Goal: Task Accomplishment & Management: Manage account settings

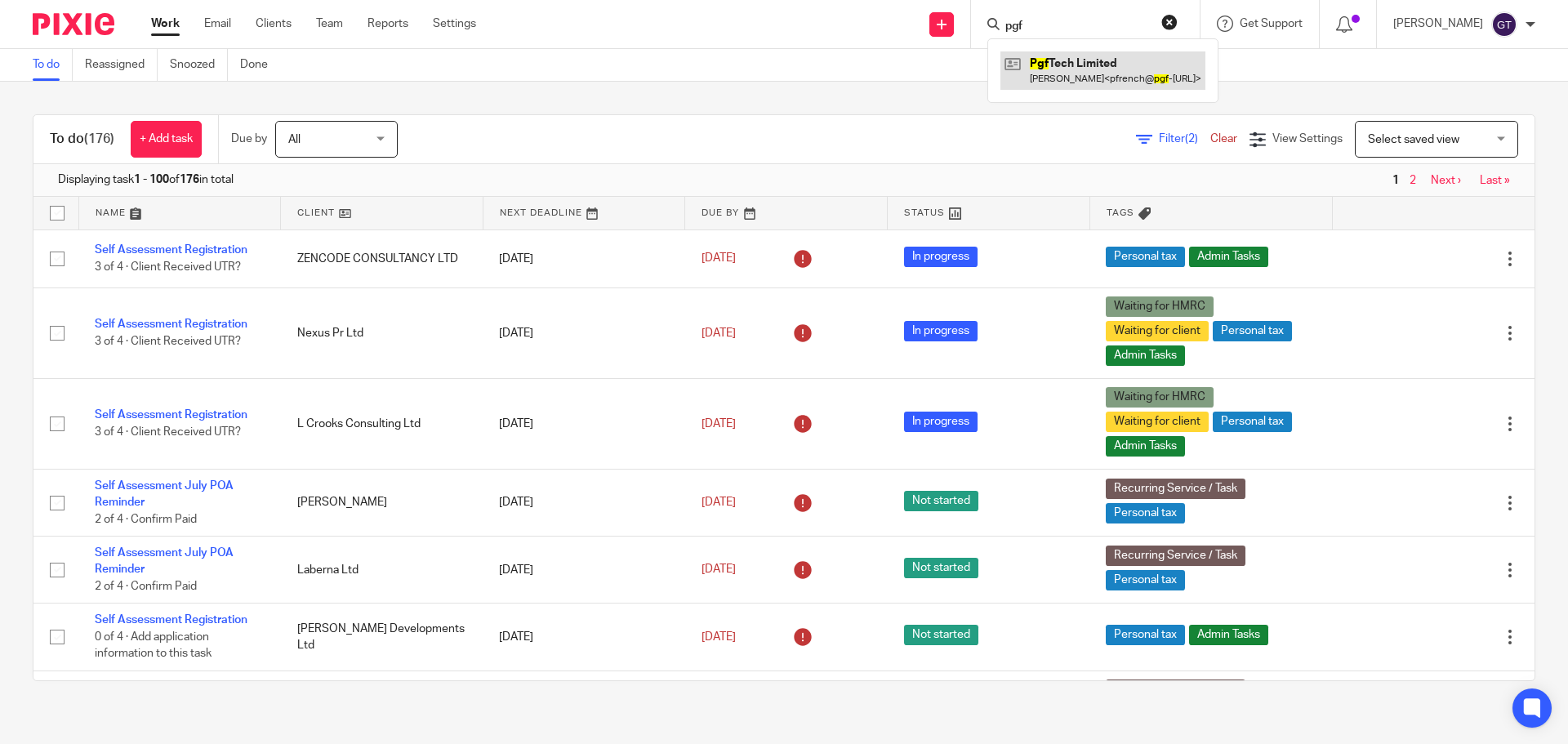
type input "pgf"
click at [1081, 66] on link at bounding box center [1103, 69] width 205 height 38
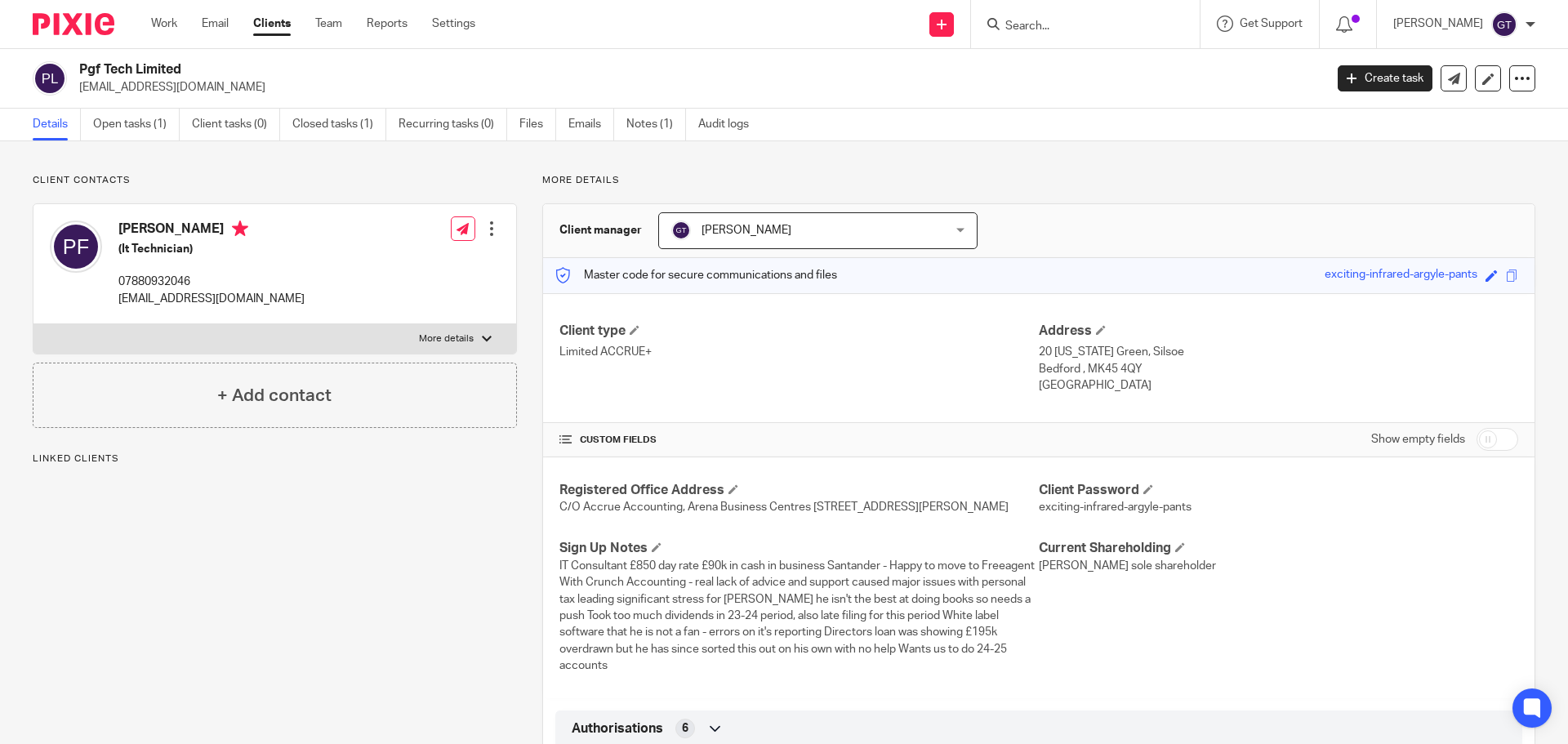
click at [1486, 432] on input "checkbox" at bounding box center [1497, 439] width 41 height 23
checkbox input "true"
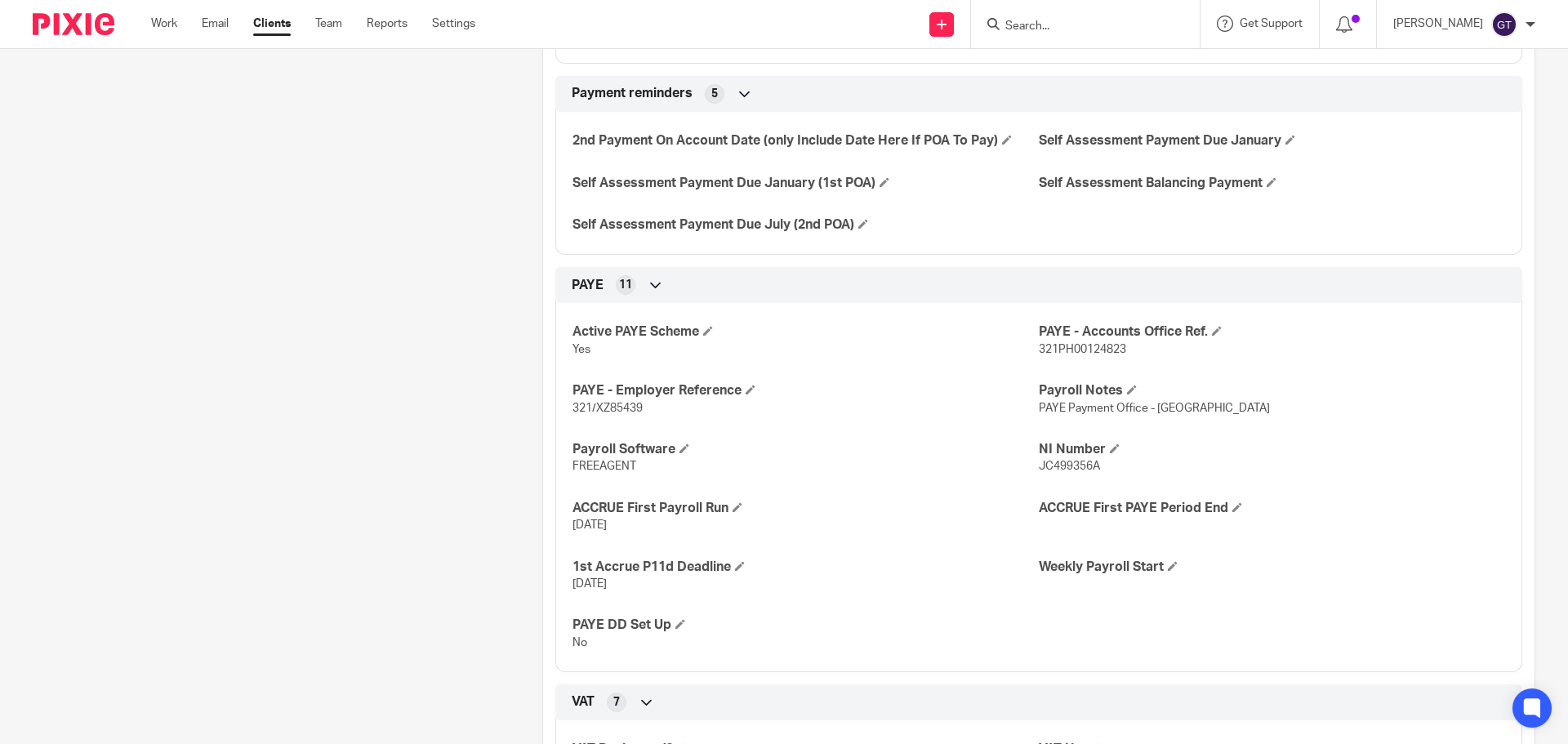
scroll to position [1225, 0]
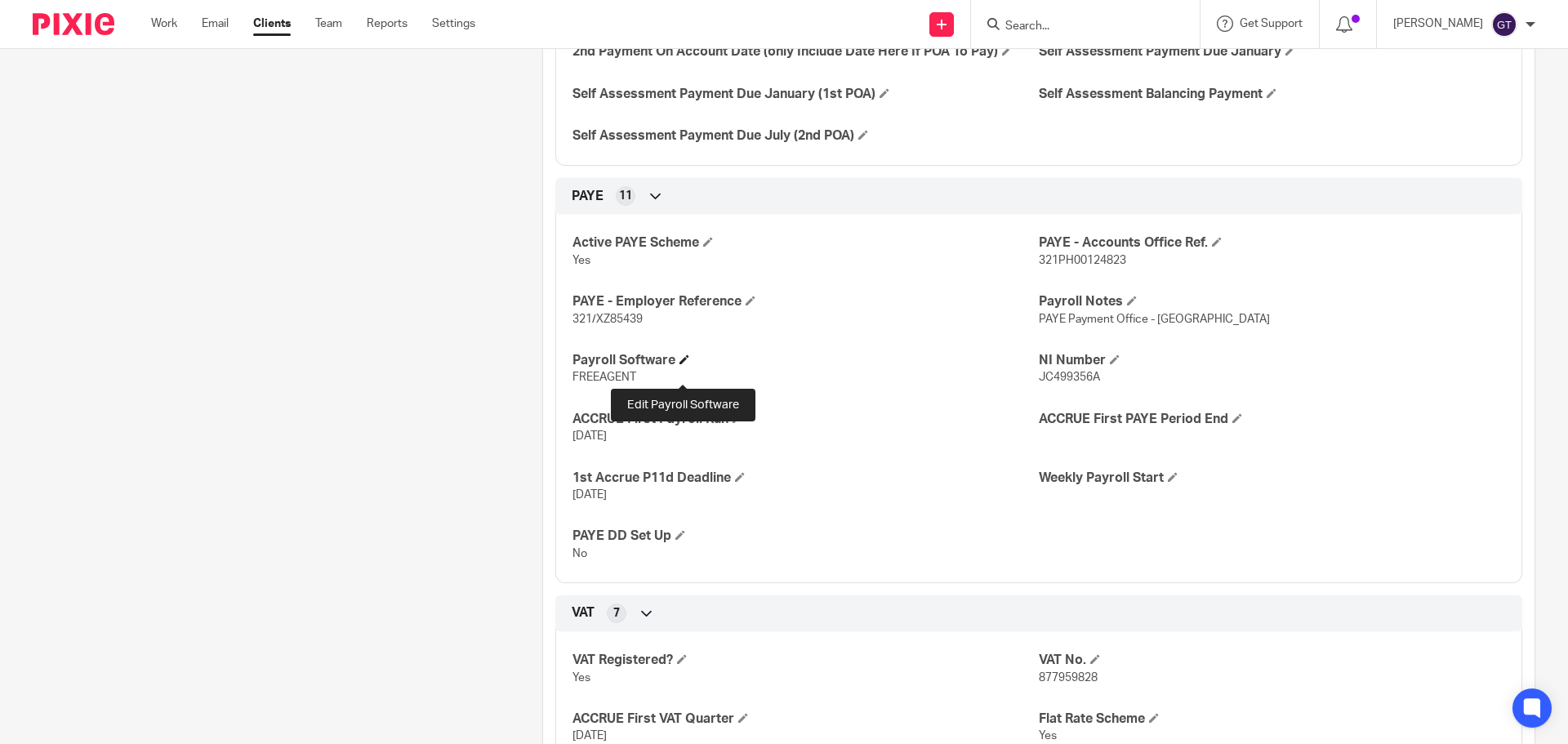
click at [684, 364] on span at bounding box center [684, 359] width 10 height 10
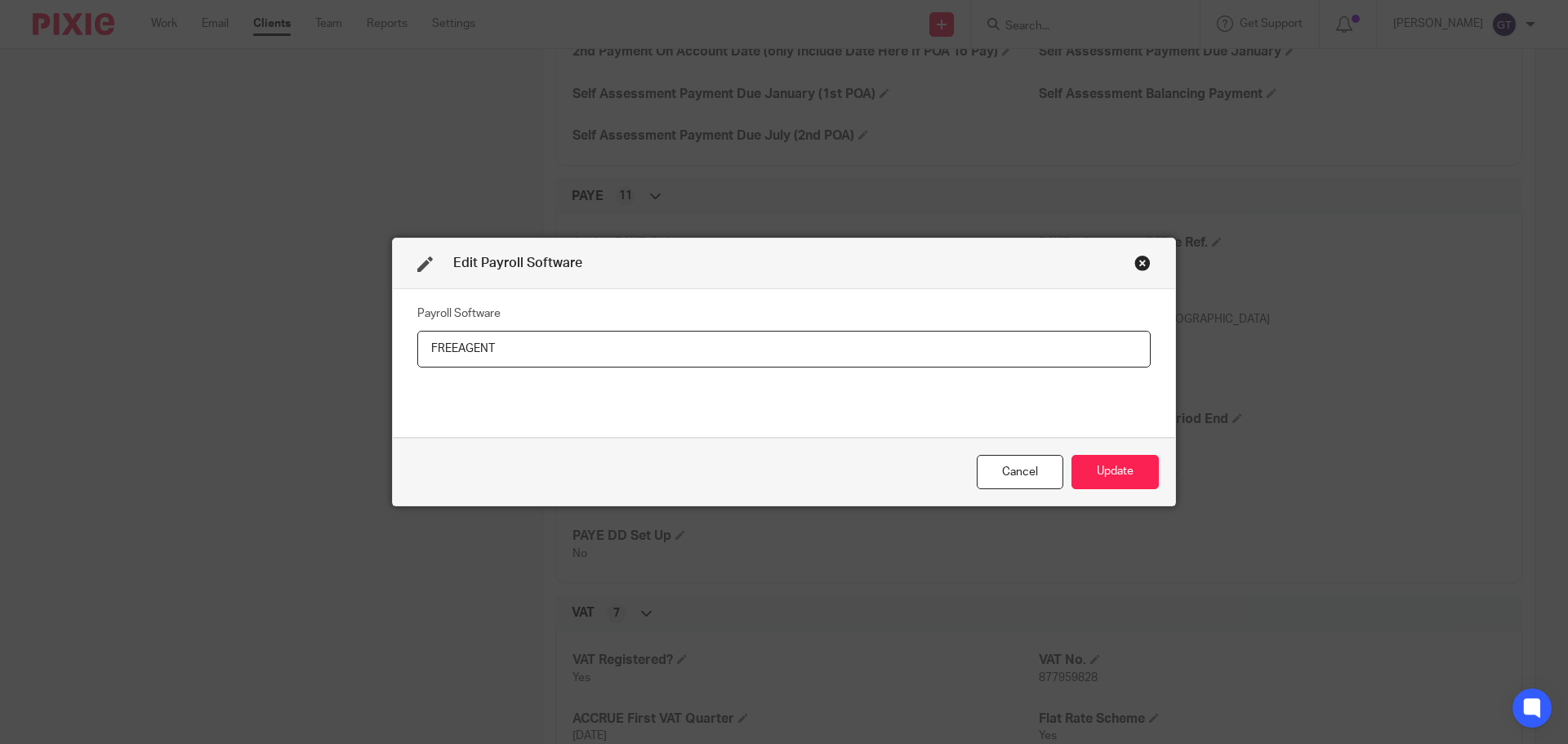
drag, startPoint x: 563, startPoint y: 349, endPoint x: 300, endPoint y: 361, distance: 263.3
click at [301, 363] on div "Edit Payroll Software Payroll Software FREEAGENT Cancel Update" at bounding box center [784, 372] width 1568 height 744
type input "FreeAgent"
click at [1118, 477] on button "Update" at bounding box center [1114, 472] width 88 height 35
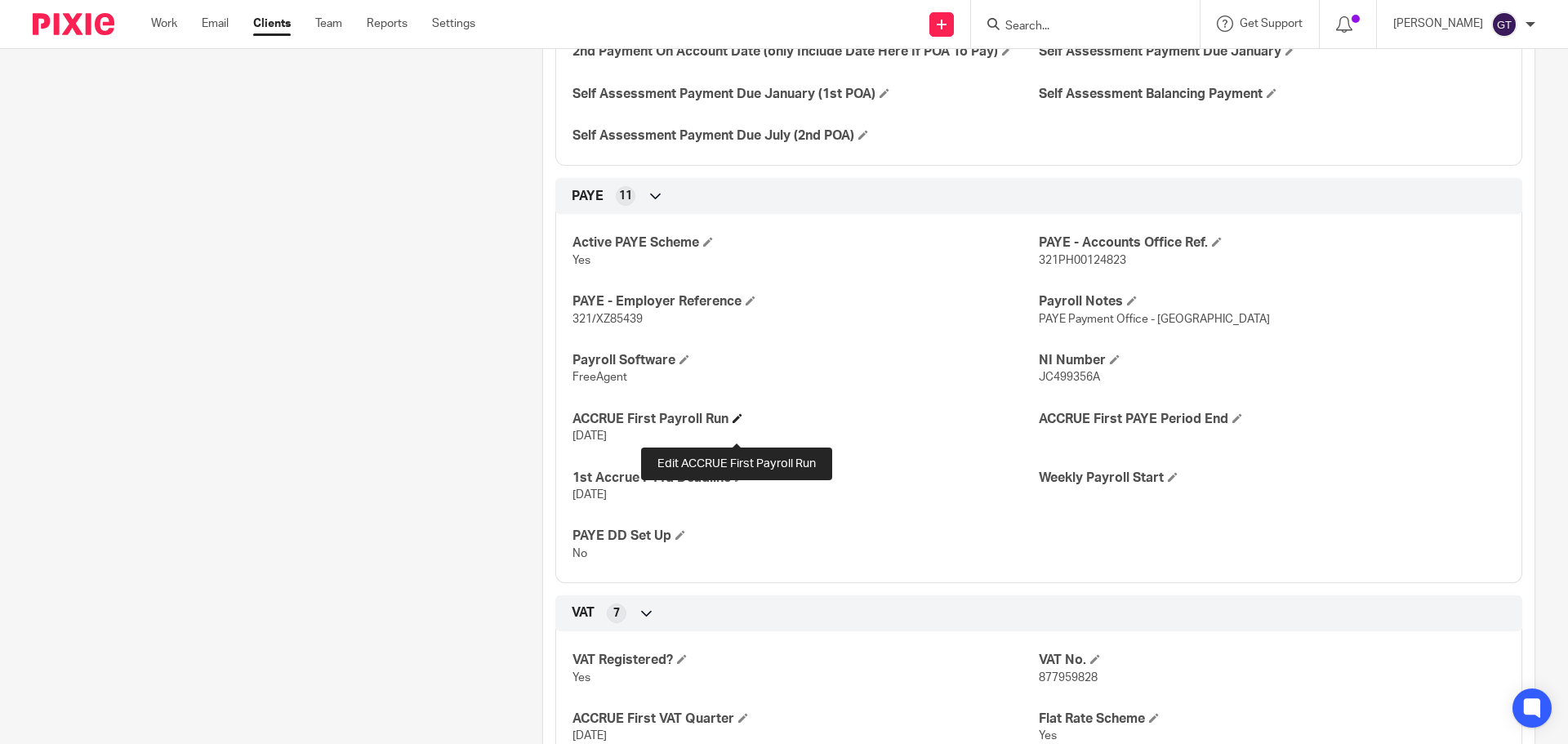
click at [735, 423] on span at bounding box center [737, 418] width 10 height 10
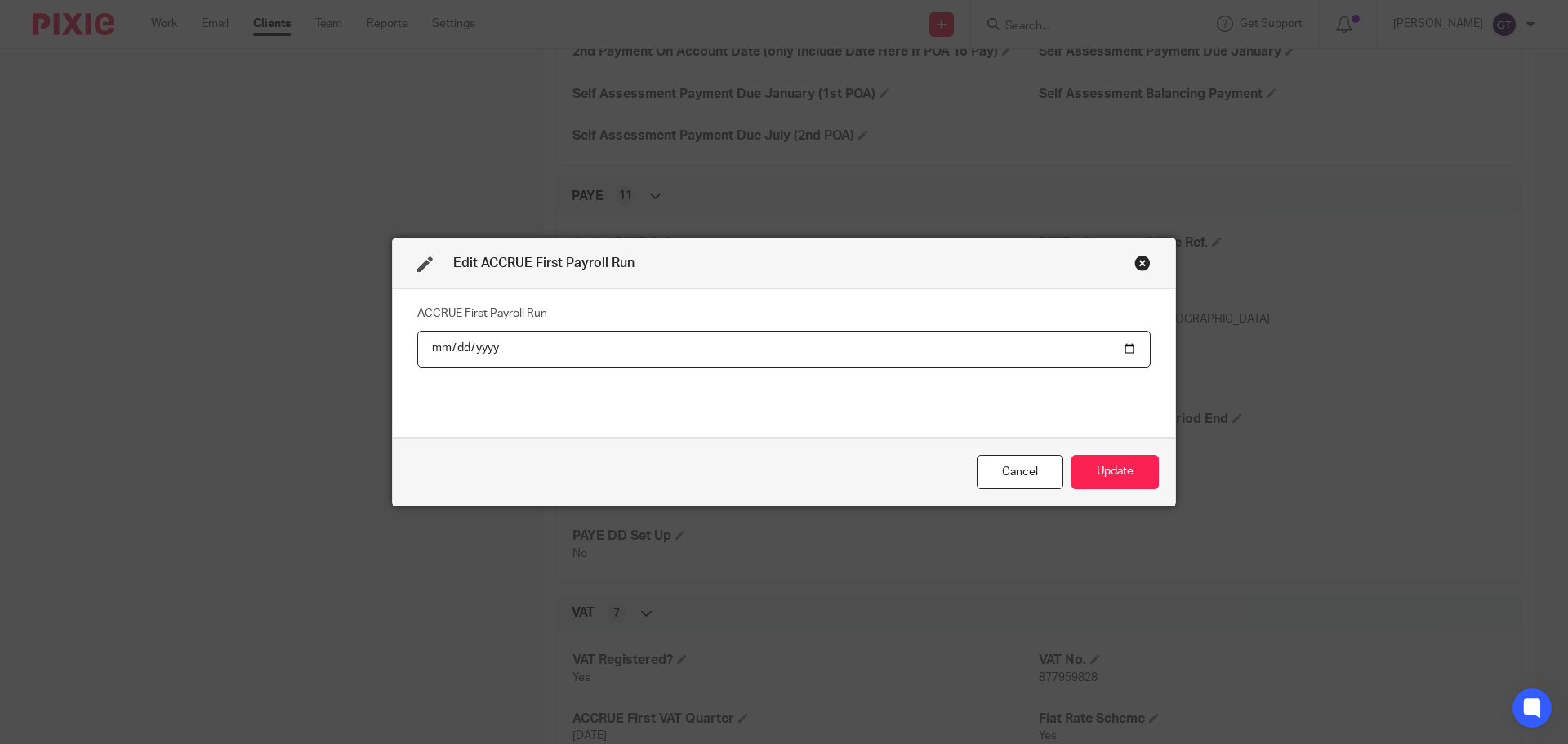
type input "2025-02-28"
type input "2025-08-28"
click at [650, 394] on div "ACCRUE First Payroll Run 2025-08-28" at bounding box center [784, 362] width 733 height 123
click at [1142, 473] on button "Update" at bounding box center [1114, 472] width 88 height 35
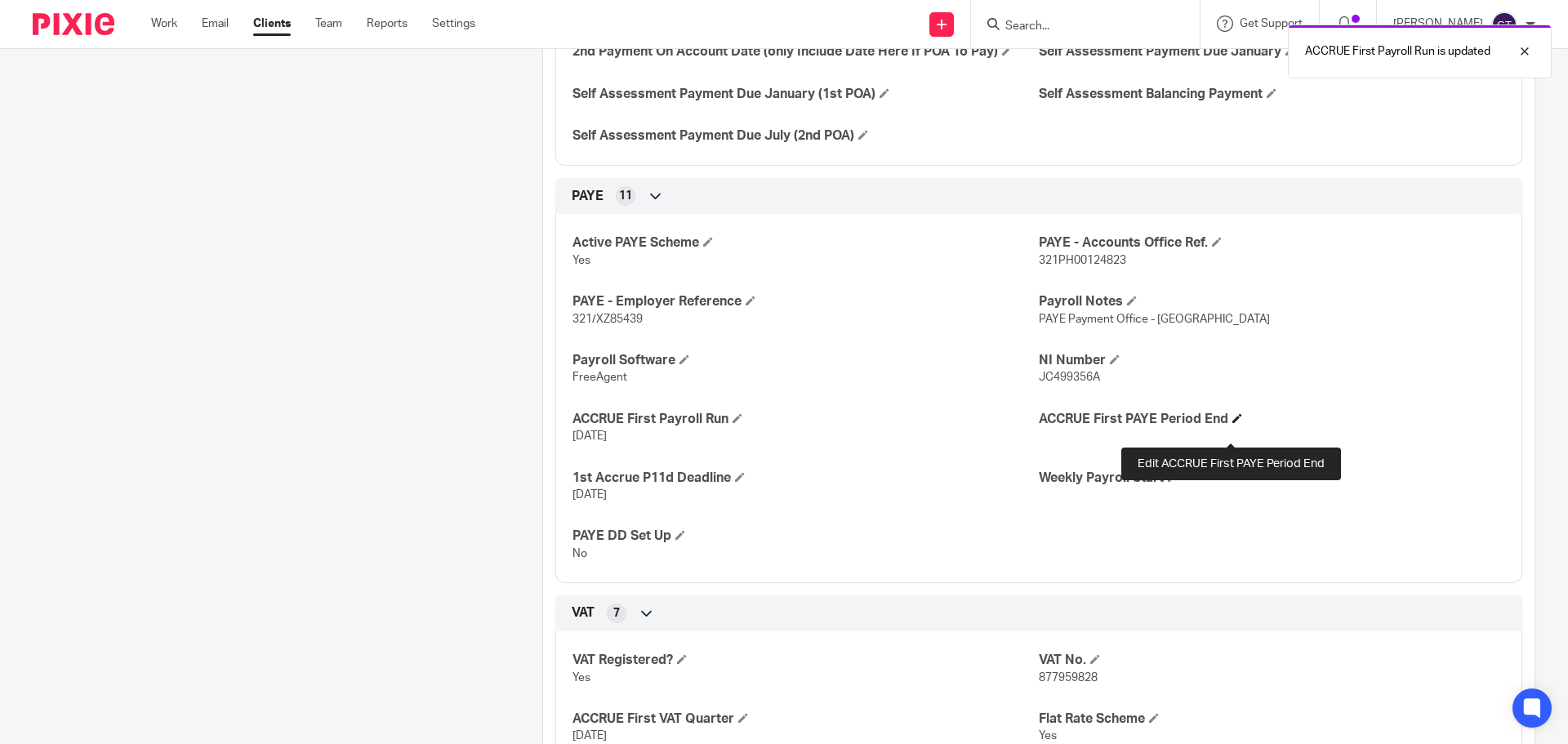
click at [1232, 423] on span at bounding box center [1237, 418] width 10 height 10
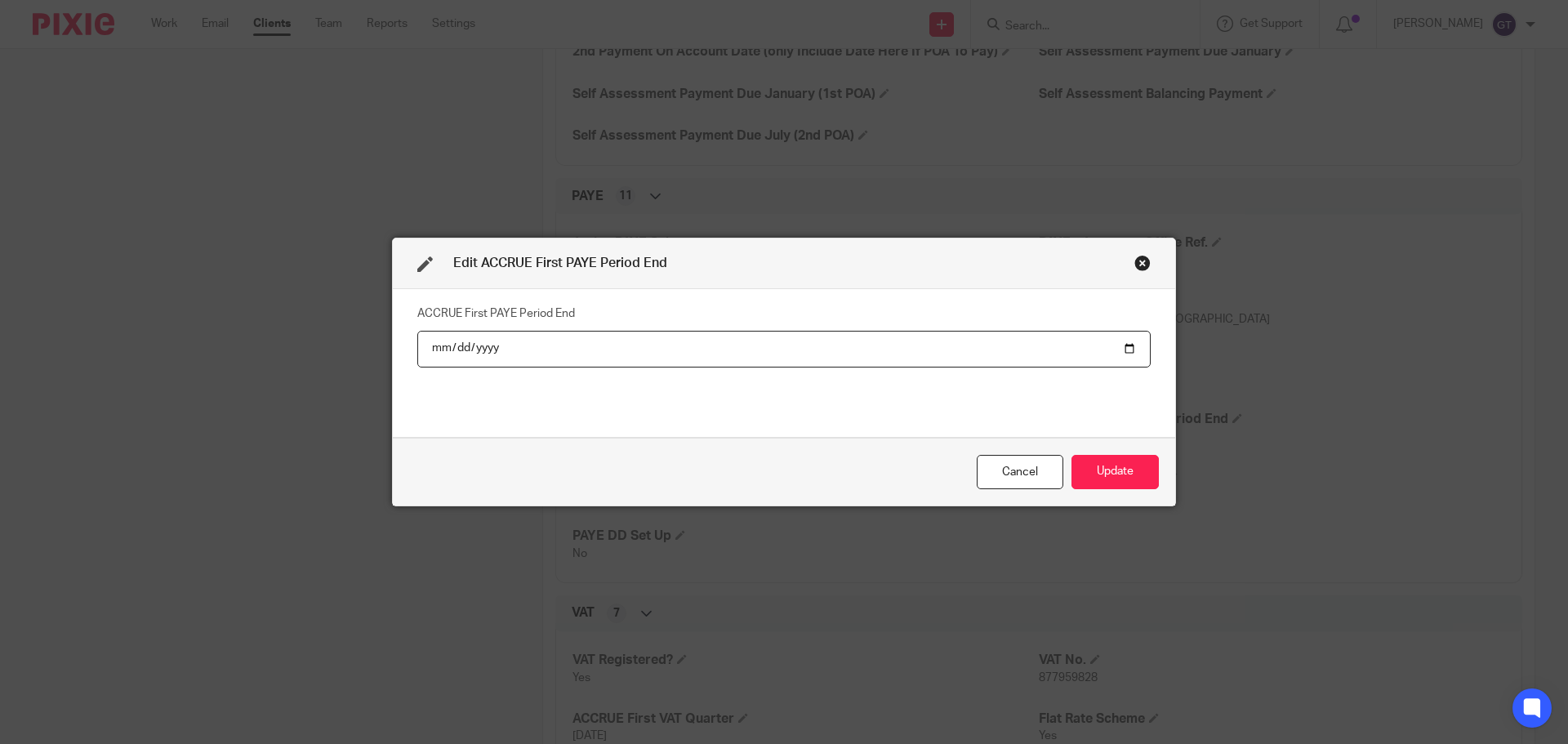
click at [447, 353] on input "2024-09-30" at bounding box center [784, 349] width 733 height 37
click at [486, 348] on input "2024-09-30" at bounding box center [784, 349] width 733 height 37
type input "2025-09-30"
click at [512, 411] on div "ACCRUE First PAYE Period End 2025-09-30" at bounding box center [784, 362] width 733 height 123
click at [1116, 475] on button "Update" at bounding box center [1114, 472] width 88 height 35
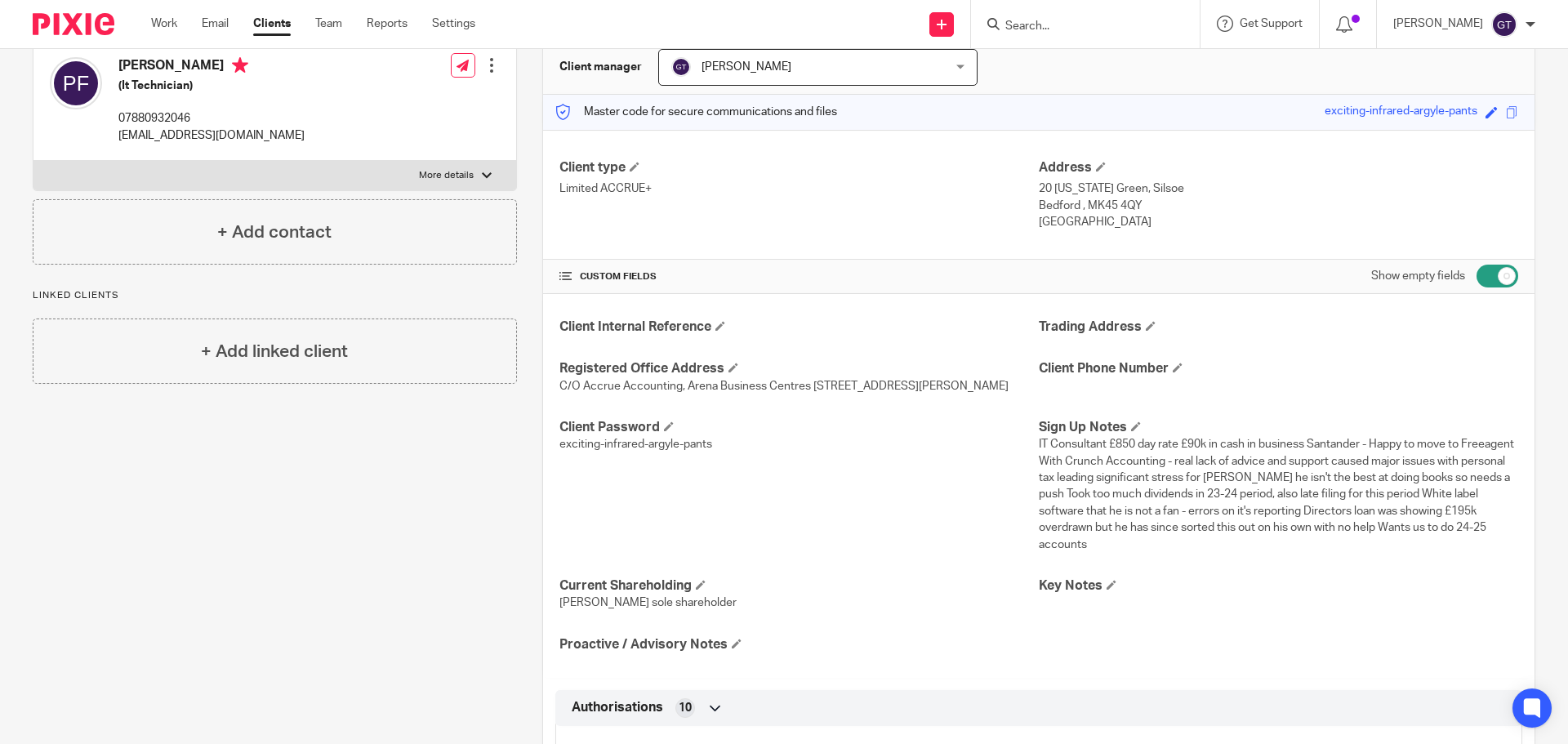
scroll to position [0, 0]
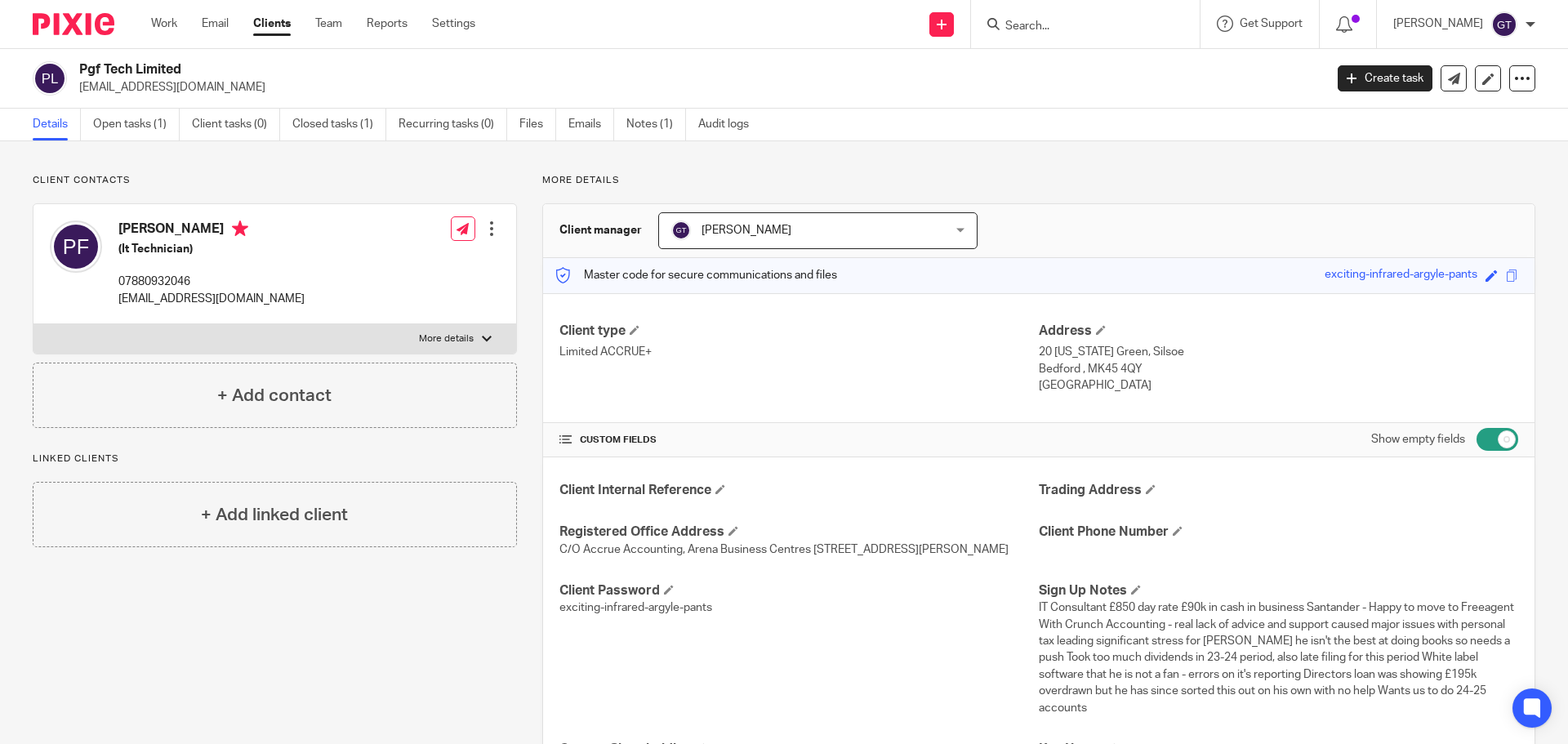
drag, startPoint x: 82, startPoint y: 86, endPoint x: 206, endPoint y: 93, distance: 124.2
click at [206, 93] on p "pfrench@pgf-tech.co.uk" at bounding box center [696, 87] width 1234 height 16
copy p "pfrench@pgf-tech.co.uk"
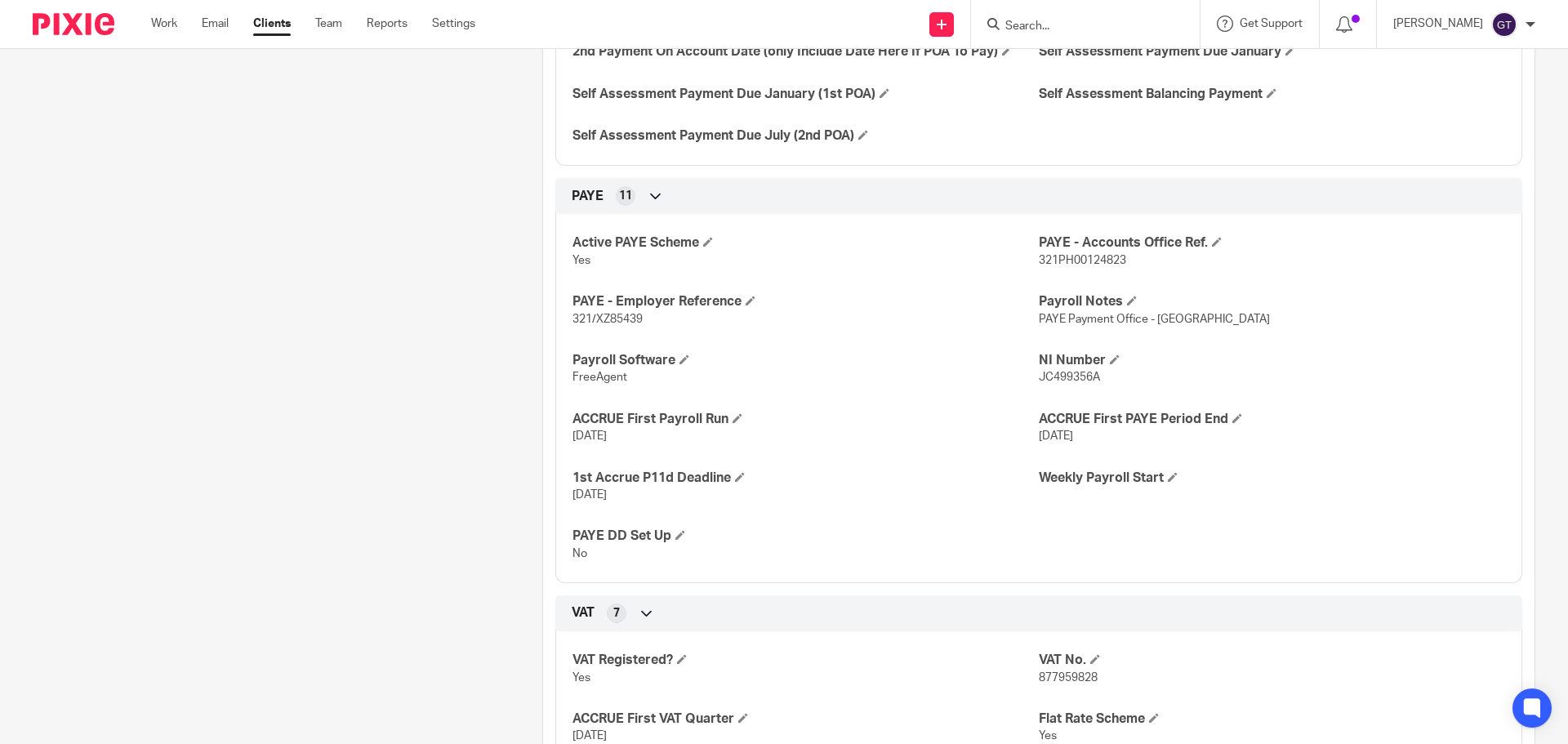
scroll to position [1307, 0]
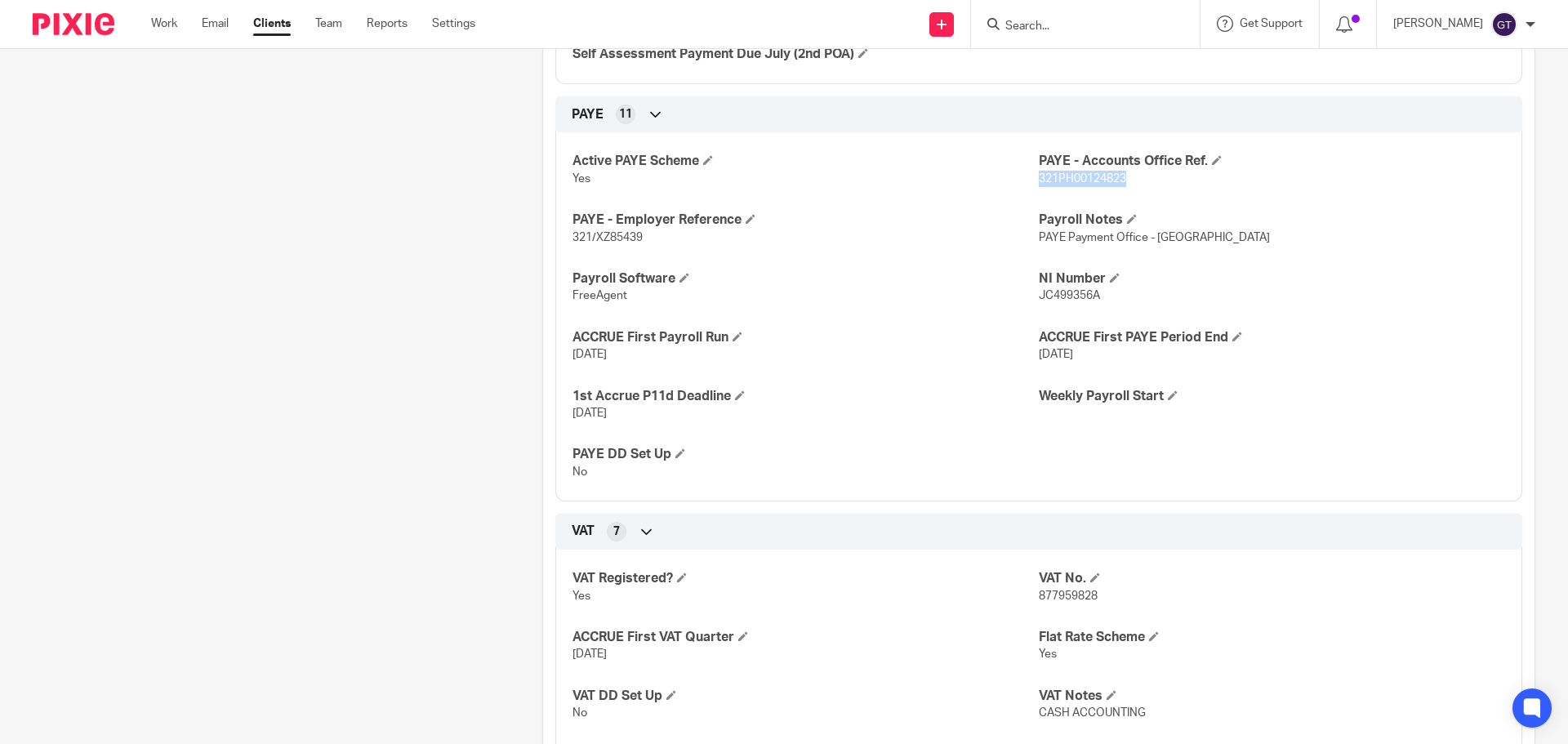
drag, startPoint x: 1032, startPoint y: 197, endPoint x: 1122, endPoint y: 198, distance: 90.0
click at [1122, 187] on p "321PH00124823" at bounding box center [1271, 179] width 466 height 16
copy span "321PH00124823"
drag, startPoint x: 584, startPoint y: 252, endPoint x: 649, endPoint y: 256, distance: 65.1
click at [649, 256] on div "Active PAYE Scheme Yes PAYE - Accounts Office Ref. 321PH00124823 PAYE - Employe…" at bounding box center [1038, 310] width 967 height 381
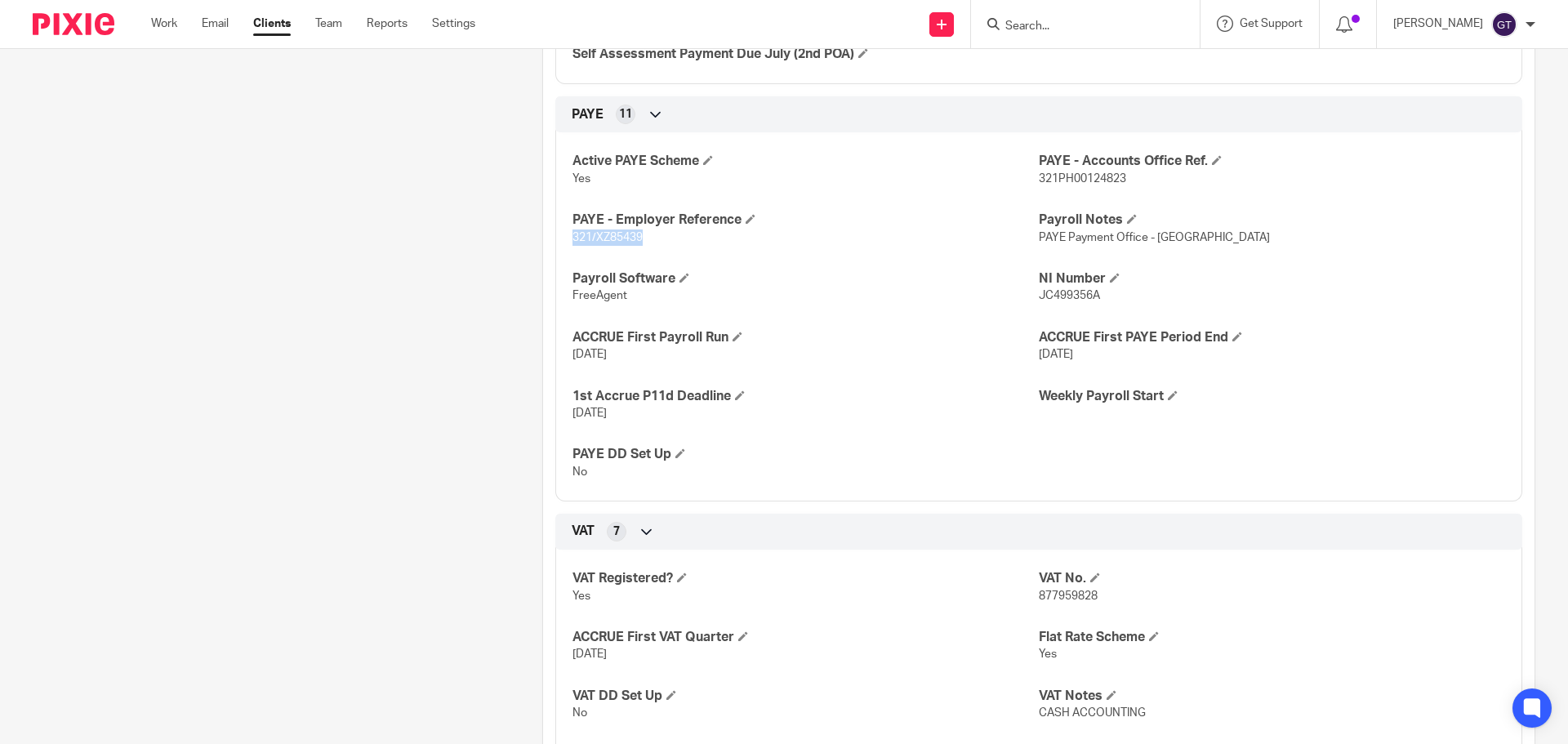
copy span "321/XZ85439"
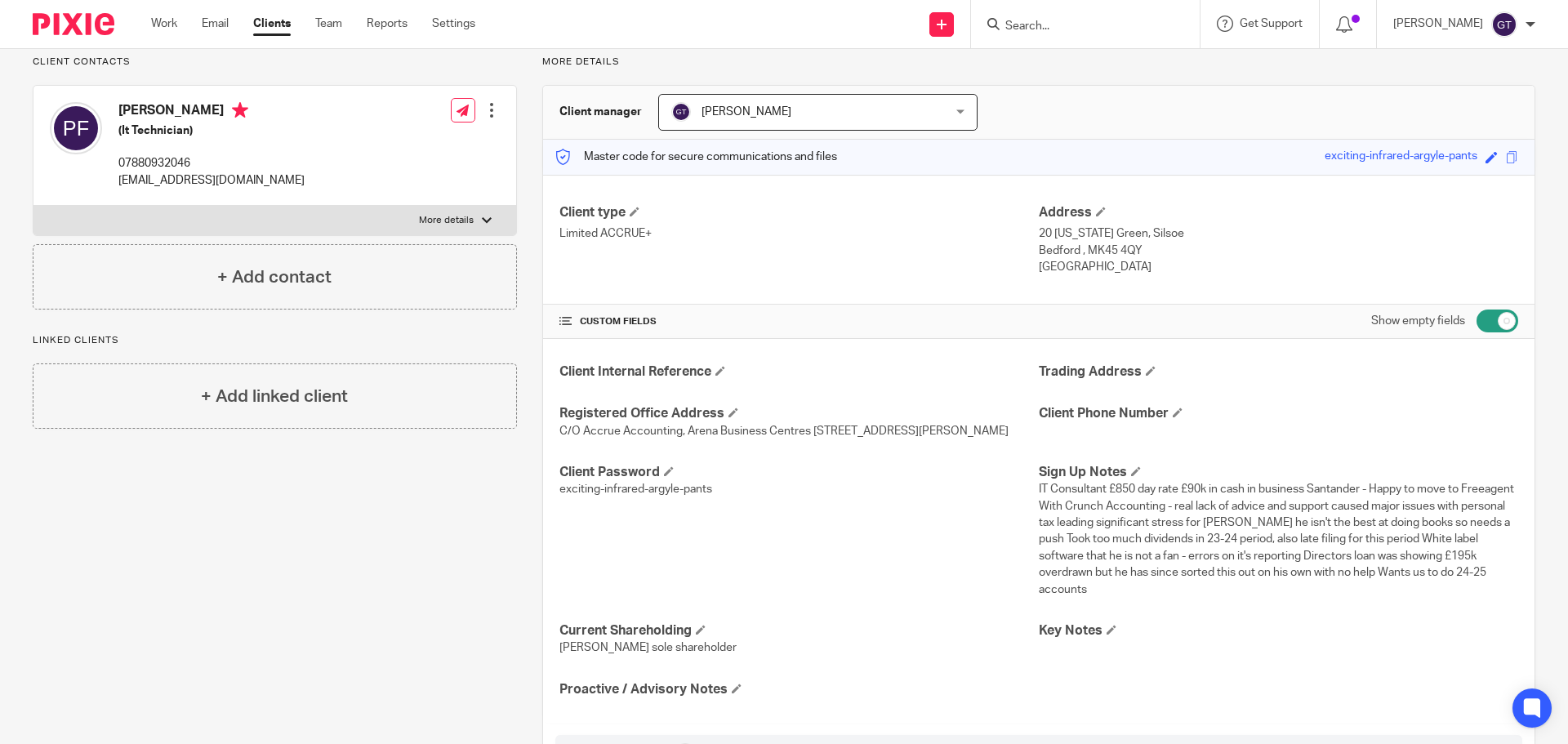
scroll to position [82, 0]
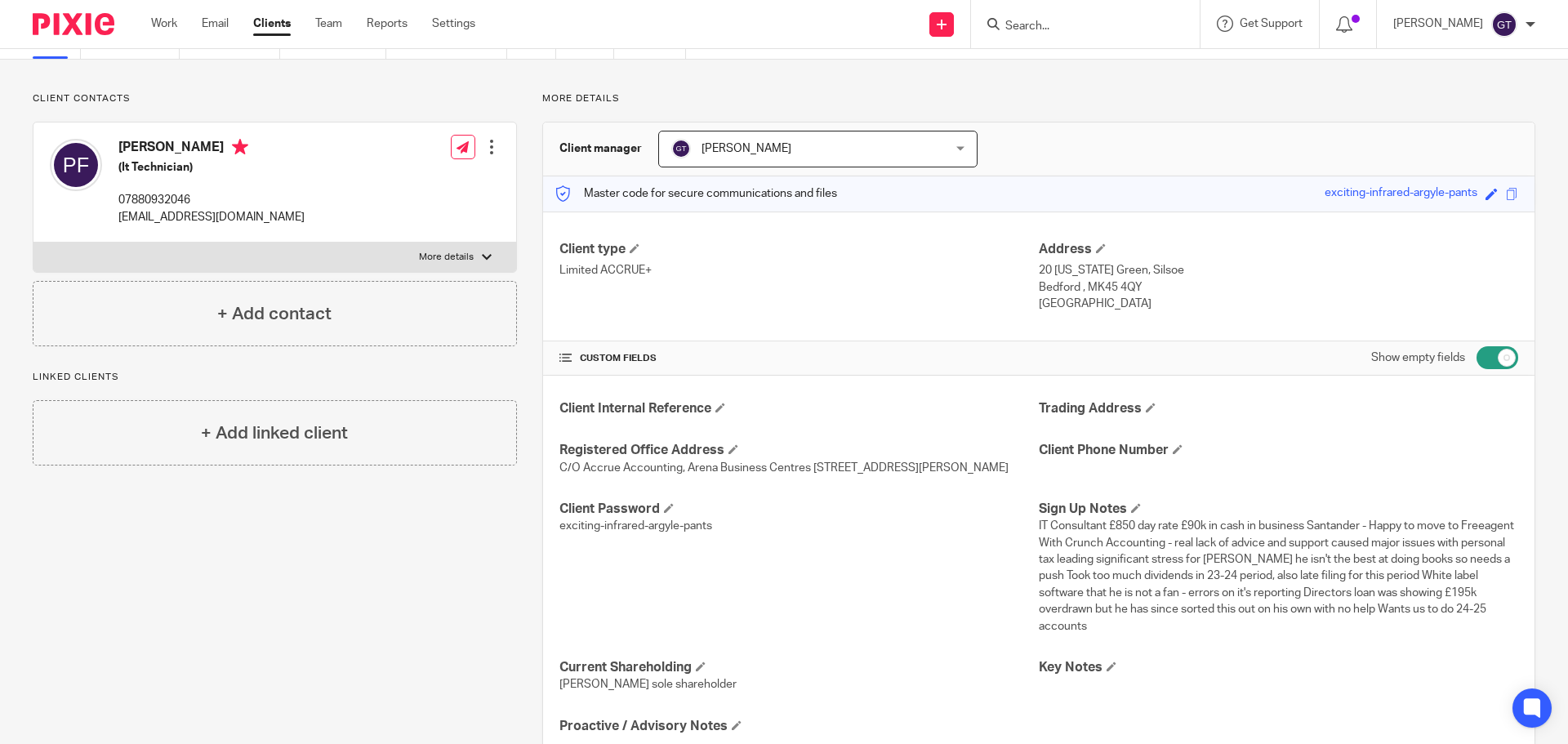
drag, startPoint x: 1028, startPoint y: 272, endPoint x: 1119, endPoint y: 277, distance: 91.1
click at [1119, 277] on div "Client type Limited ACCRUE+ Address 20 Colorado Green, Silsoe Bedford , MK45 4Q…" at bounding box center [1038, 276] width 991 height 130
click at [1064, 274] on p "20 Colorado Green, Silsoe" at bounding box center [1278, 270] width 480 height 16
drag, startPoint x: 1032, startPoint y: 269, endPoint x: 1126, endPoint y: 272, distance: 94.0
click at [1126, 272] on p "20 Colorado Green, Silsoe" at bounding box center [1278, 270] width 480 height 16
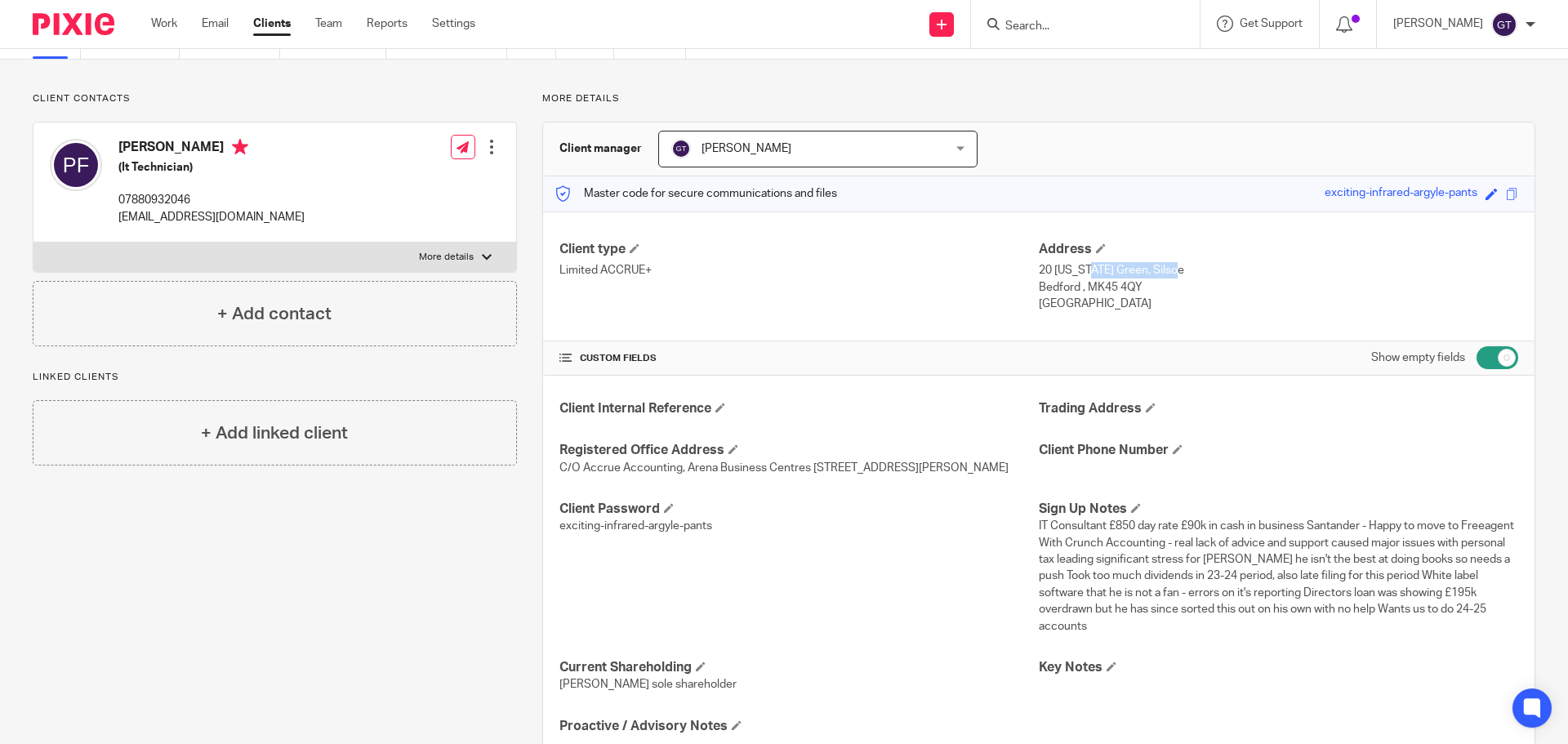
copy p "20 Colorado Green"
drag, startPoint x: 1136, startPoint y: 270, endPoint x: 1168, endPoint y: 270, distance: 32.0
click at [1168, 270] on p "20 Colorado Green, Silsoe" at bounding box center [1278, 270] width 480 height 16
copy p "Silsoe"
drag, startPoint x: 1032, startPoint y: 287, endPoint x: 1069, endPoint y: 287, distance: 37.0
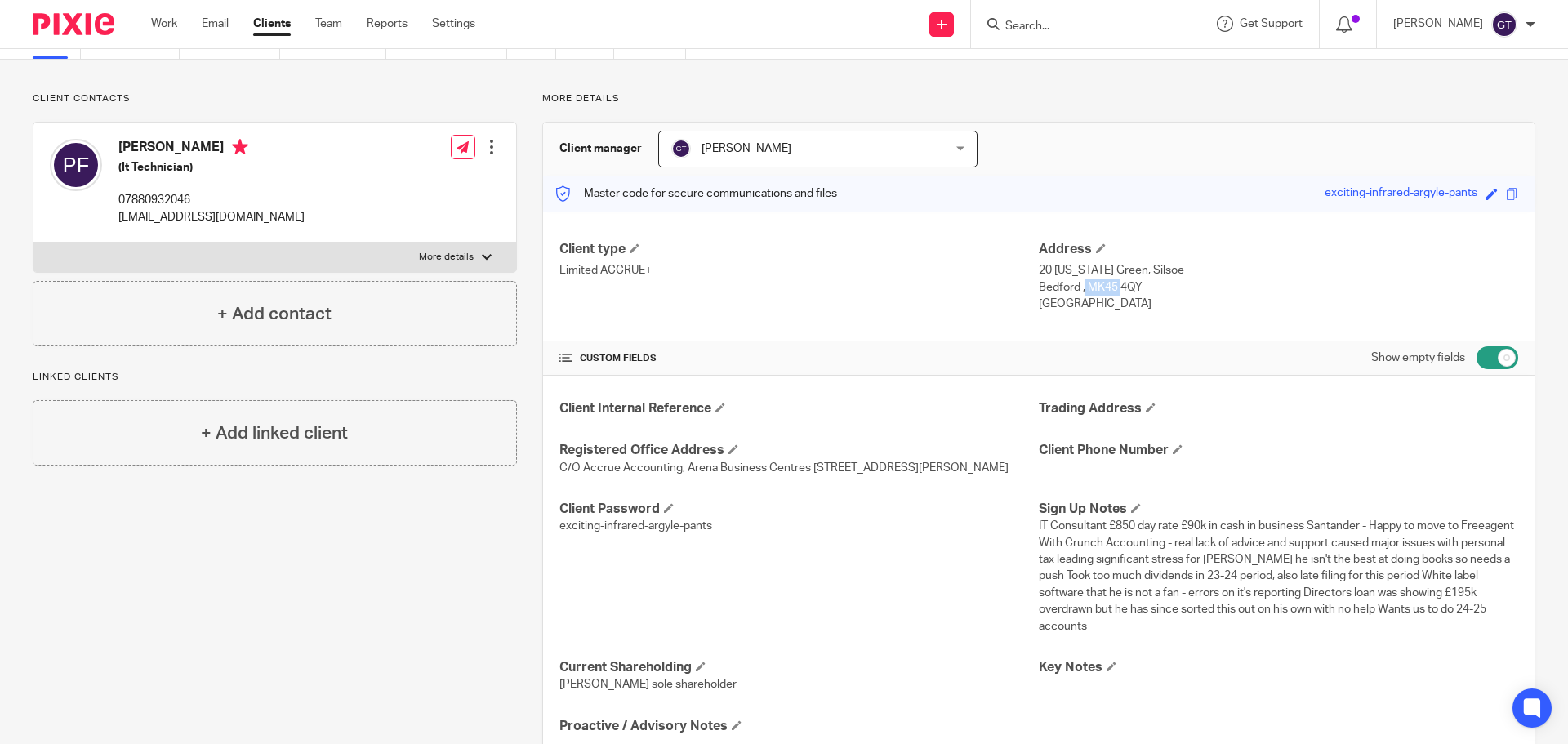
click at [1069, 287] on p "Bedford , MK45 4QY" at bounding box center [1278, 287] width 480 height 16
copy p "Bedford"
drag, startPoint x: 1095, startPoint y: 287, endPoint x: 1147, endPoint y: 290, distance: 52.1
click at [1147, 290] on p "Bedford , MK45 4QY" at bounding box center [1278, 287] width 480 height 16
copy p "MK45 4QY"
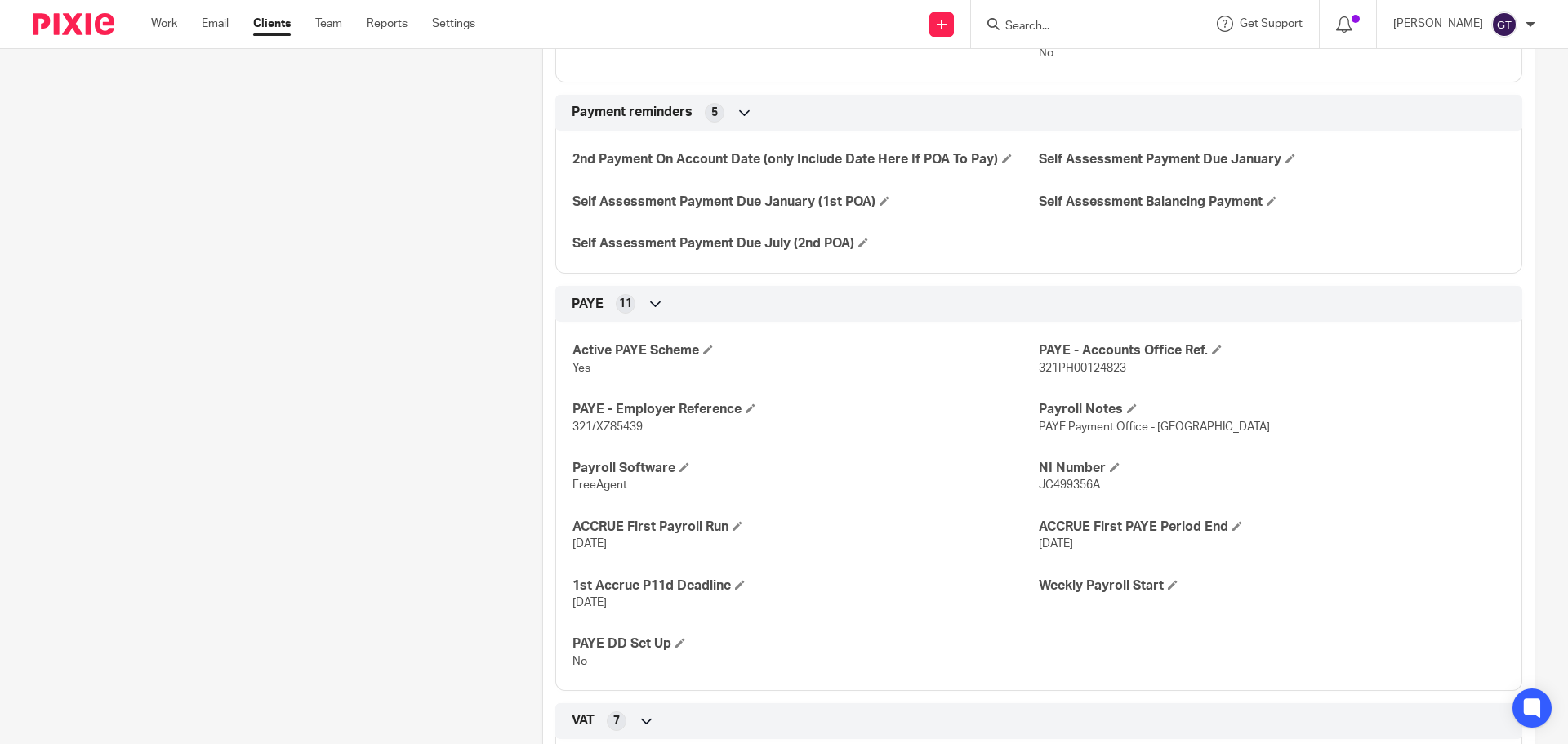
scroll to position [1144, 0]
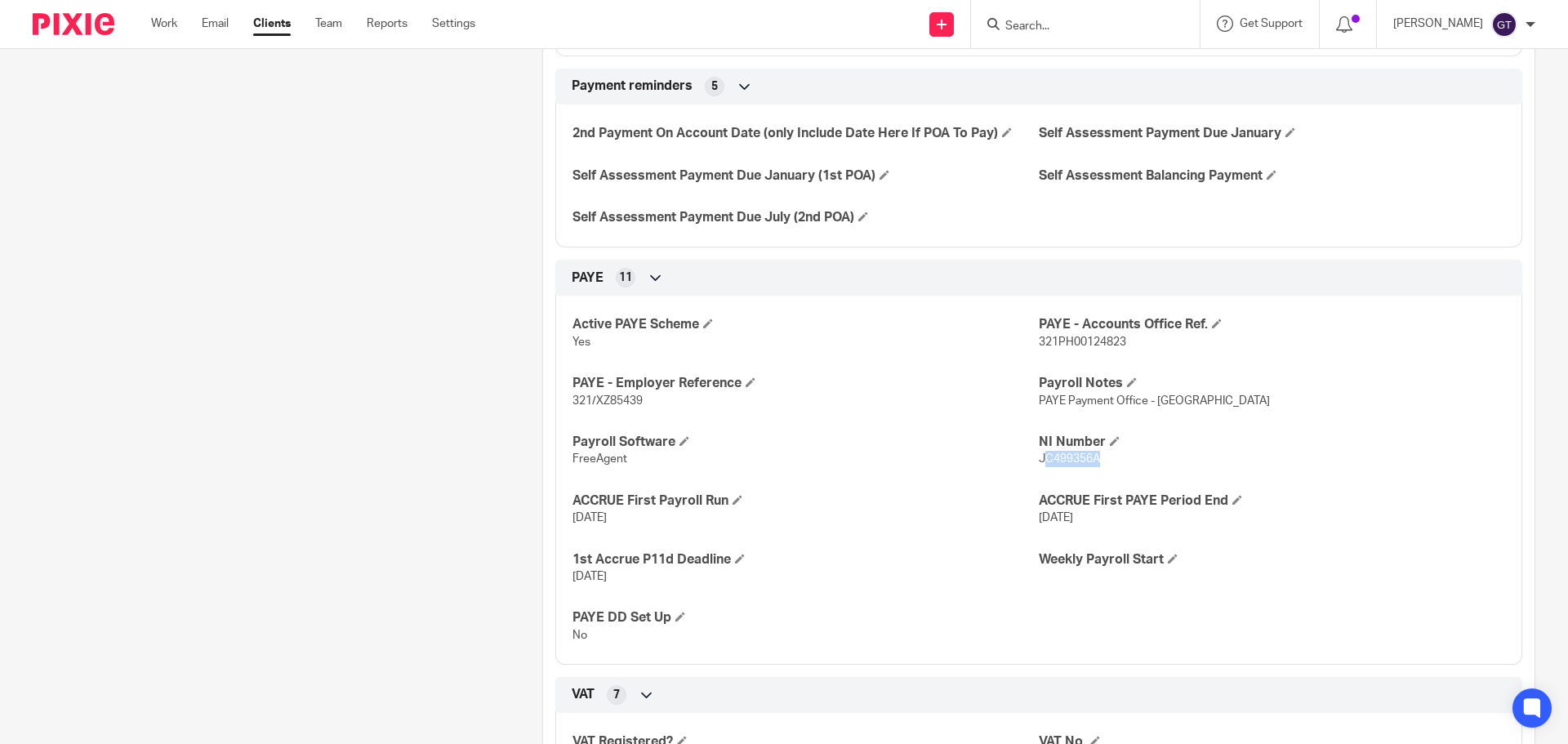
drag, startPoint x: 1033, startPoint y: 474, endPoint x: 1098, endPoint y: 474, distance: 65.0
click at [1098, 467] on p "JC499356A" at bounding box center [1271, 458] width 466 height 16
drag, startPoint x: 1028, startPoint y: 471, endPoint x: 1101, endPoint y: 477, distance: 73.2
click at [1101, 477] on div "Active PAYE Scheme Yes PAYE - Accounts Office Ref. 321PH00124823 PAYE - Employe…" at bounding box center [1038, 474] width 967 height 381
click at [1068, 464] on span "JC499356A" at bounding box center [1068, 459] width 61 height 12
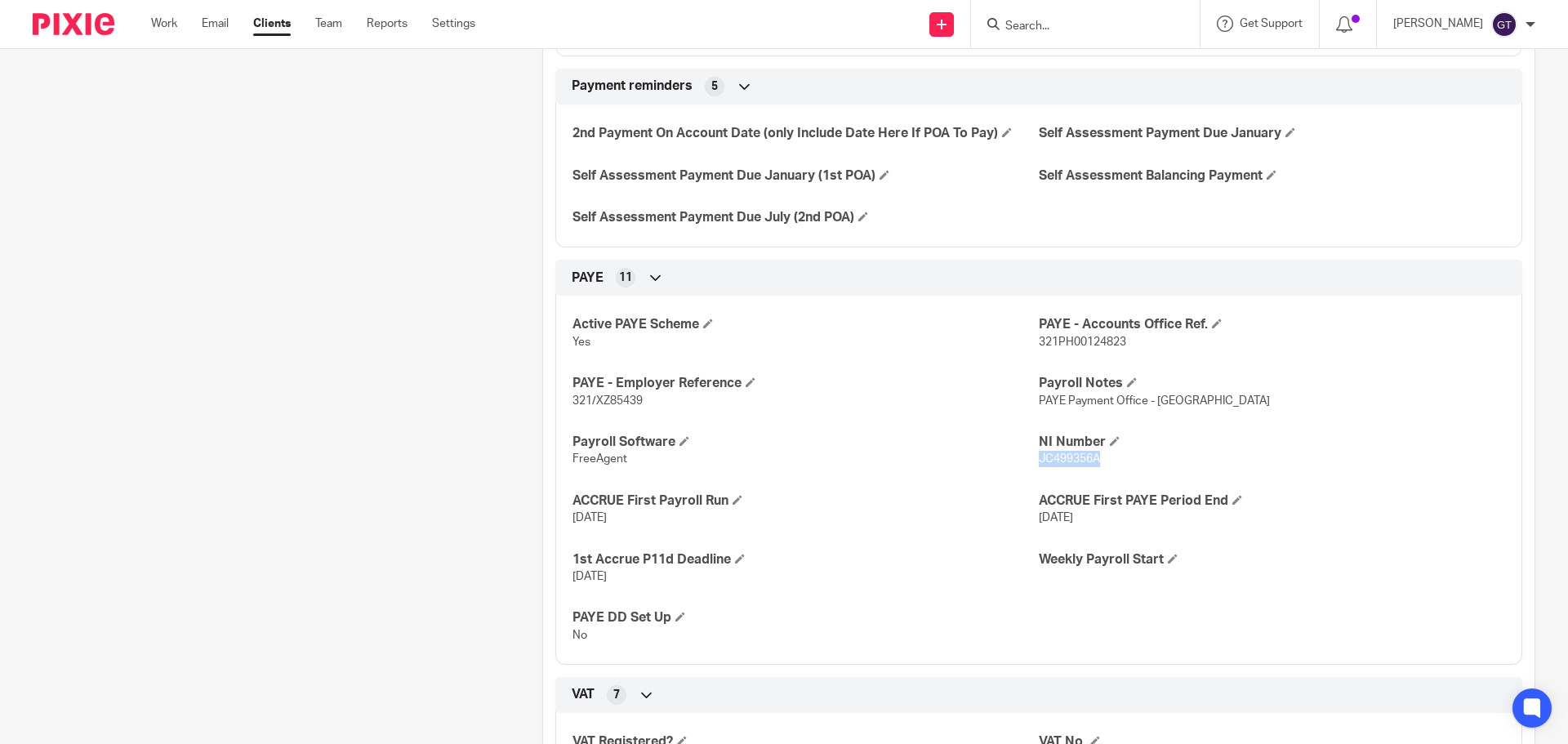
drag, startPoint x: 1031, startPoint y: 474, endPoint x: 1092, endPoint y: 474, distance: 61.0
click at [1092, 464] on span "JC499356A" at bounding box center [1068, 459] width 61 height 12
copy span "JC499356A"
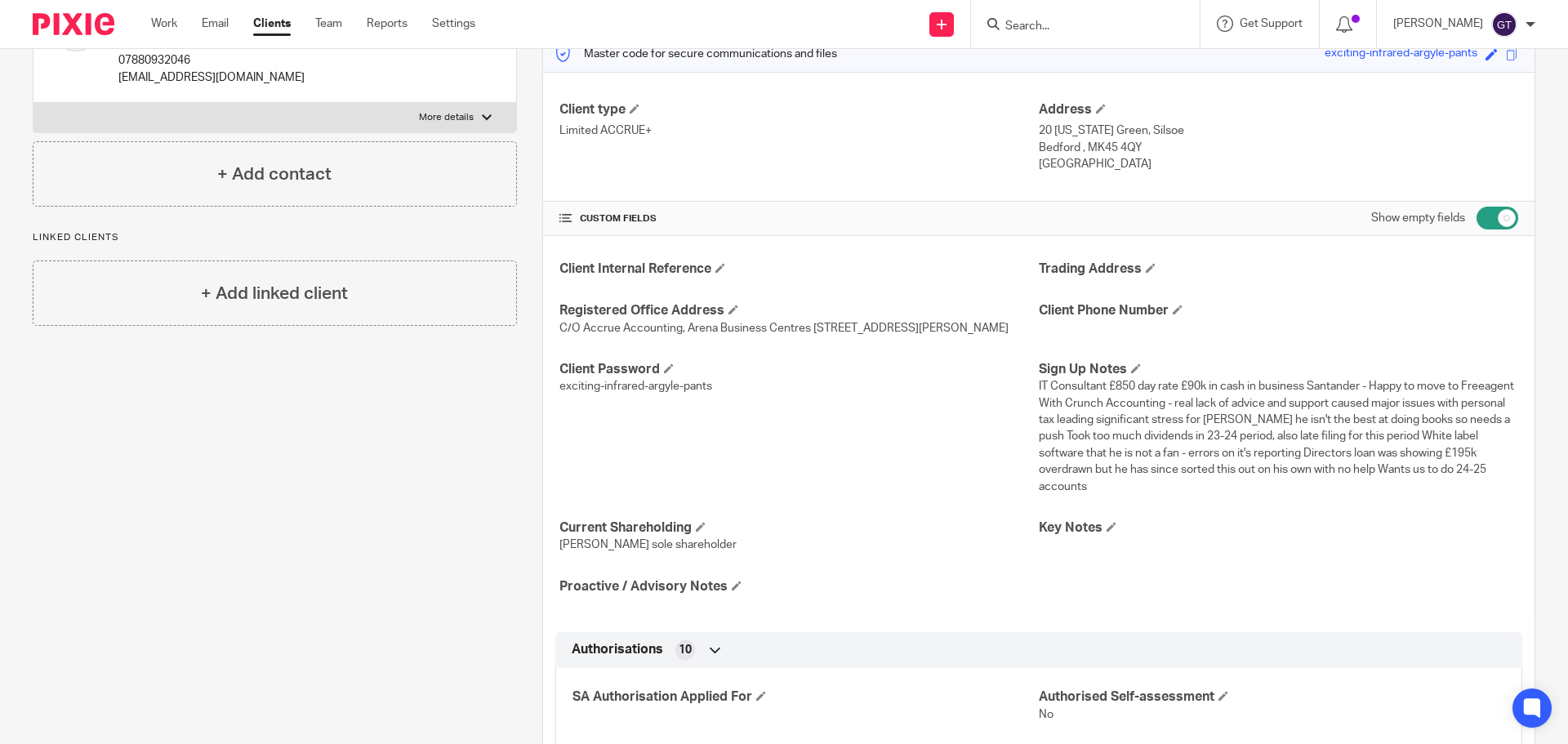
scroll to position [0, 0]
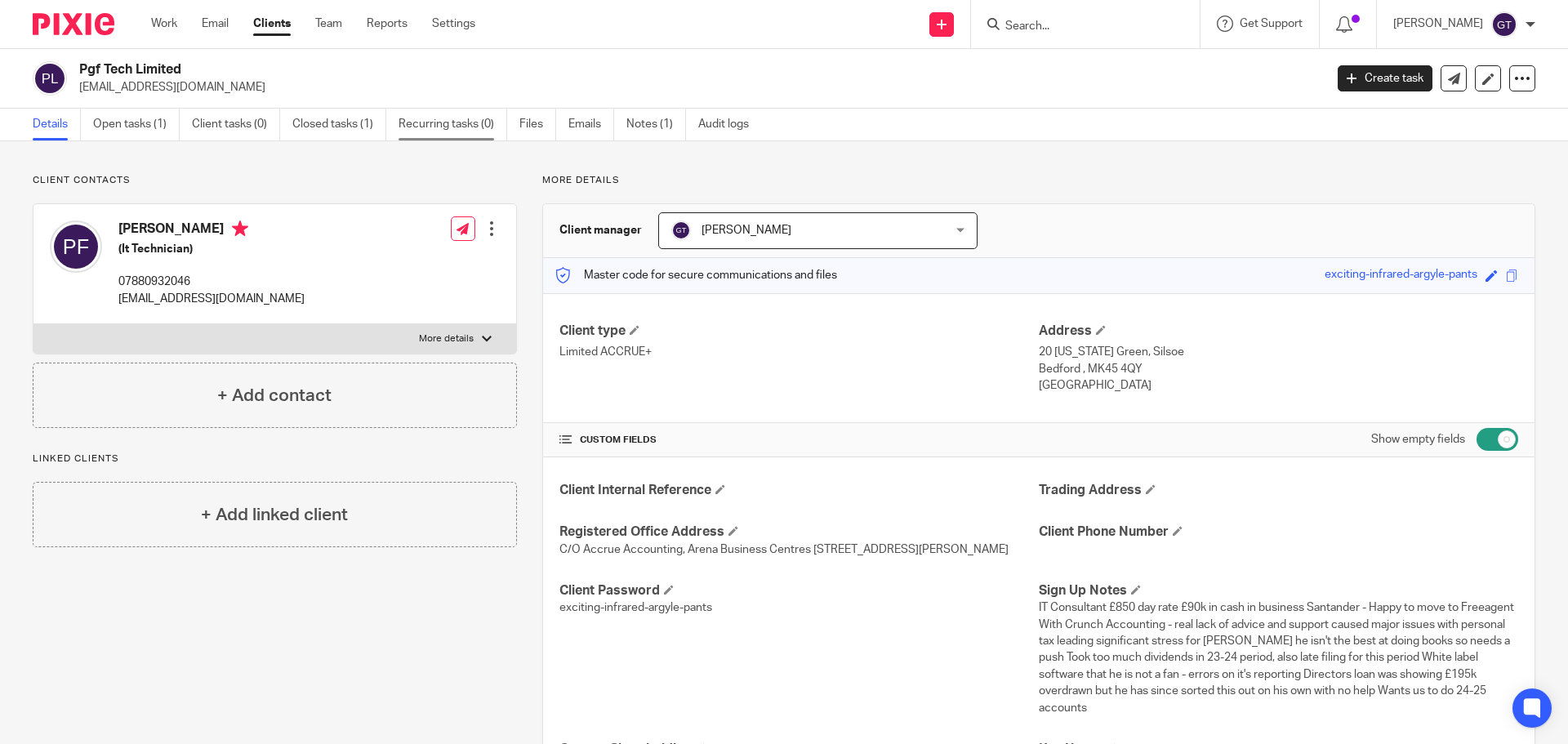
click at [439, 122] on link "Recurring tasks (0)" at bounding box center [453, 124] width 109 height 32
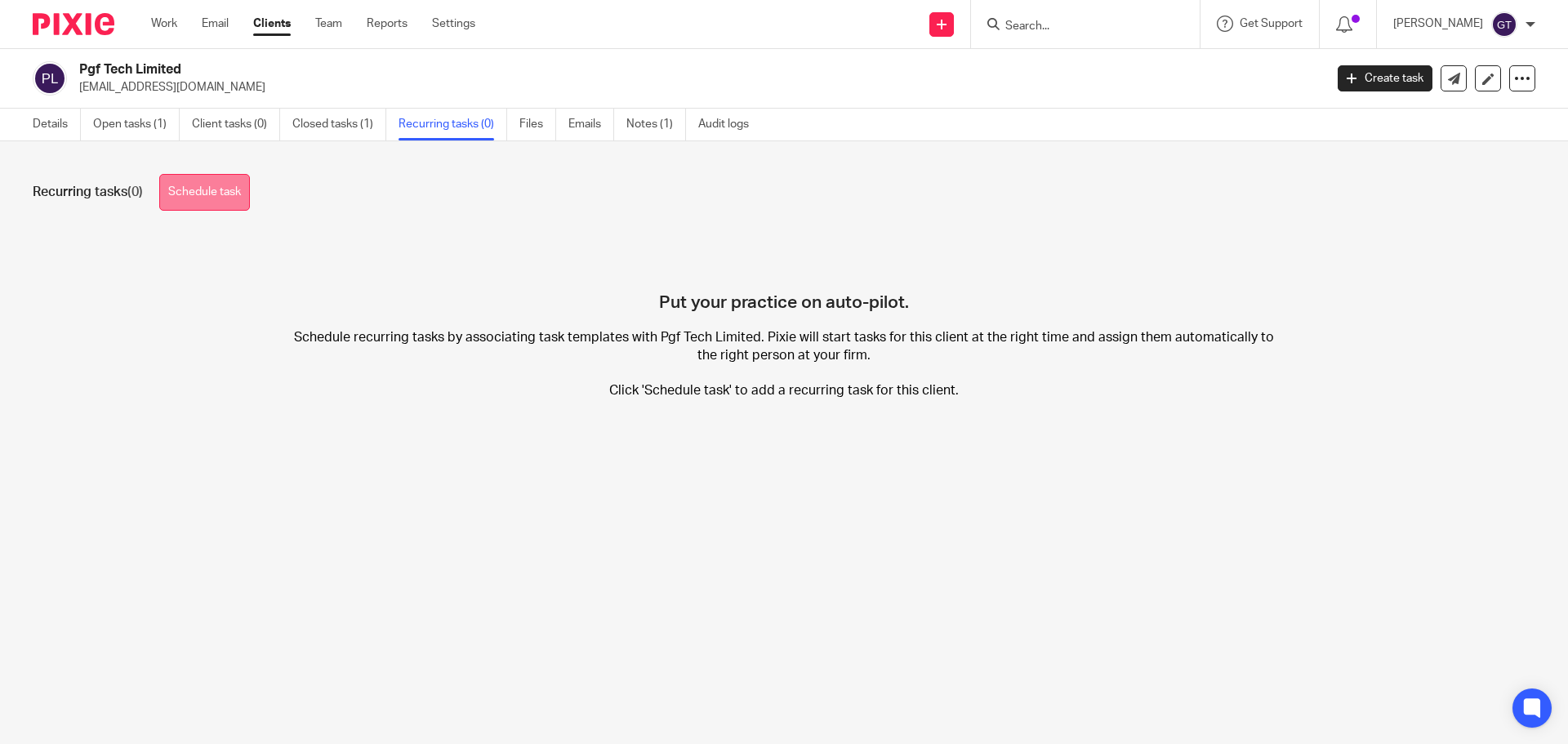
click at [226, 188] on link "Schedule task" at bounding box center [205, 192] width 91 height 37
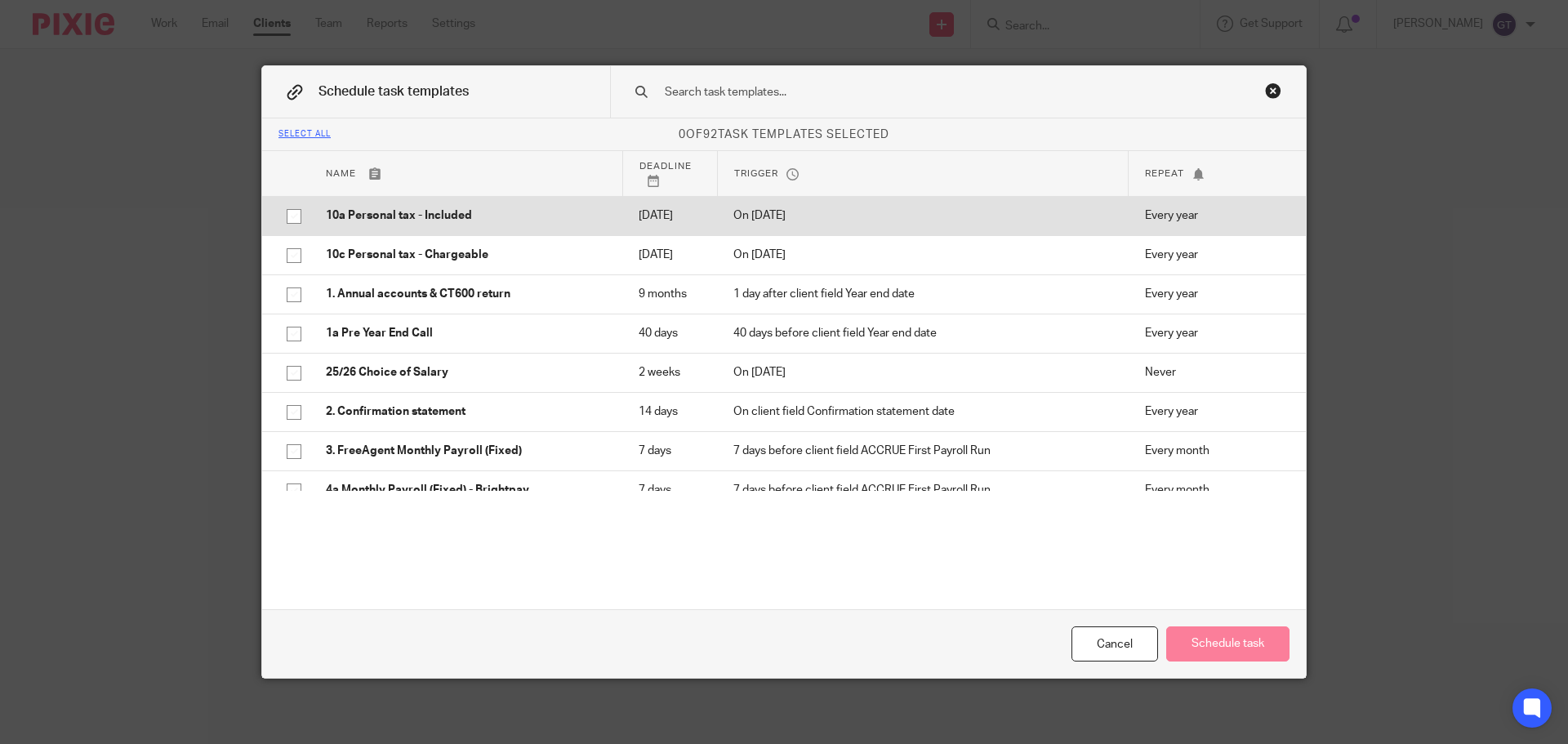
click at [389, 219] on p "10a Personal tax - Included" at bounding box center [466, 215] width 280 height 16
checkbox input "true"
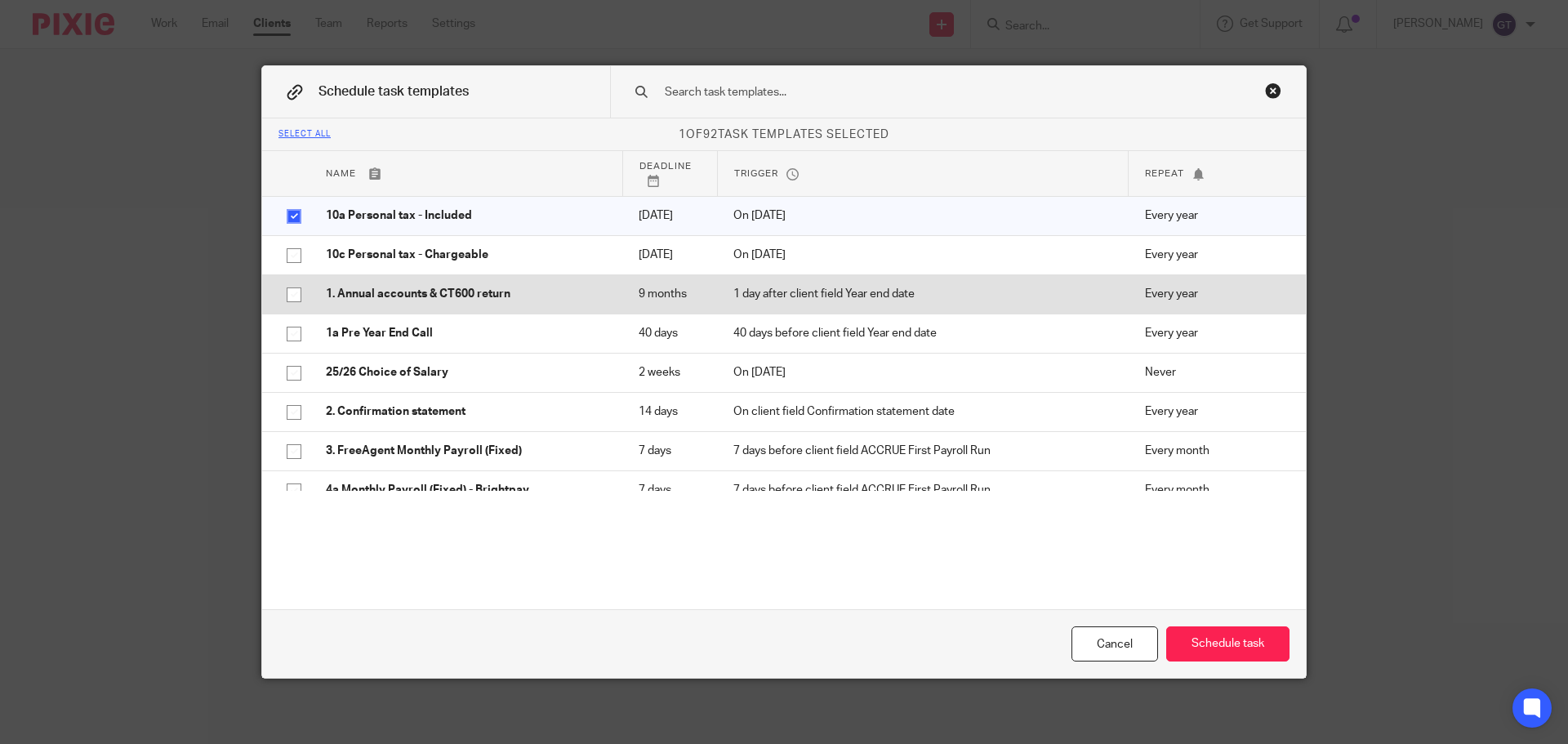
click at [431, 302] on p "1. Annual accounts & CT600 return" at bounding box center [466, 293] width 280 height 16
checkbox input "true"
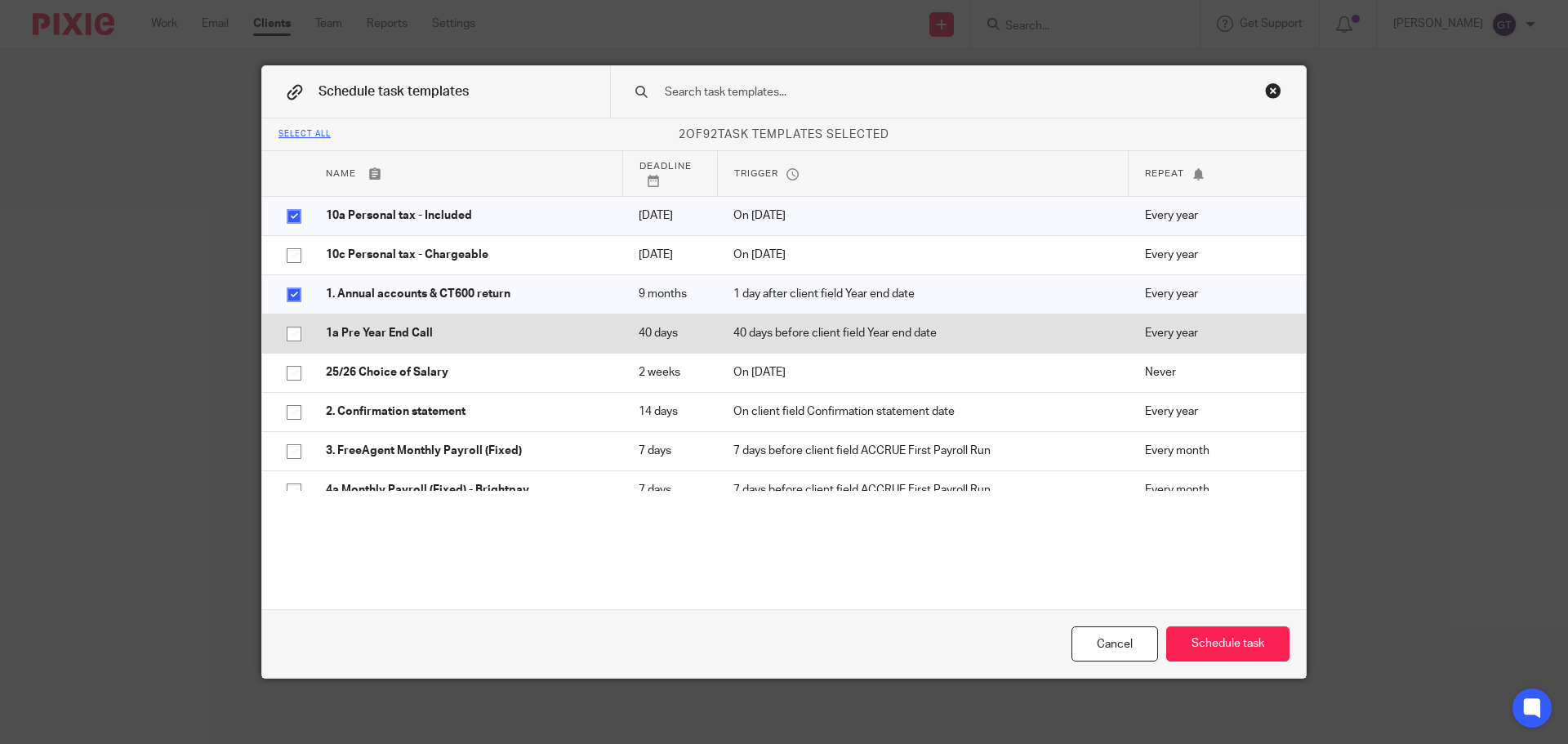
click at [418, 342] on p "1a Pre Year End Call" at bounding box center [466, 333] width 280 height 16
checkbox input "true"
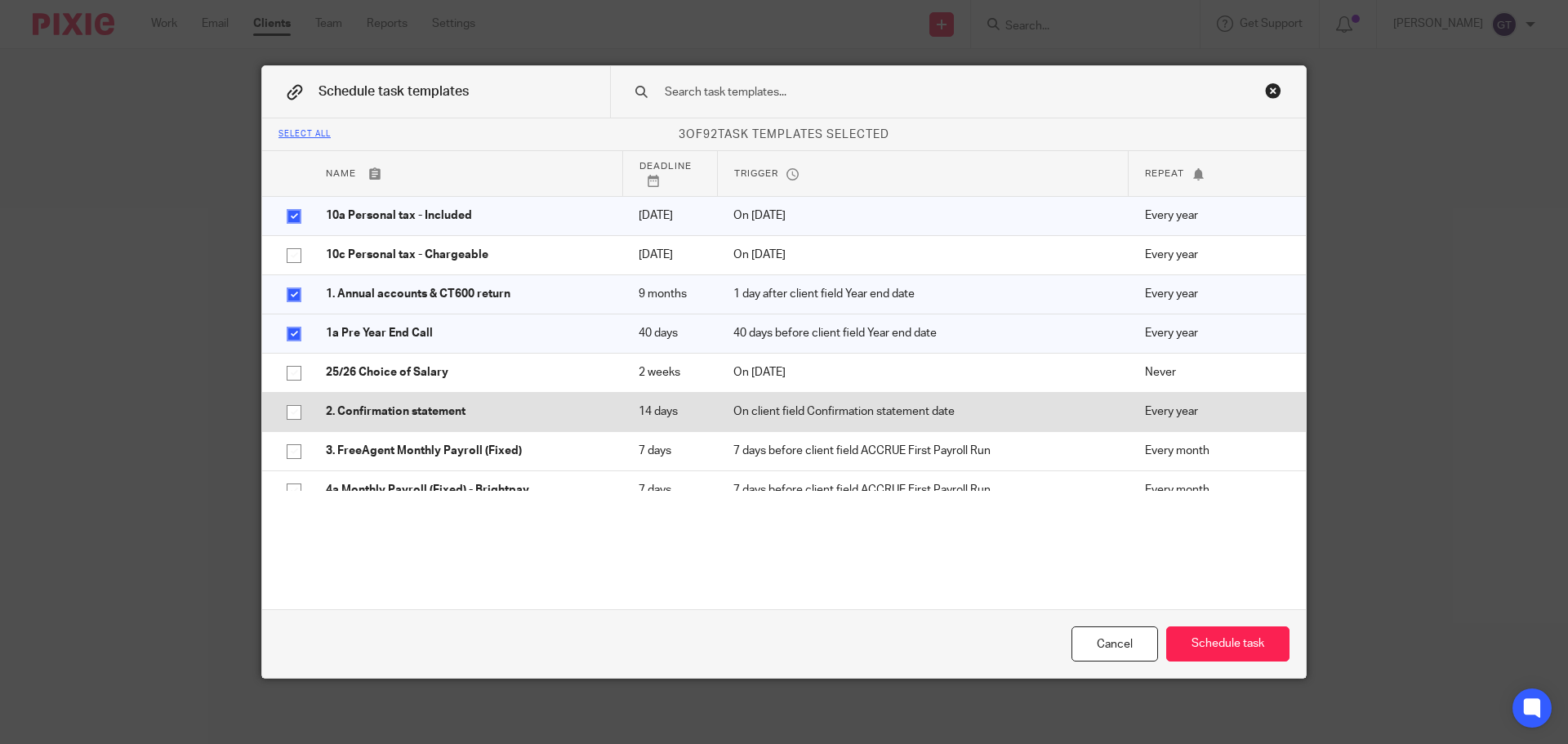
click at [412, 420] on p "2. Confirmation statement" at bounding box center [466, 411] width 280 height 16
checkbox input "true"
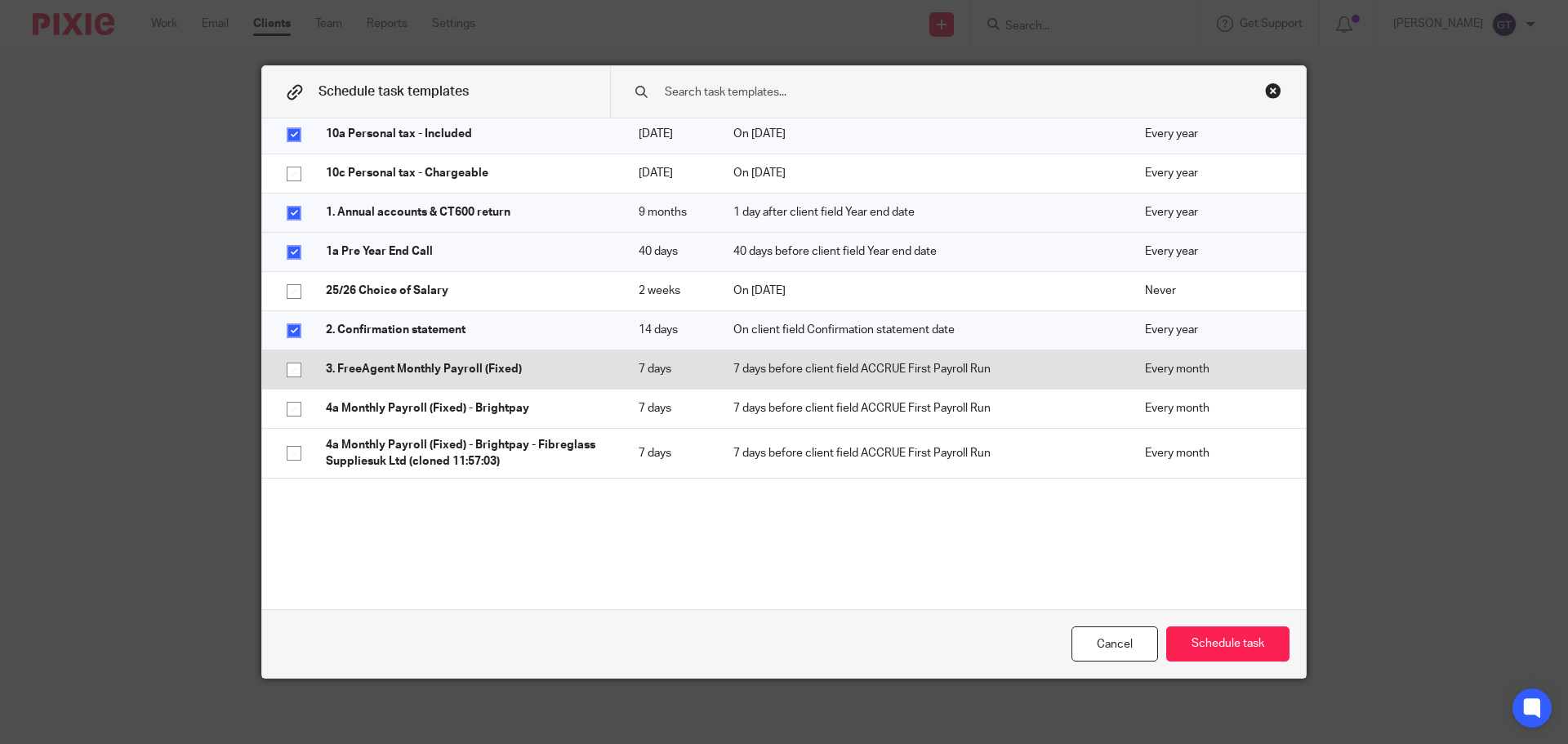
scroll to position [163, 0]
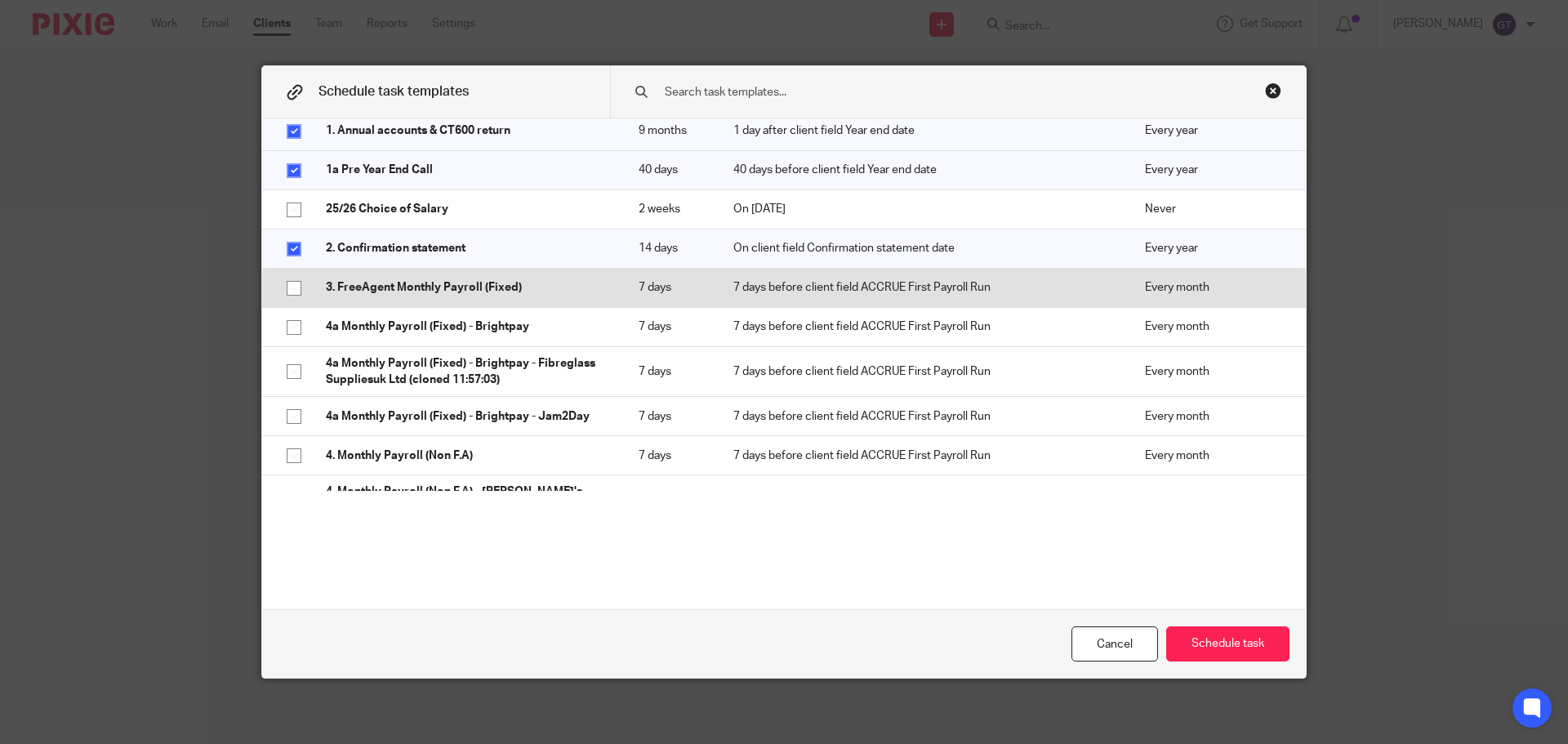
click at [453, 295] on p "3. FreeAgent Monthly Payroll (Fixed)" at bounding box center [466, 287] width 280 height 16
checkbox input "true"
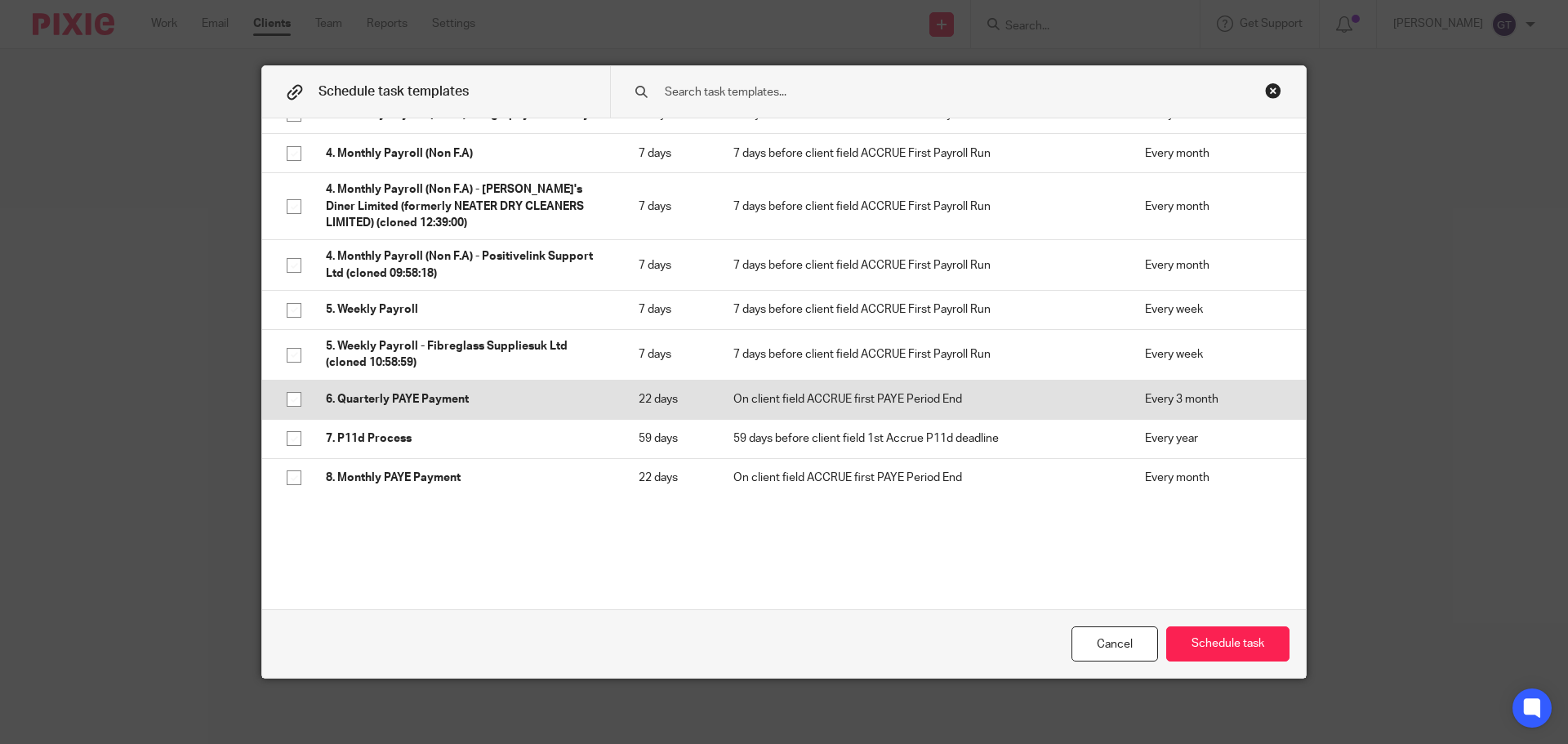
scroll to position [571, 0]
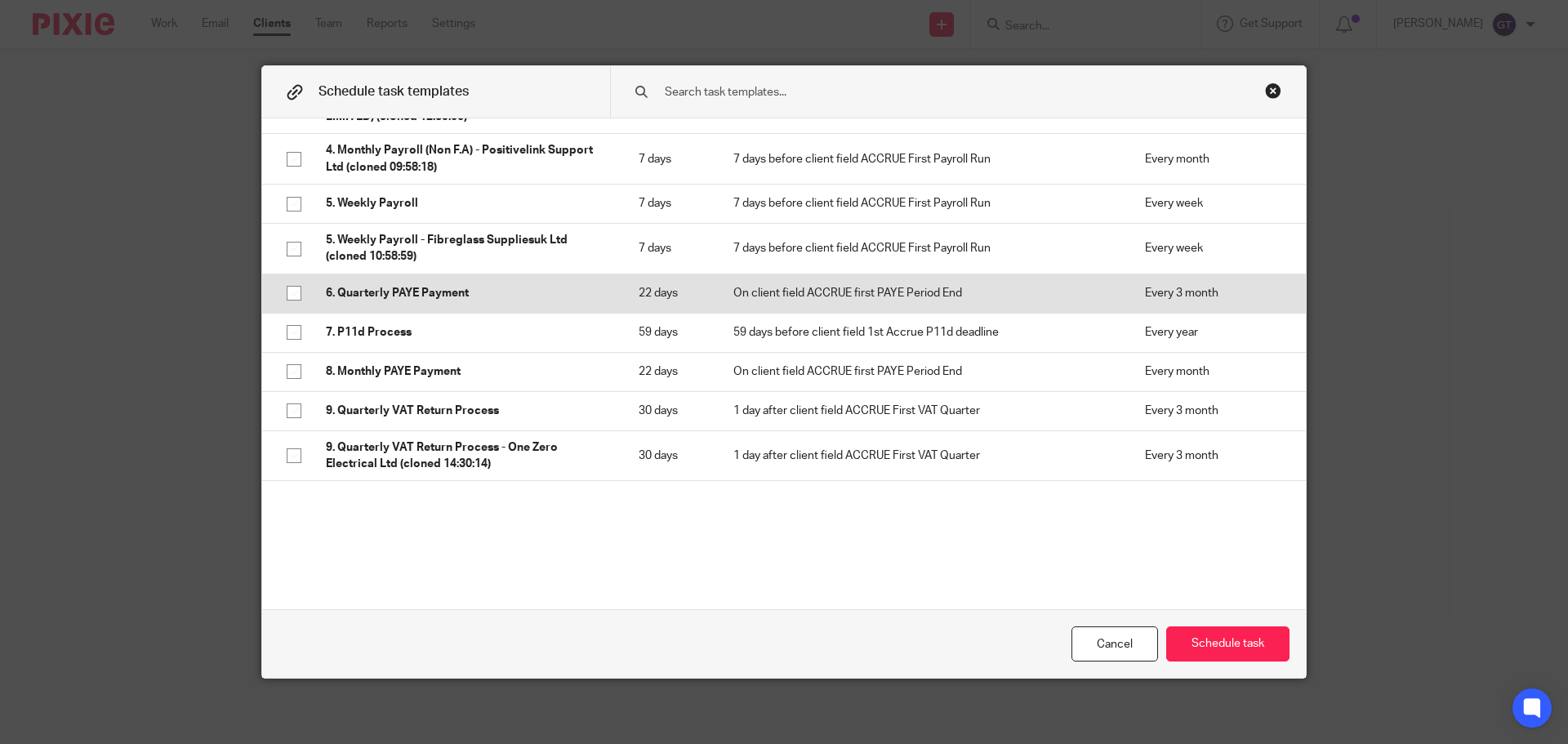
click at [405, 301] on p "6. Quarterly PAYE Payment" at bounding box center [466, 292] width 280 height 16
checkbox input "true"
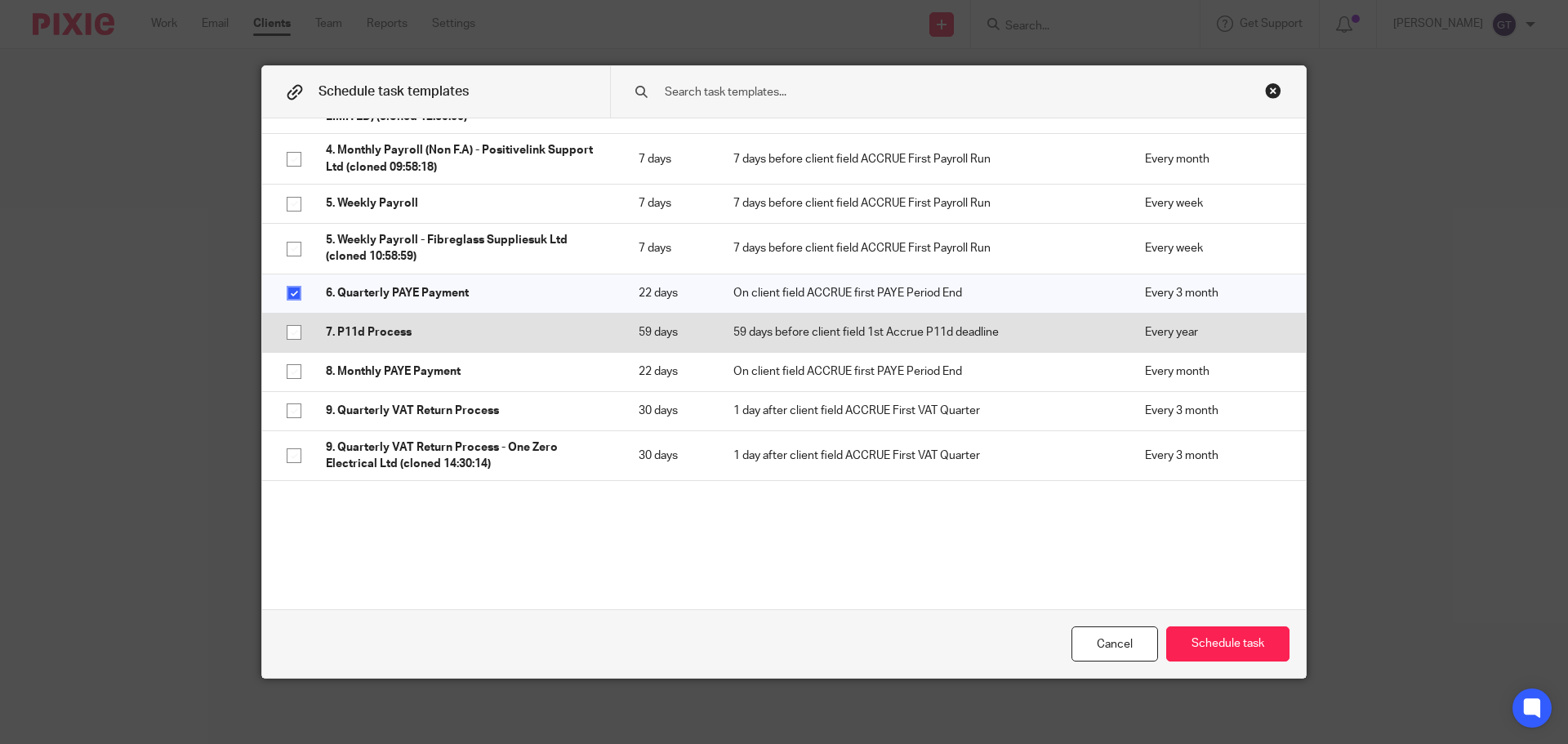
click at [388, 341] on p "7. P11d Process" at bounding box center [466, 332] width 280 height 16
checkbox input "true"
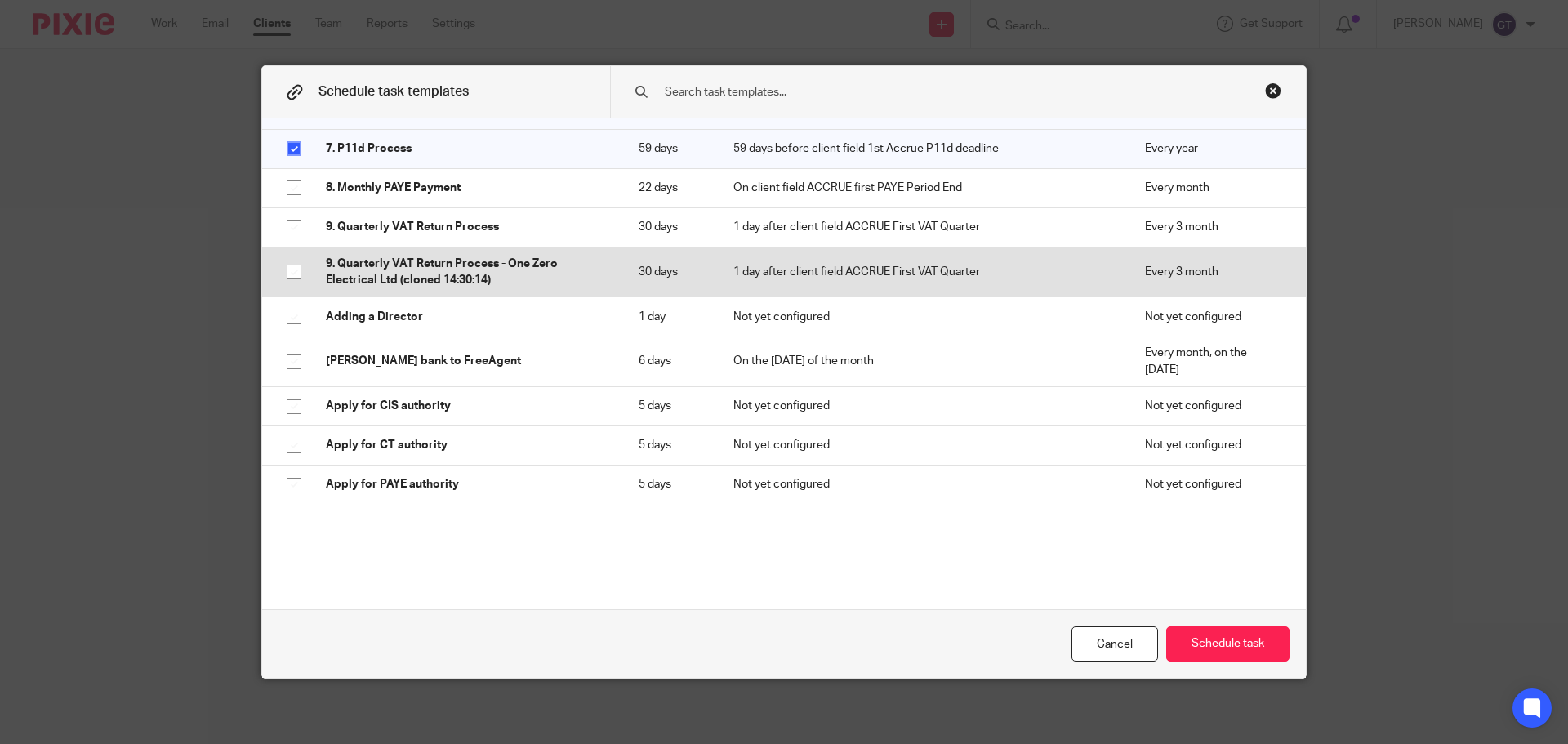
scroll to position [816, 0]
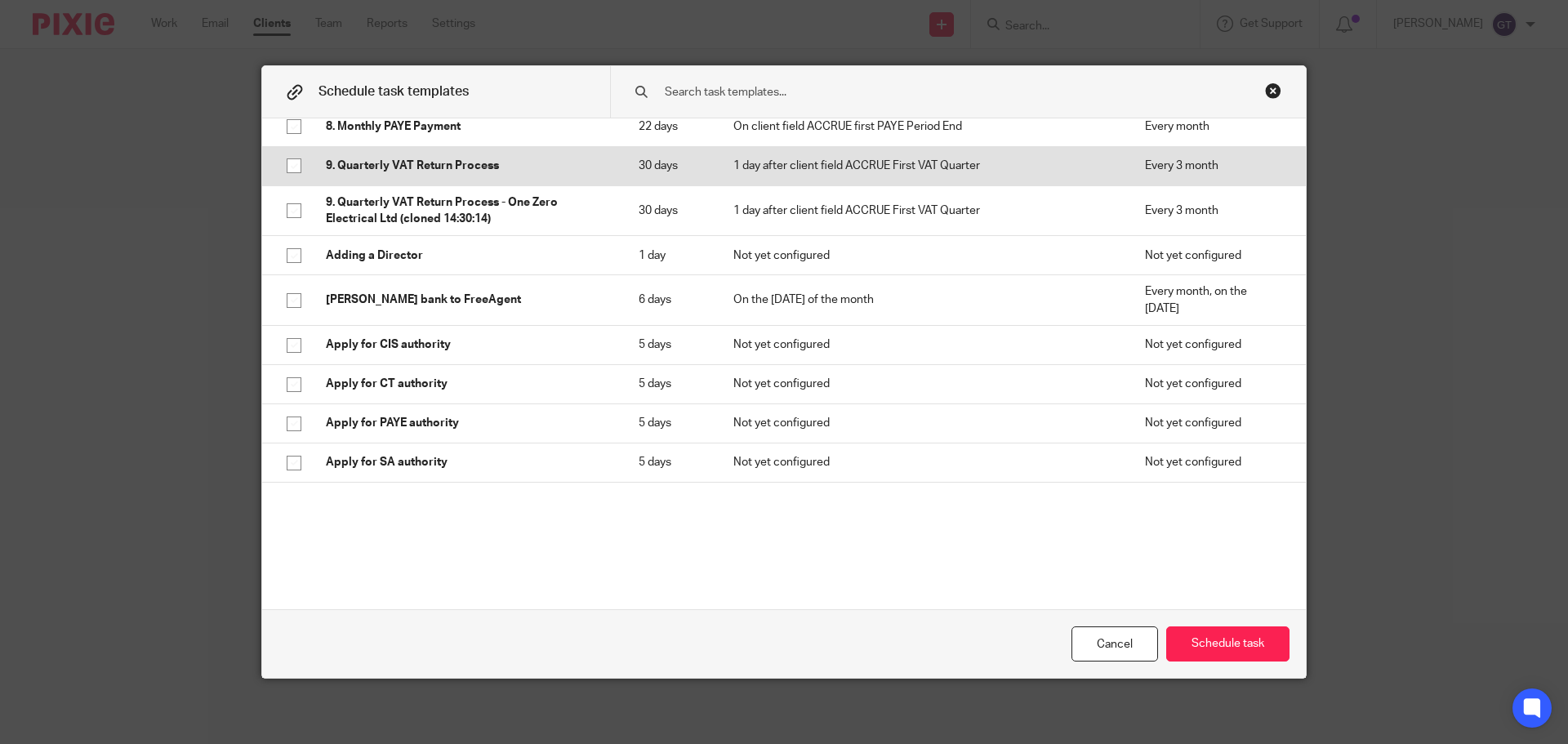
click at [435, 174] on p "9. Quarterly VAT Return Process" at bounding box center [466, 165] width 280 height 16
checkbox input "true"
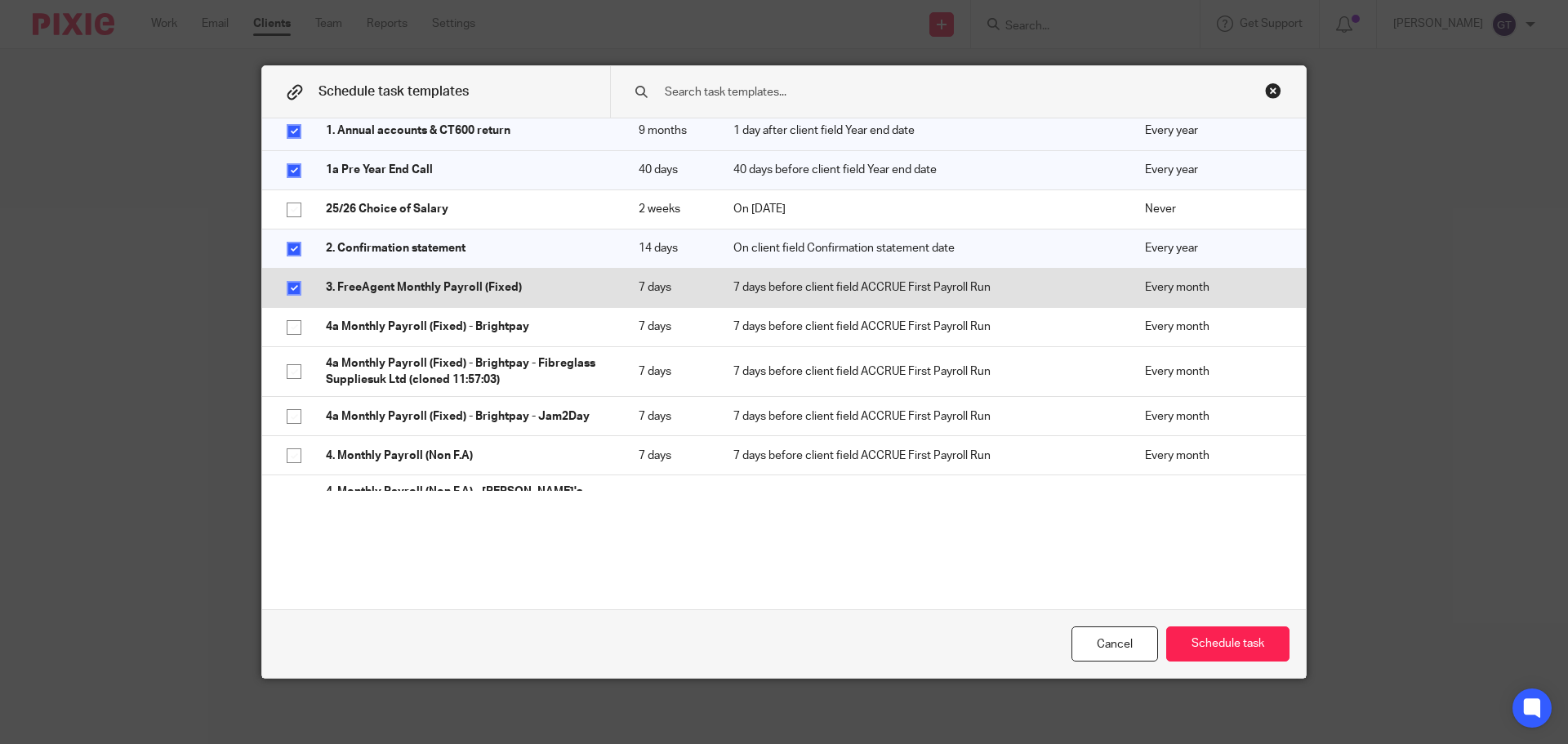
scroll to position [0, 0]
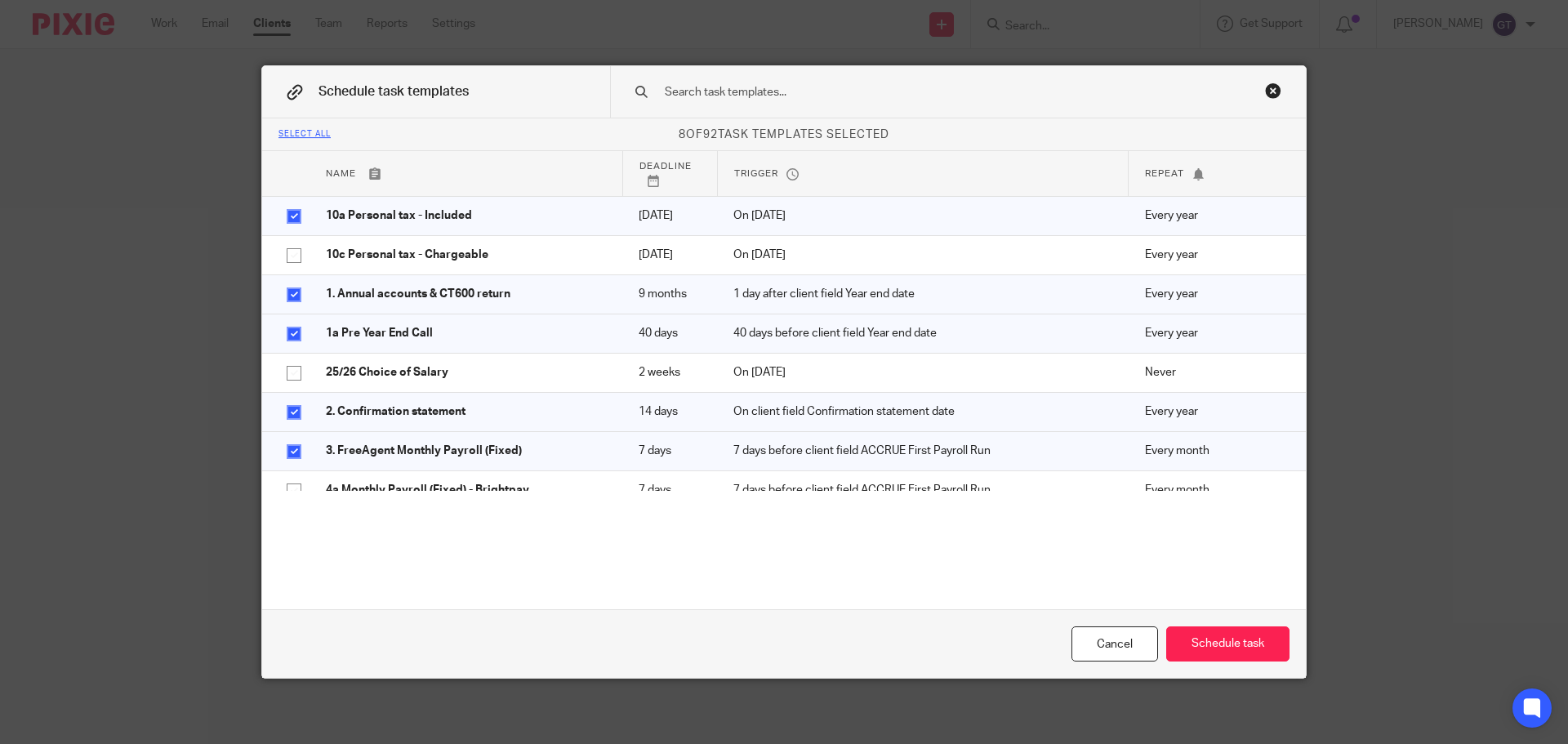
click at [725, 87] on input "text" at bounding box center [932, 92] width 538 height 18
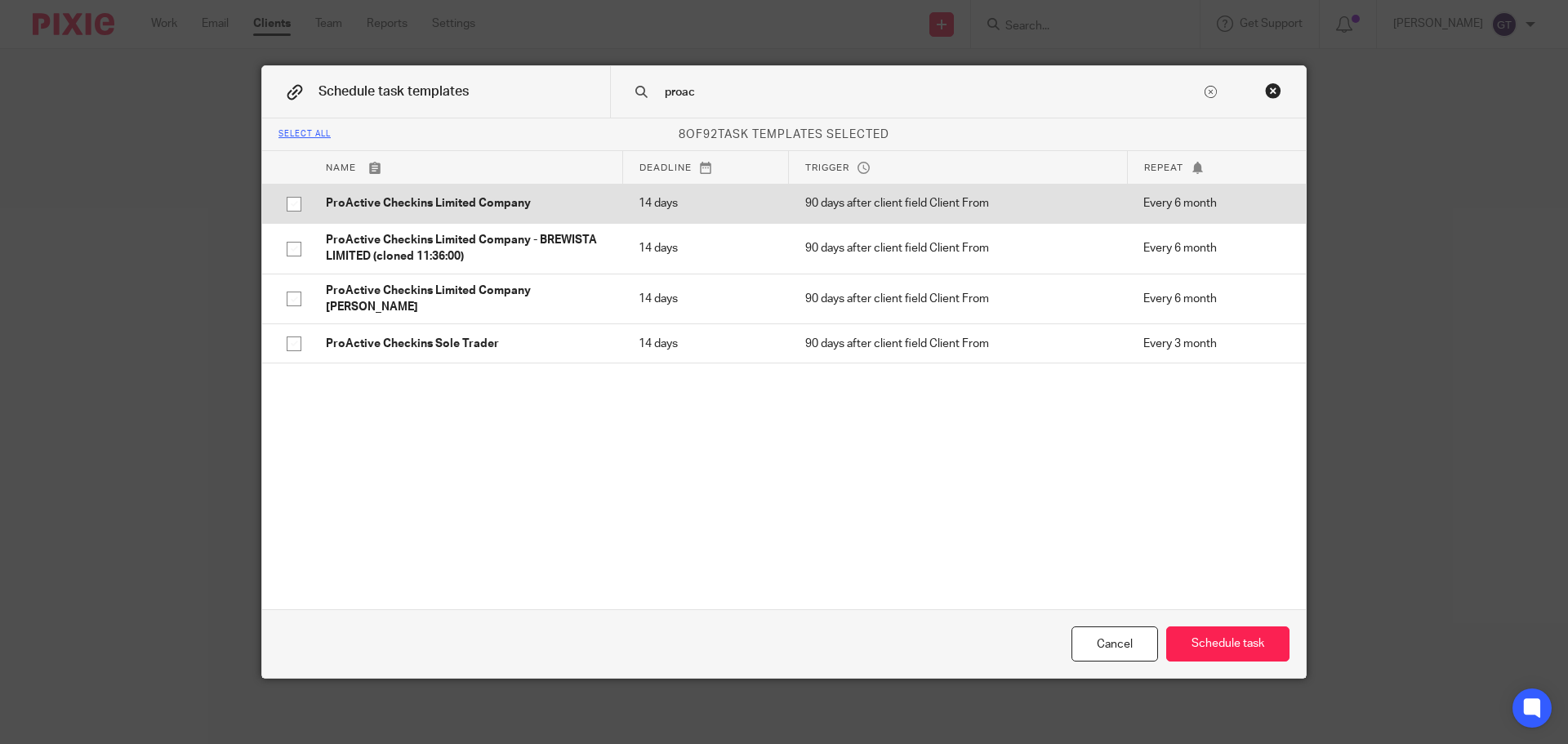
type input "proac"
click at [479, 209] on p "ProActive Checkins Limited Company" at bounding box center [466, 203] width 280 height 16
checkbox input "true"
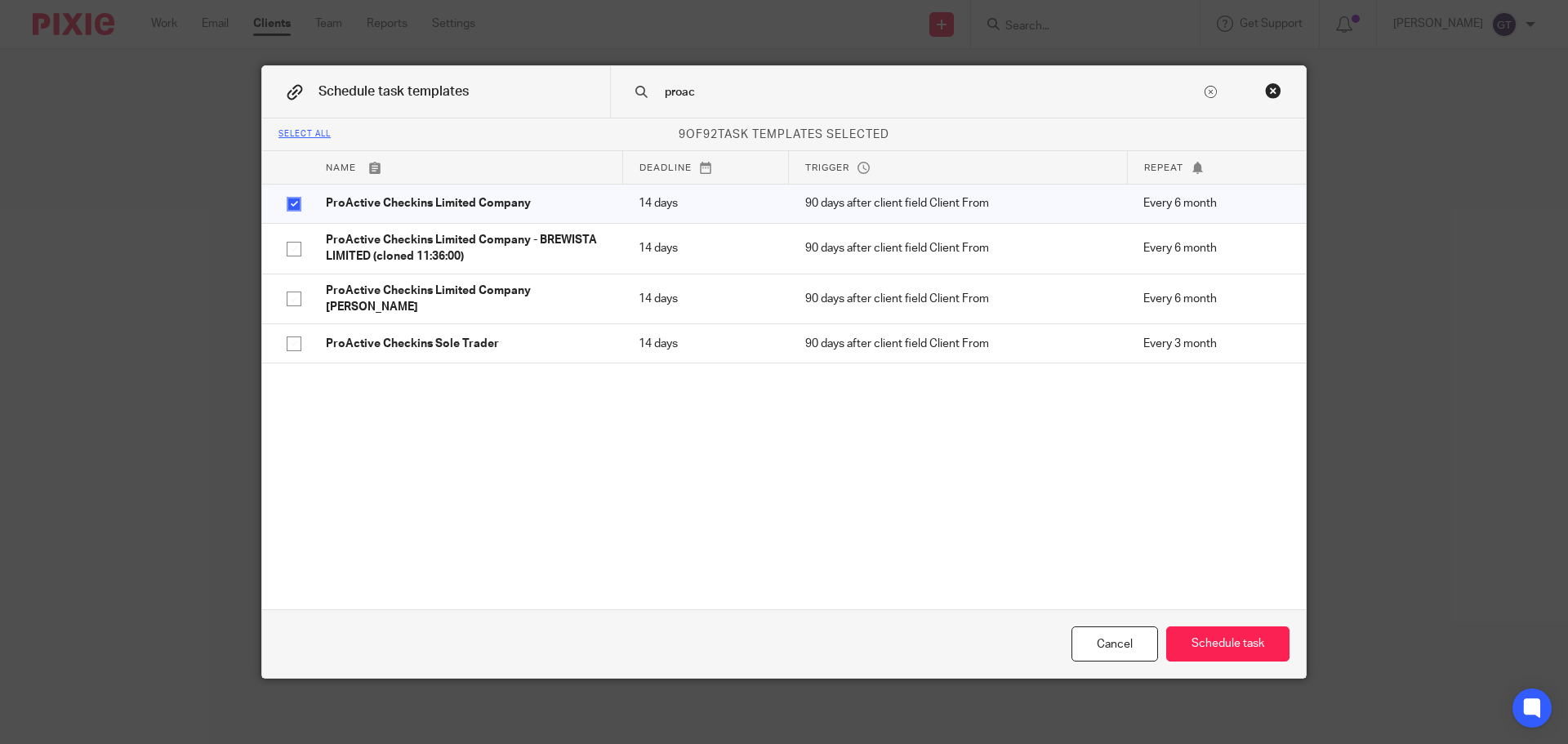
drag, startPoint x: 708, startPoint y: 90, endPoint x: 650, endPoint y: 93, distance: 58.1
click at [650, 93] on div "proac" at bounding box center [957, 92] width 696 height 51
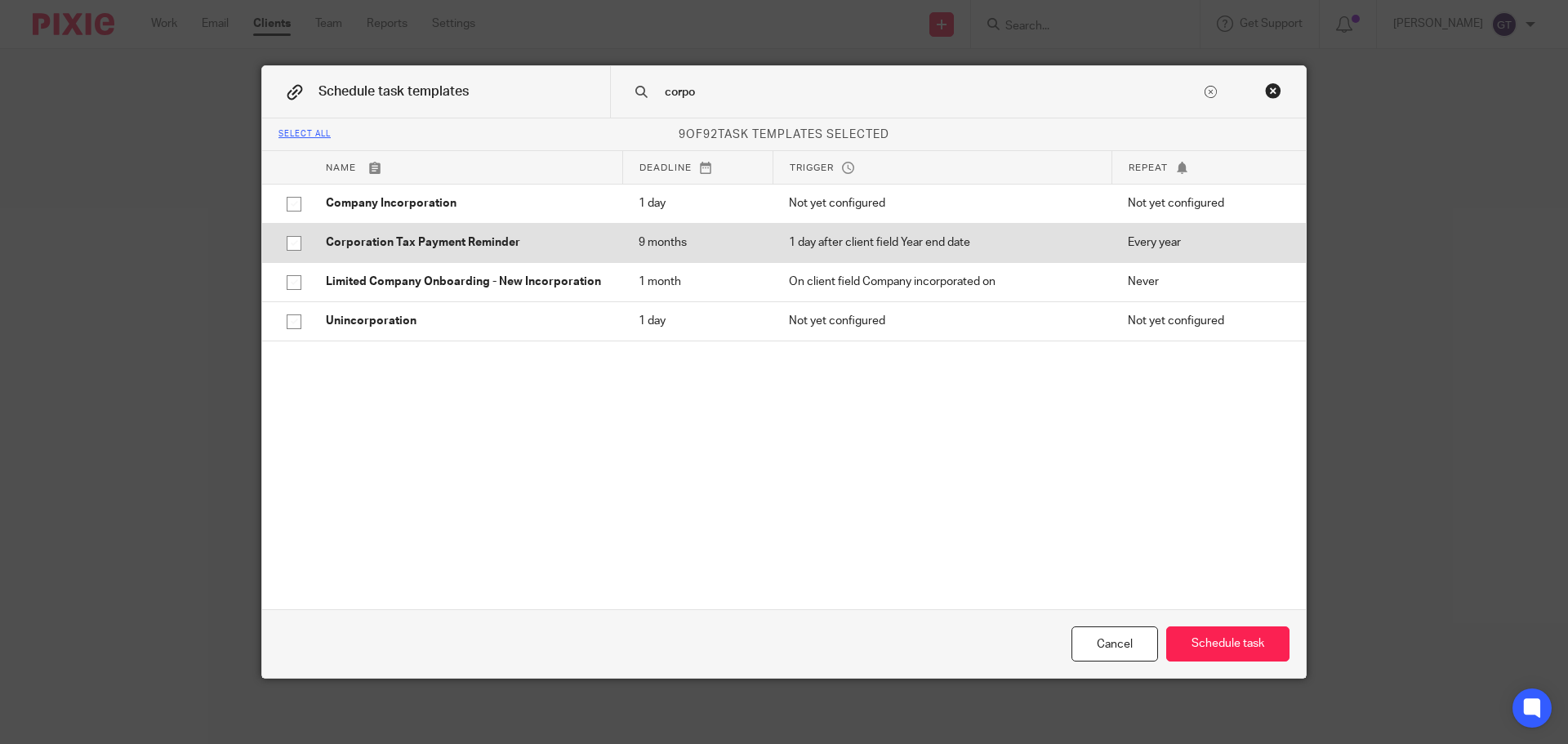
type input "corpo"
click at [469, 248] on p "Corporation Tax Payment Reminder" at bounding box center [466, 242] width 280 height 16
checkbox input "true"
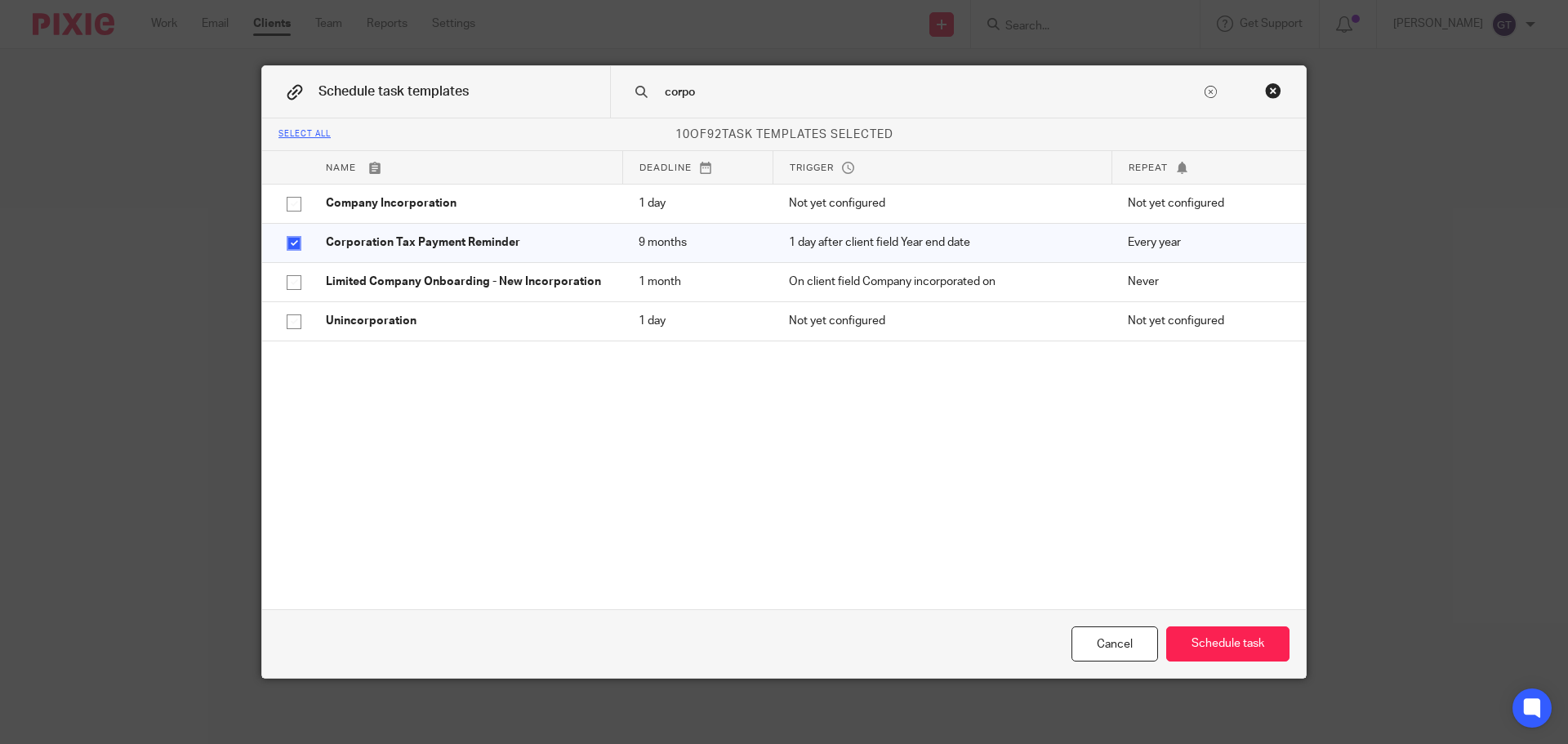
drag, startPoint x: 726, startPoint y: 90, endPoint x: 599, endPoint y: 83, distance: 127.2
click at [597, 85] on div "Schedule task templates corpo" at bounding box center [784, 93] width 1043 height 52
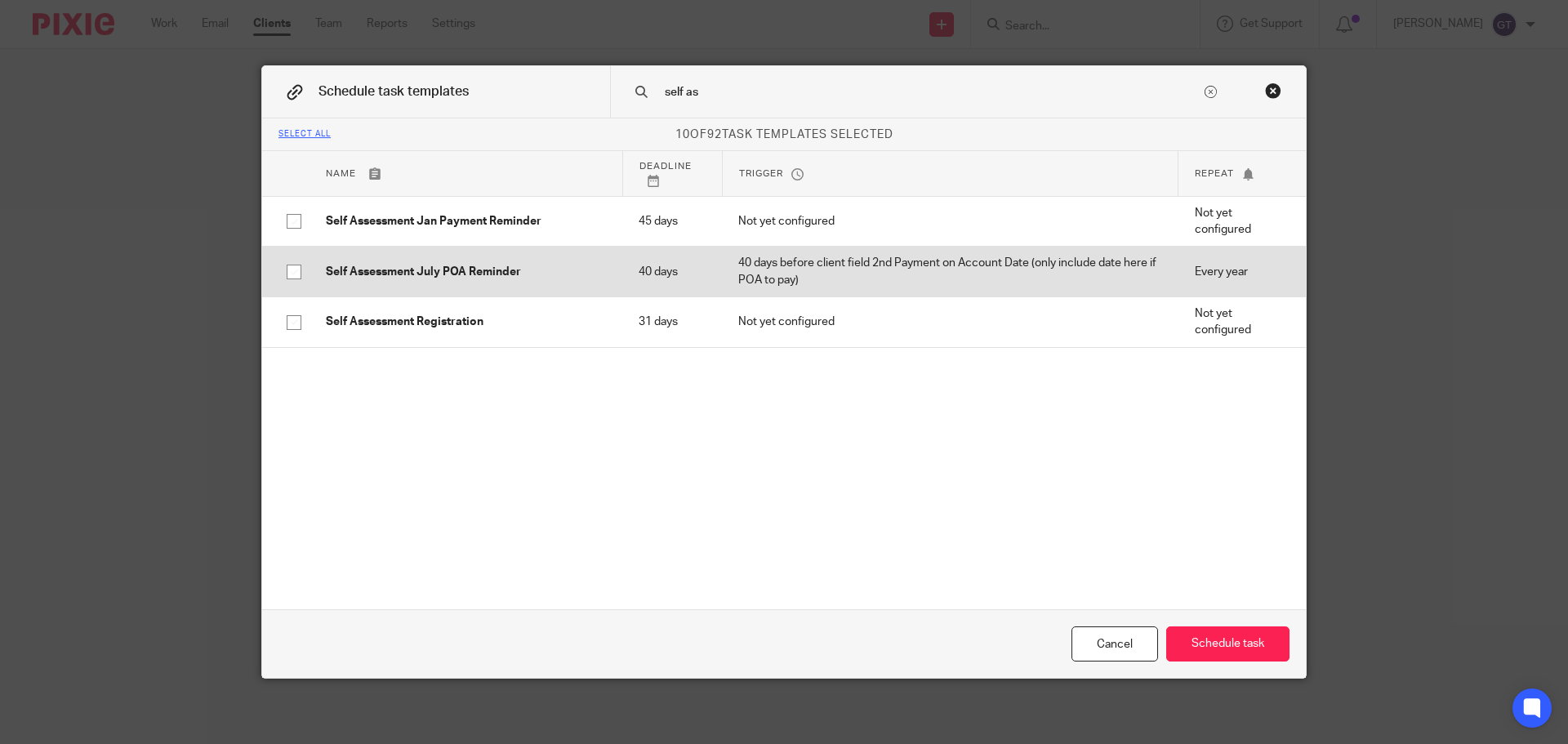
type input "self as"
click at [454, 265] on p "Self Assessment July POA Reminder" at bounding box center [466, 271] width 280 height 16
checkbox input "true"
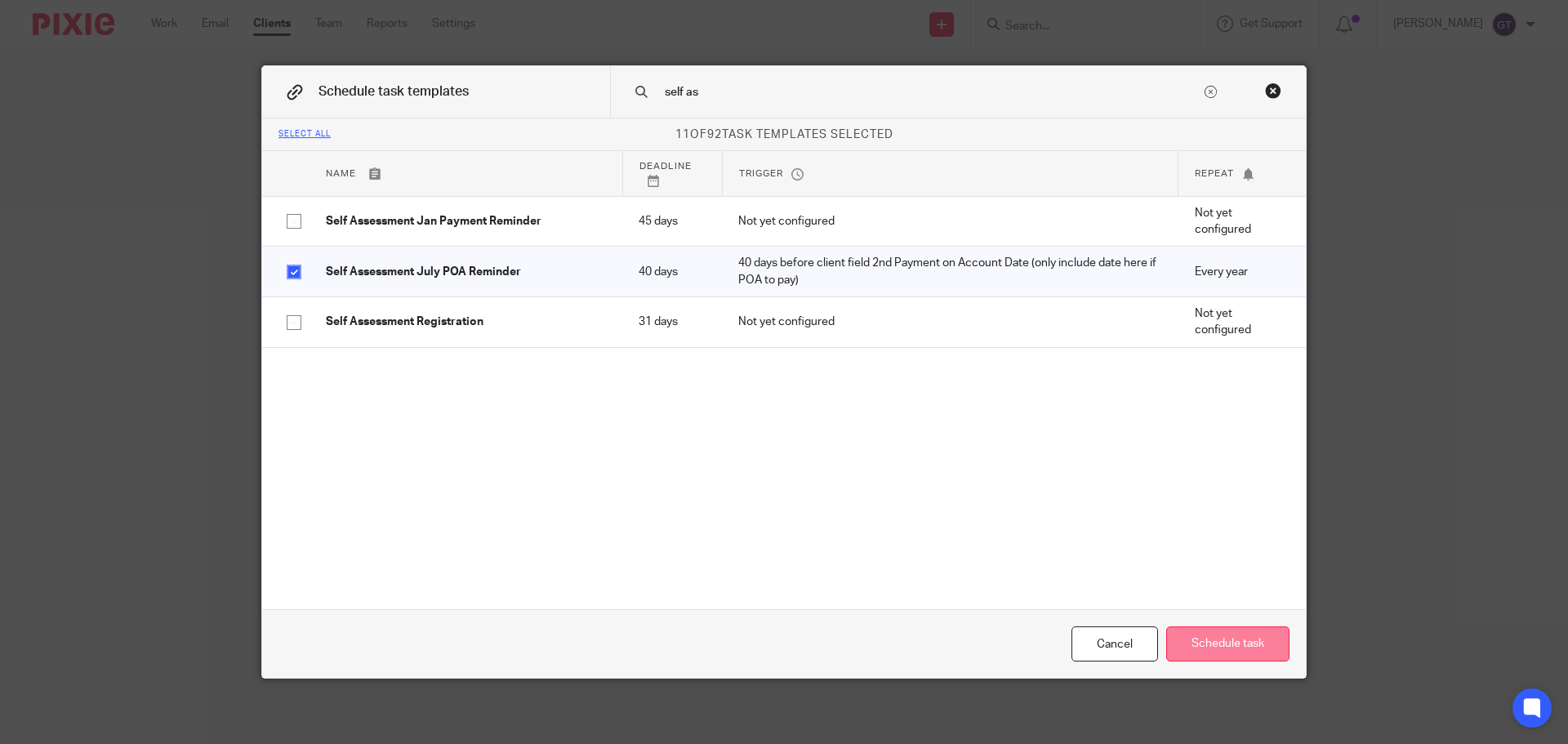
click at [1234, 645] on button "Schedule task" at bounding box center [1227, 644] width 124 height 35
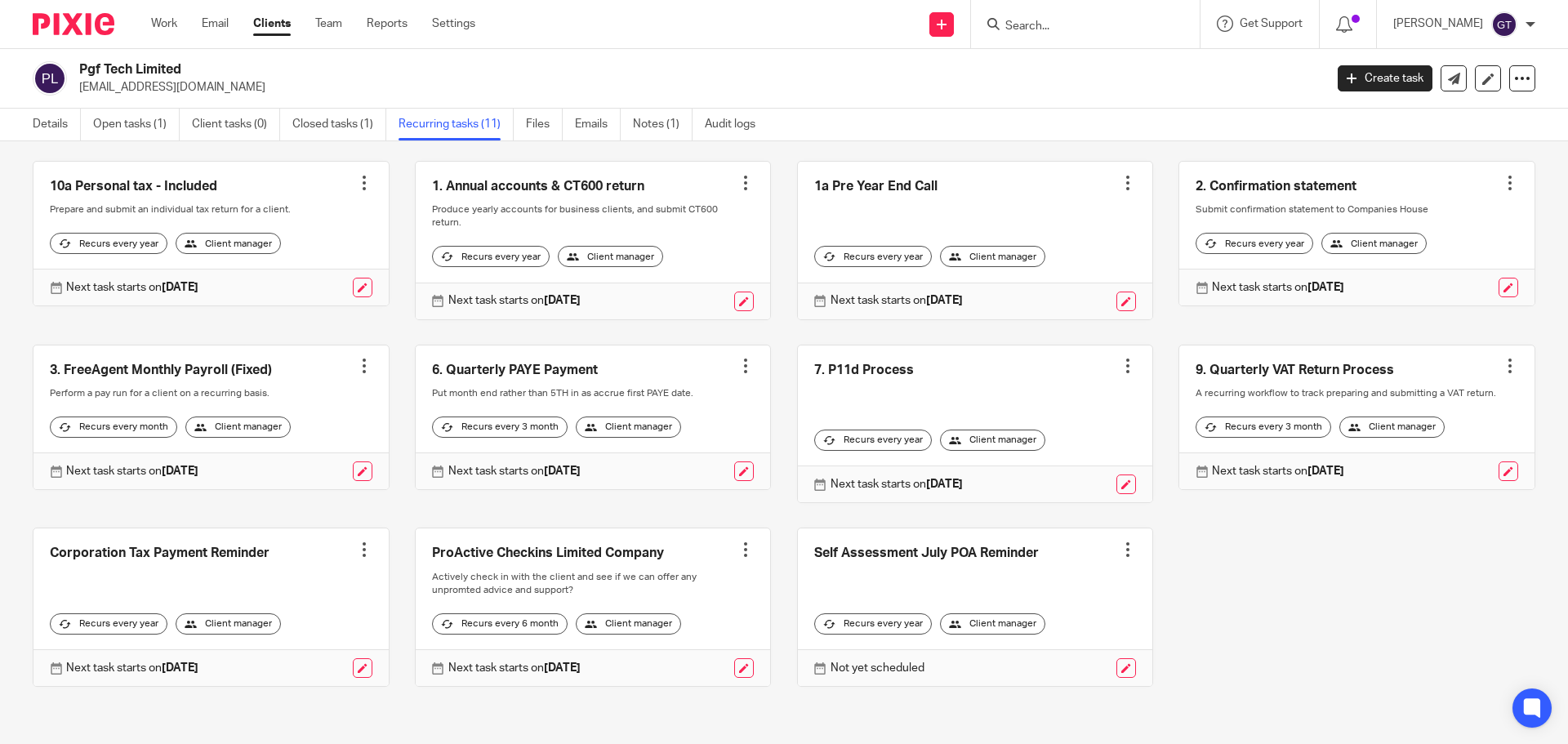
scroll to position [100, 0]
click at [144, 117] on link "Open tasks (1)" at bounding box center [136, 124] width 87 height 32
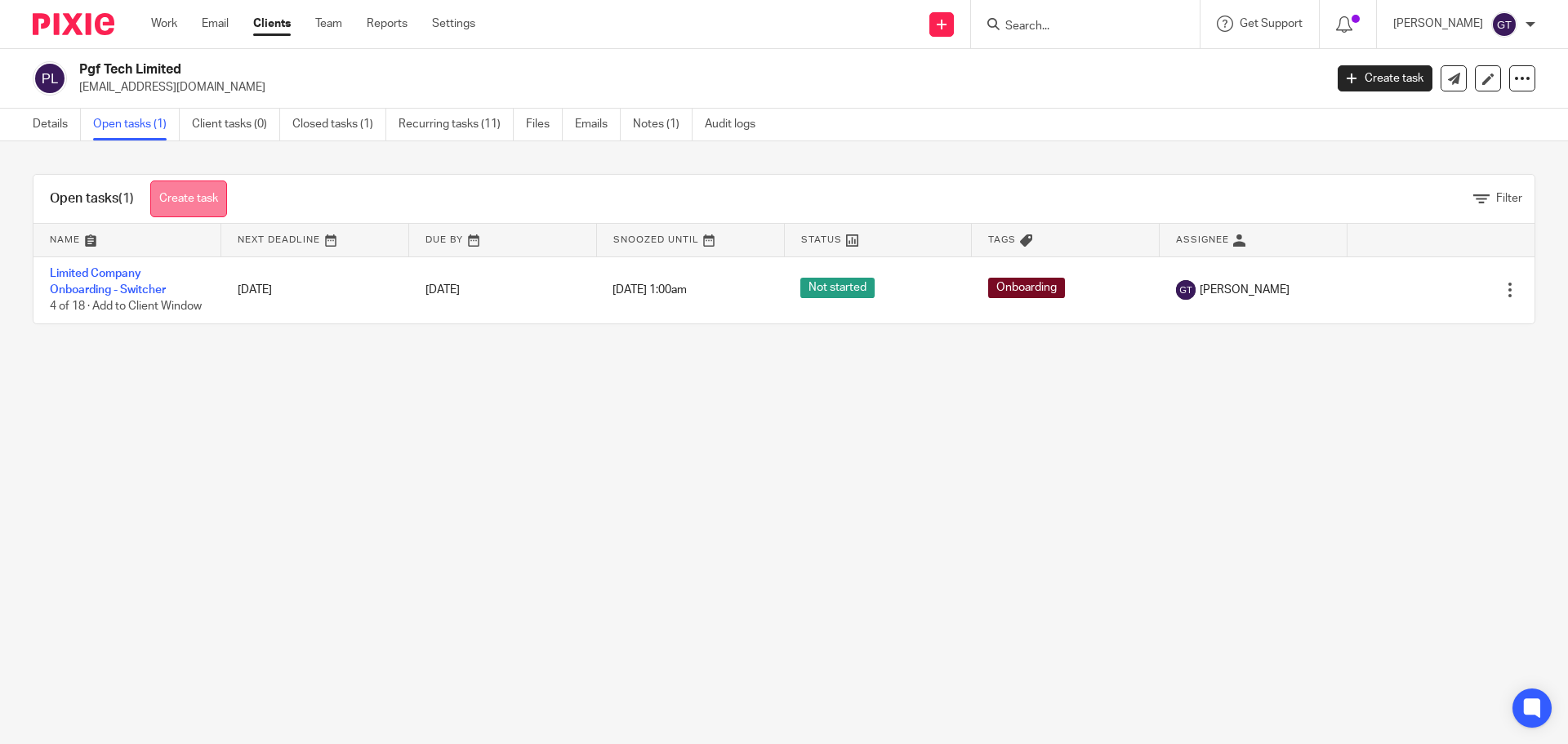
click at [206, 198] on link "Create task" at bounding box center [189, 199] width 77 height 37
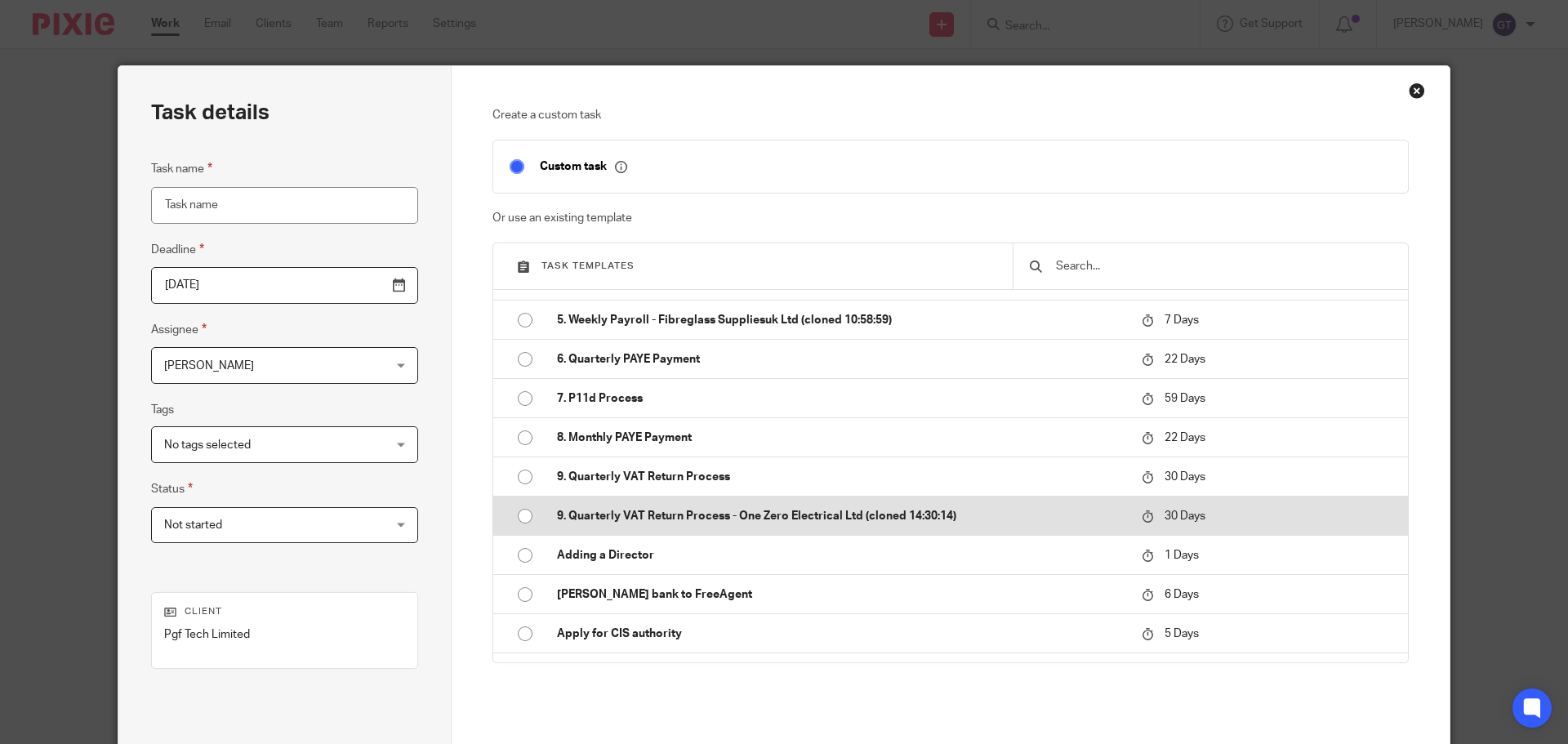
scroll to position [571, 0]
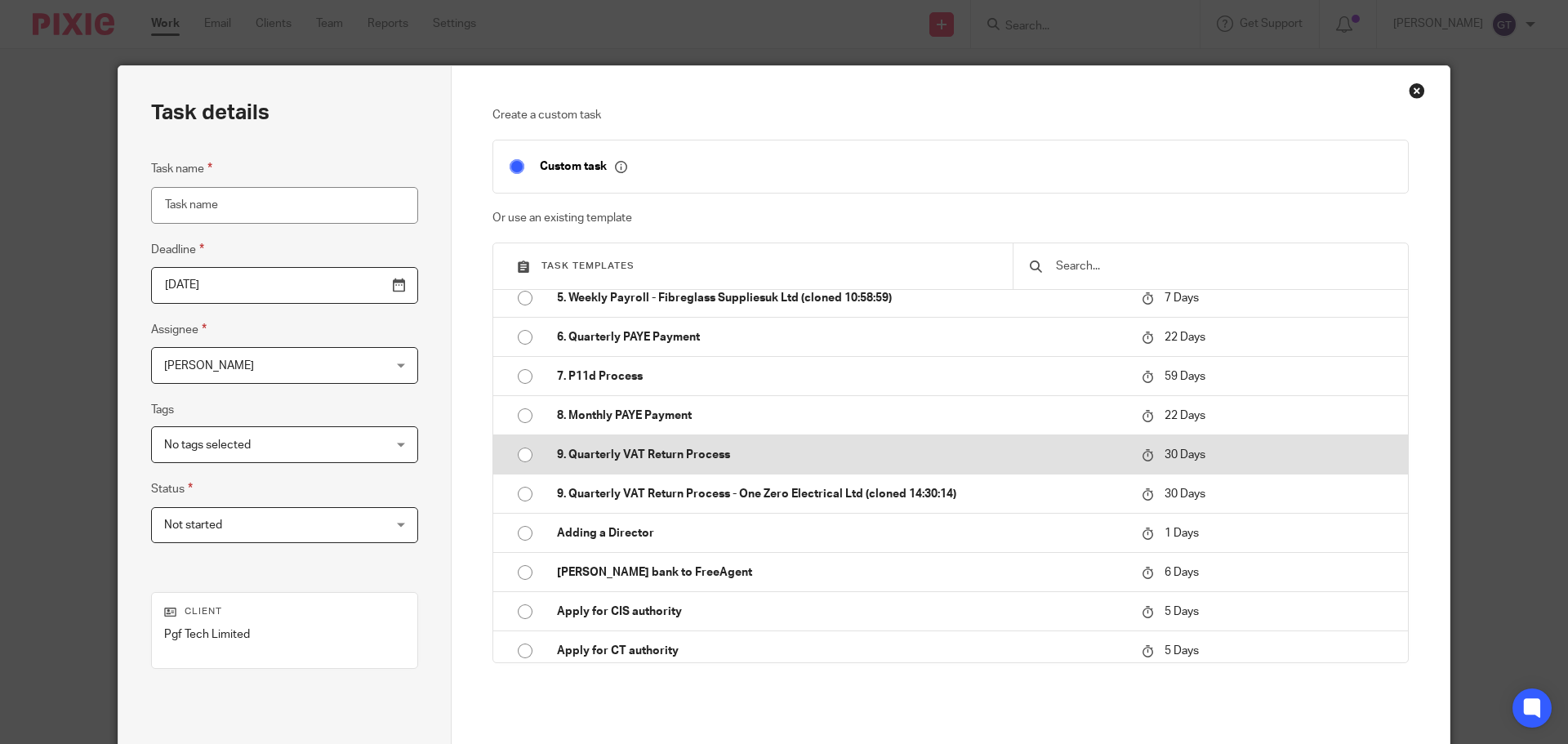
click at [683, 459] on p "9. Quarterly VAT Return Process" at bounding box center [840, 455] width 568 height 16
type input "[DATE]"
type input "9. Quarterly VAT Return Process"
checkbox input "false"
radio input "true"
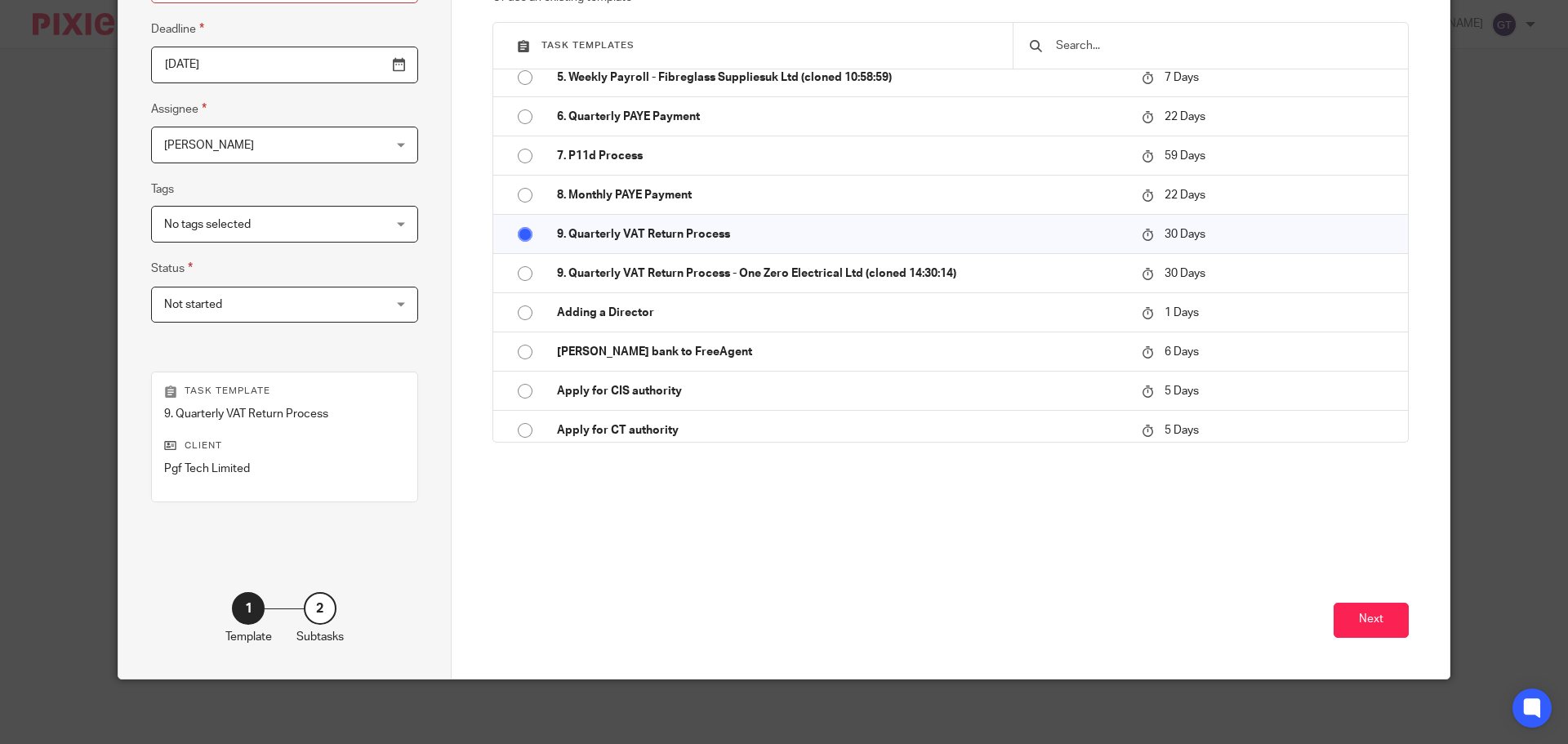
scroll to position [221, 0]
click at [1383, 623] on button "Next" at bounding box center [1371, 620] width 75 height 35
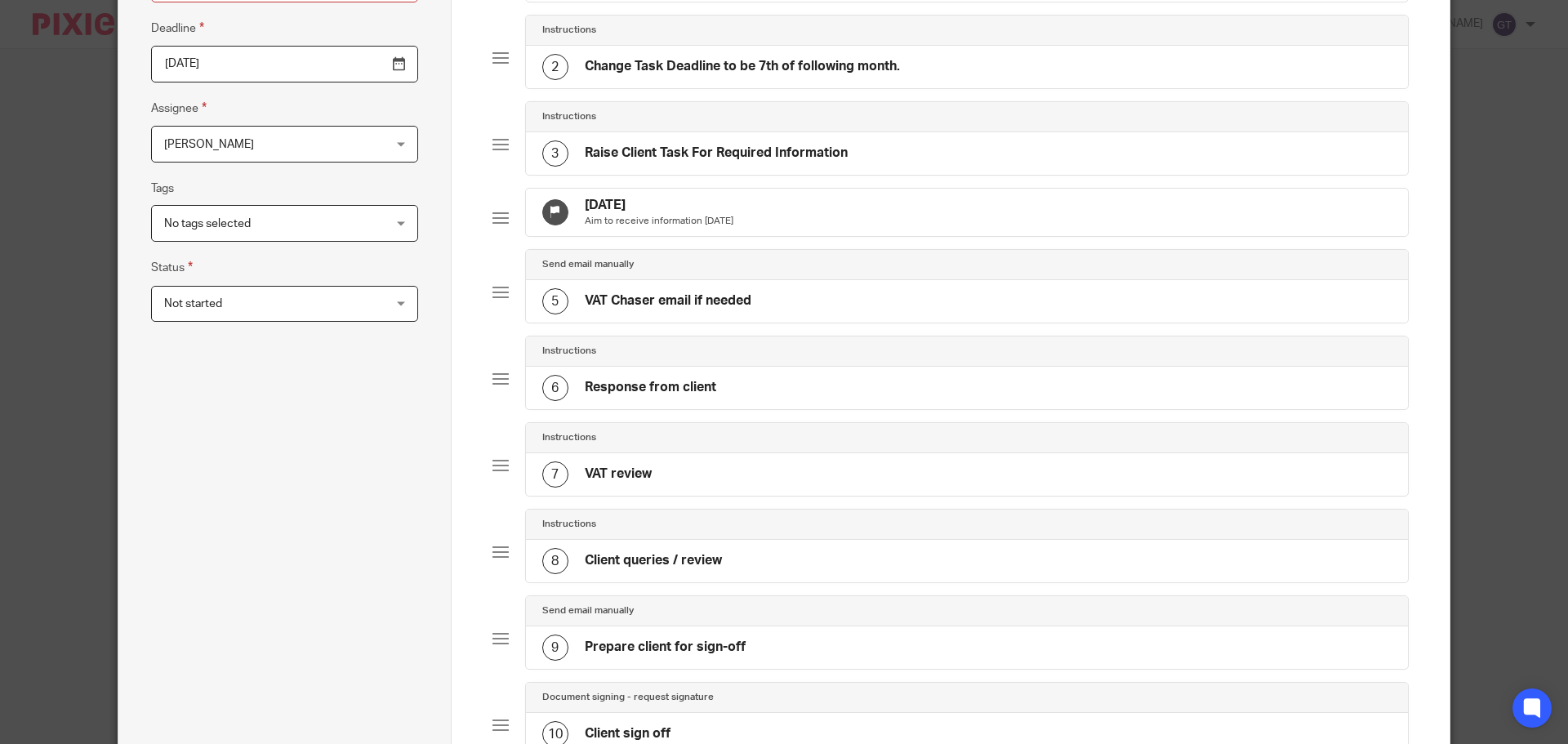
scroll to position [140, 0]
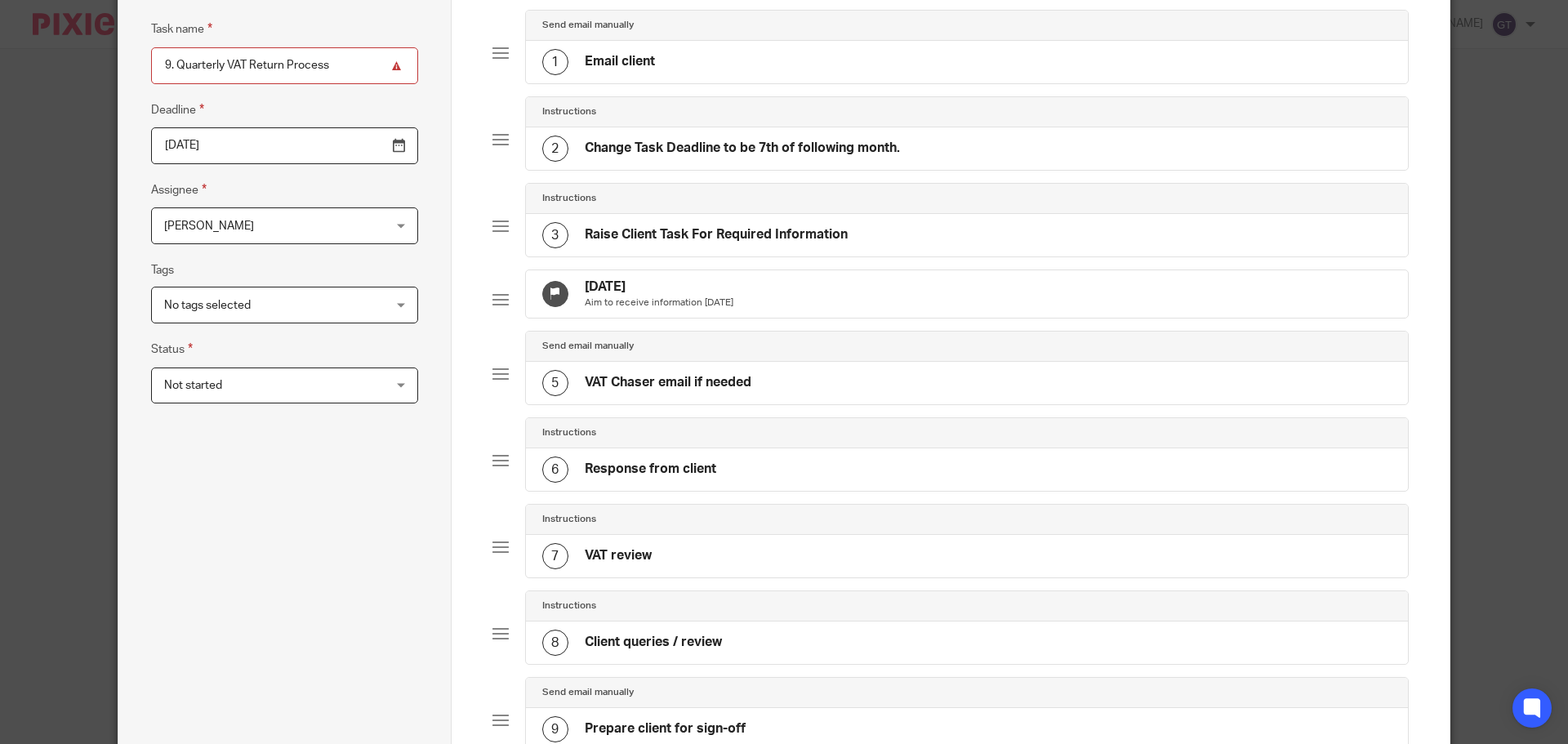
click at [360, 150] on input "[DATE]" at bounding box center [285, 146] width 267 height 37
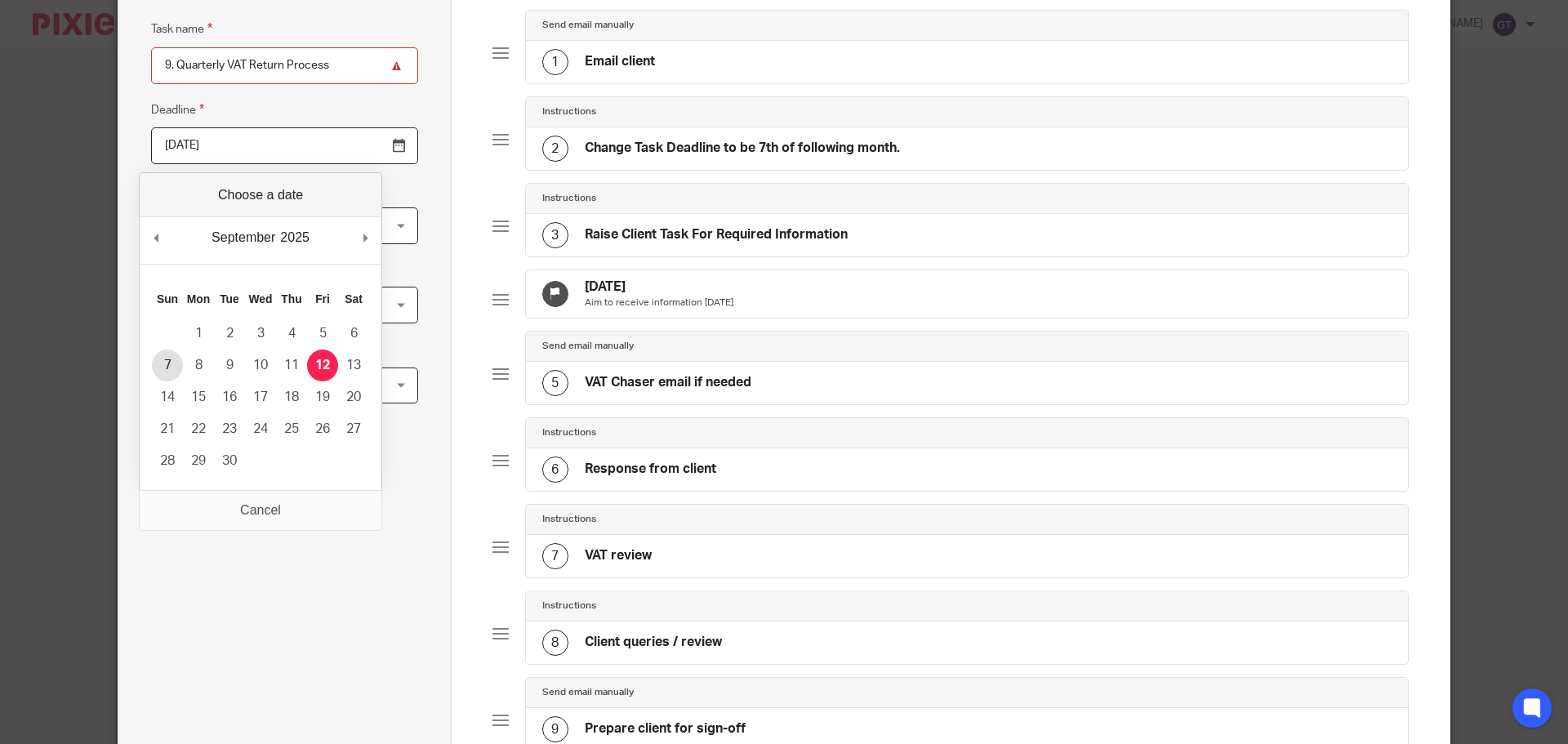
type input "2025-09-07"
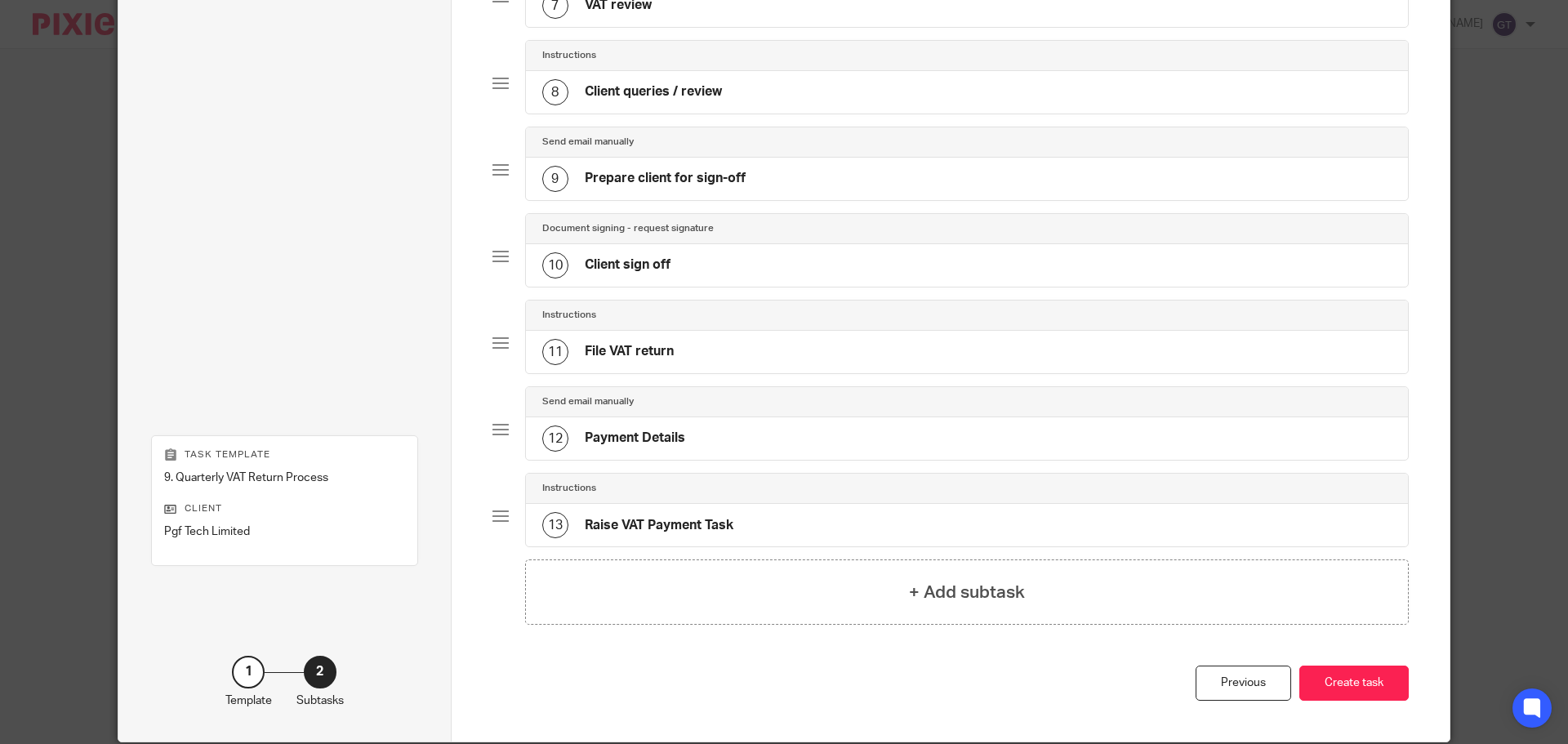
scroll to position [711, 0]
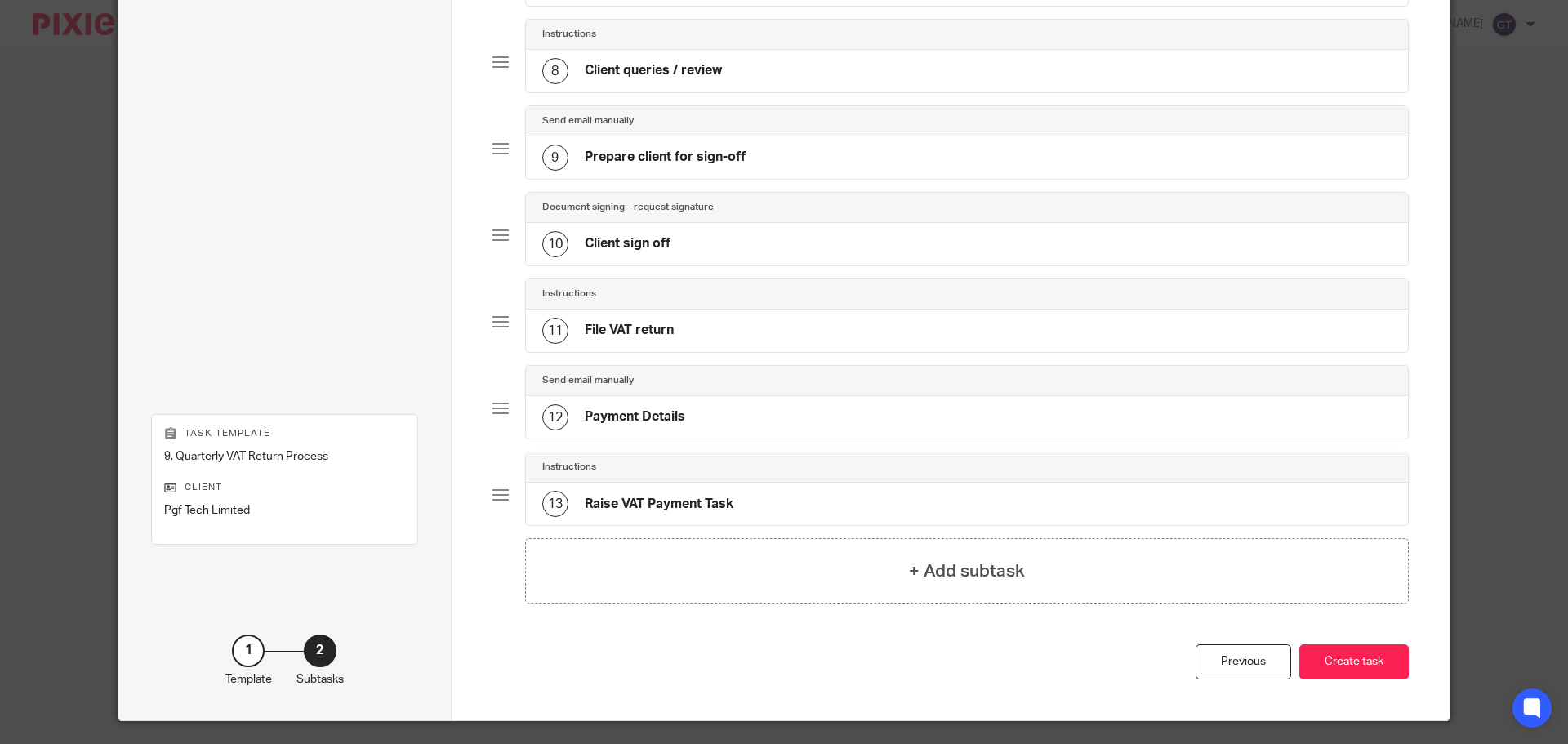
click at [1344, 645] on div "Total 13 Send email manually 1 Email client Instructions 2 Change Task Deadline…" at bounding box center [950, 20] width 917 height 1249
click at [1350, 645] on div "Total 13 Send email manually 1 Email client Instructions 2 Change Task Deadline…" at bounding box center [950, 20] width 917 height 1249
click at [1354, 665] on button "Create task" at bounding box center [1353, 662] width 109 height 35
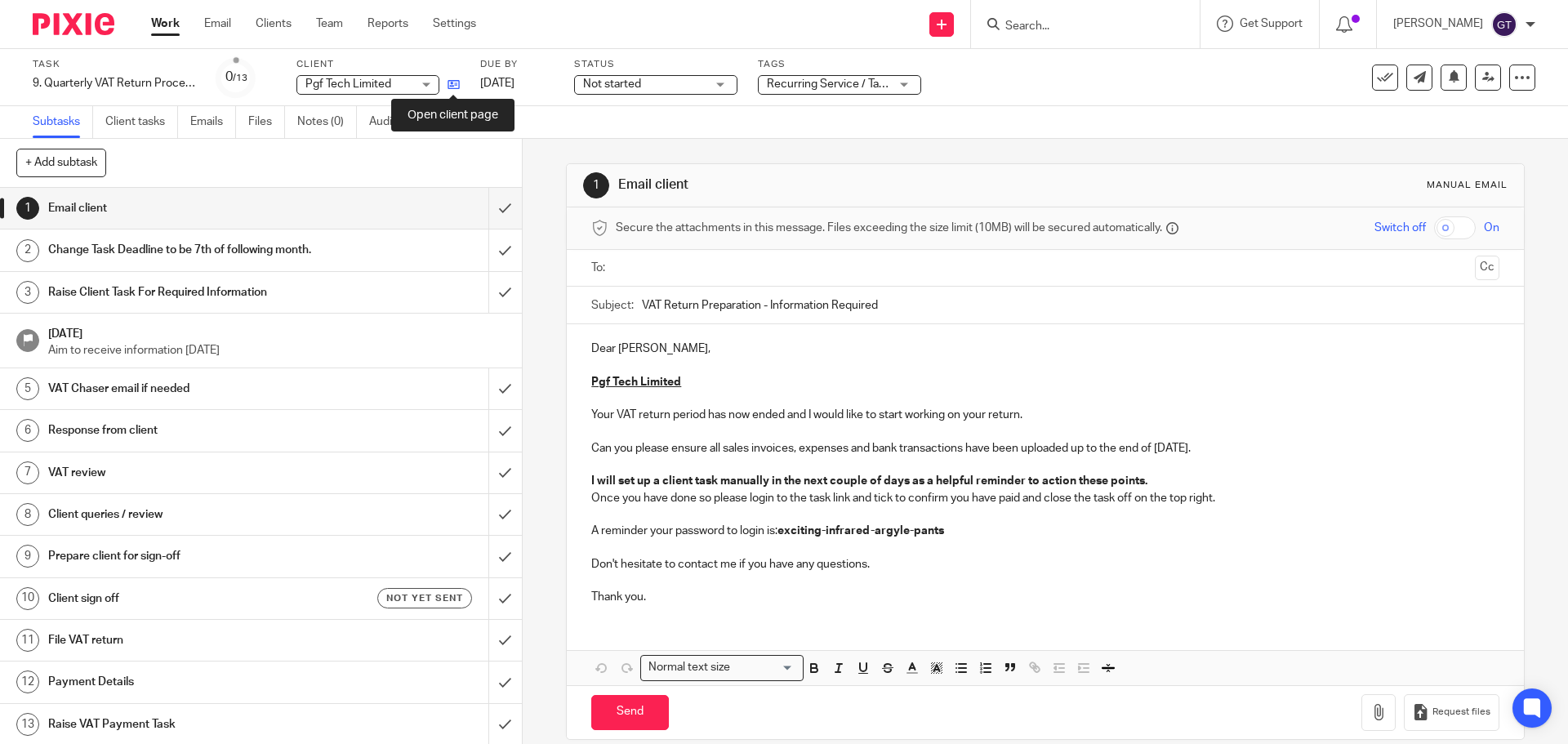
click at [458, 79] on icon at bounding box center [454, 84] width 13 height 13
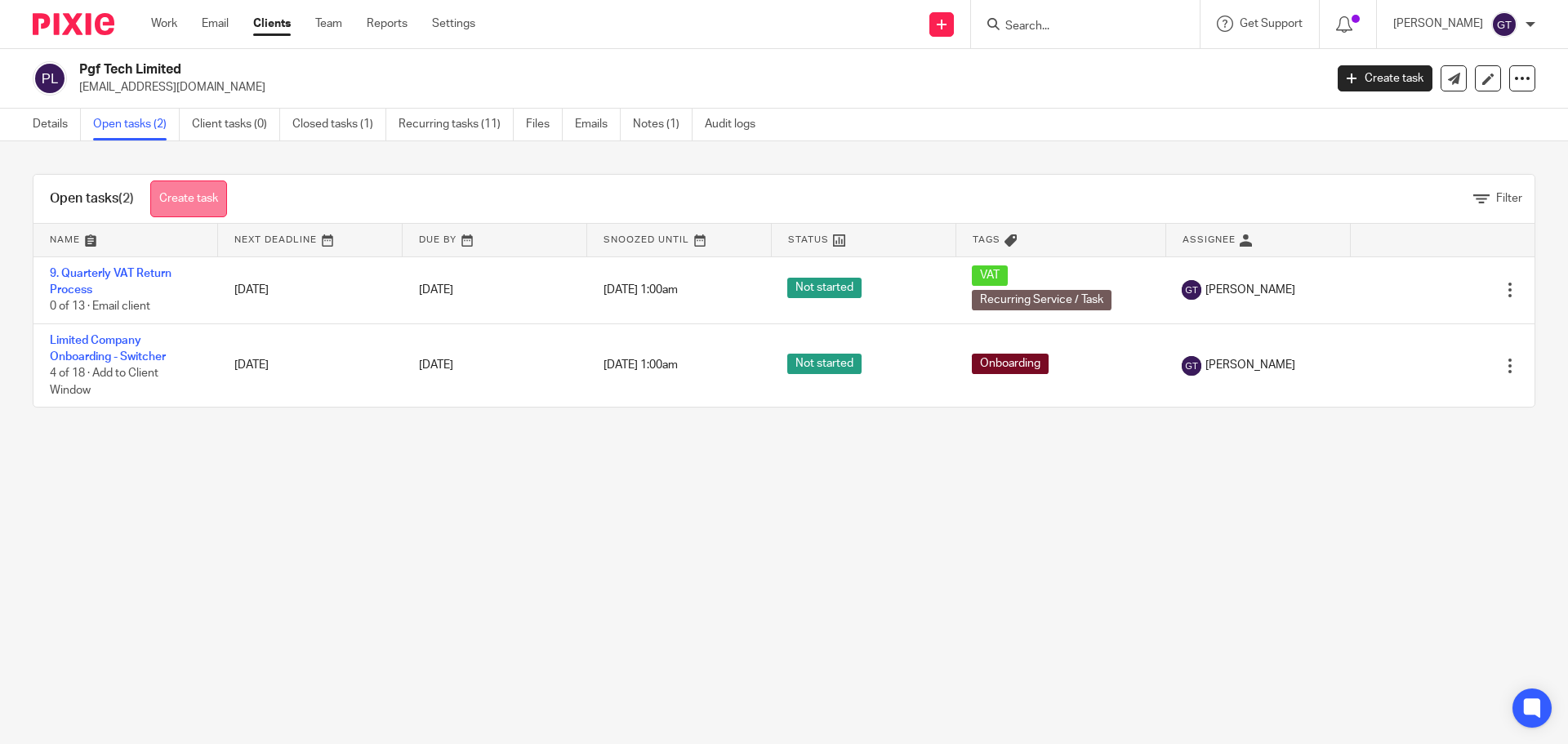
click at [208, 197] on link "Create task" at bounding box center [189, 199] width 77 height 37
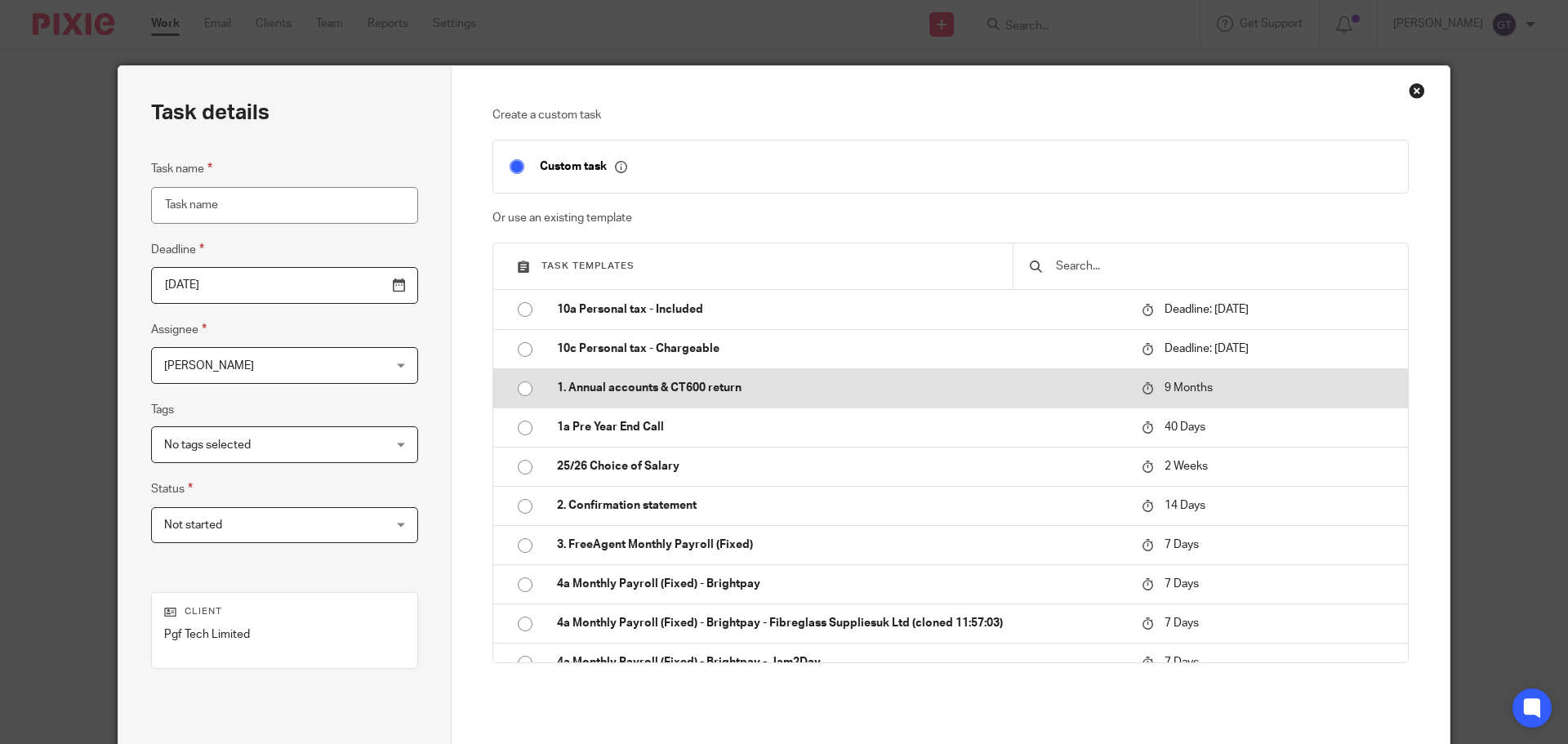
click at [609, 386] on p "1. Annual accounts & CT600 return" at bounding box center [840, 387] width 568 height 16
type input "[DATE]"
type input "1. Annual accounts & CT600 return"
checkbox input "false"
radio input "true"
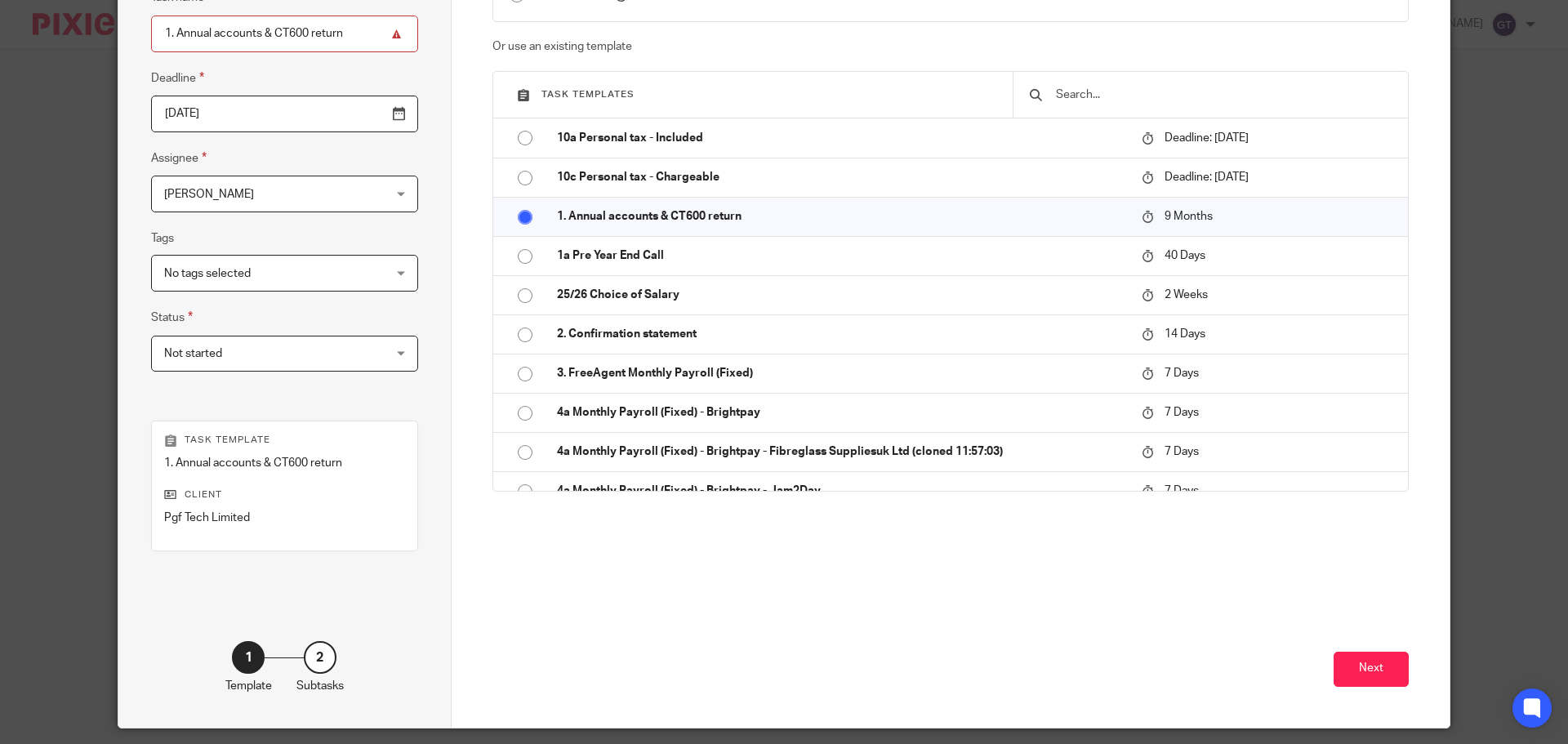
scroll to position [221, 0]
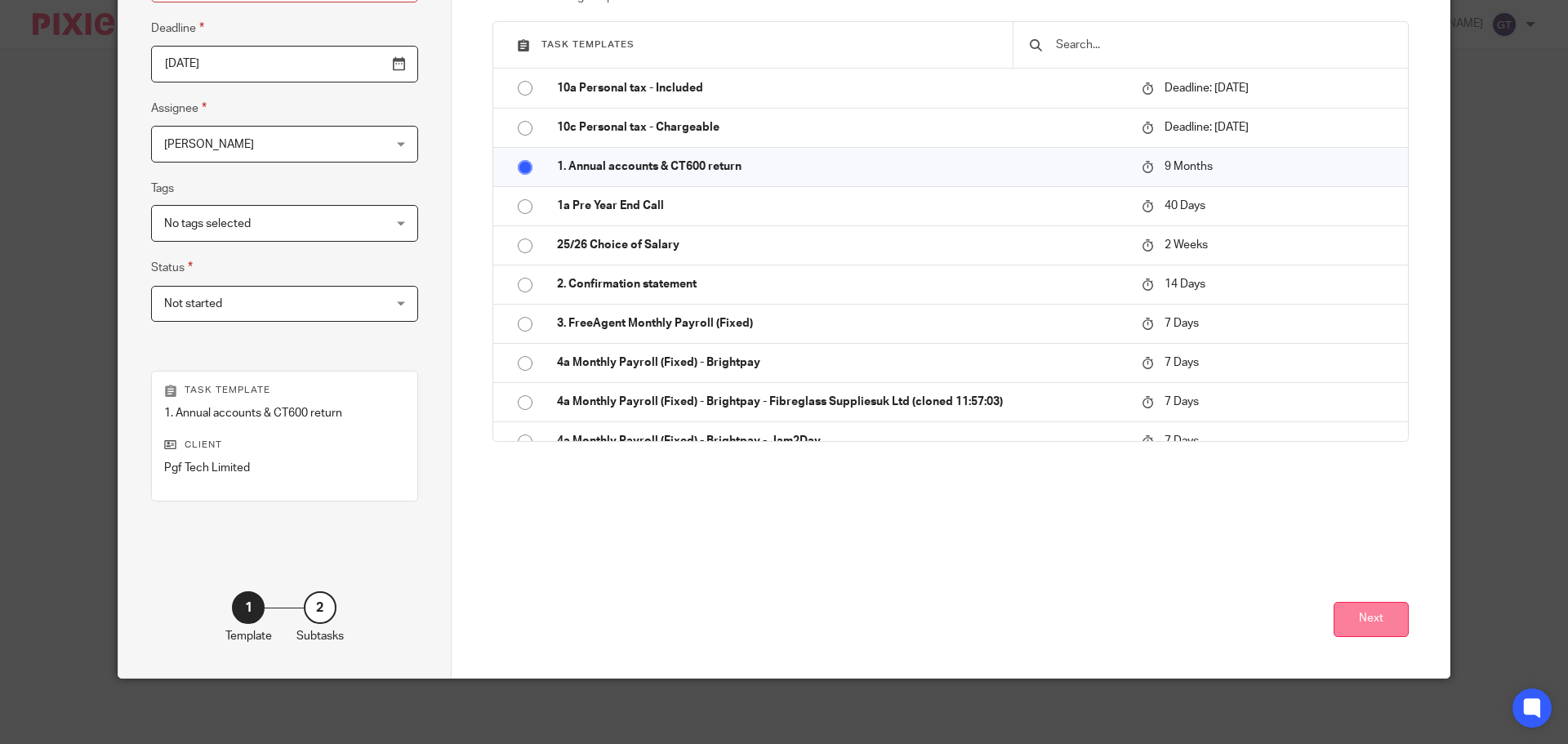
click at [1372, 619] on button "Next" at bounding box center [1371, 620] width 75 height 35
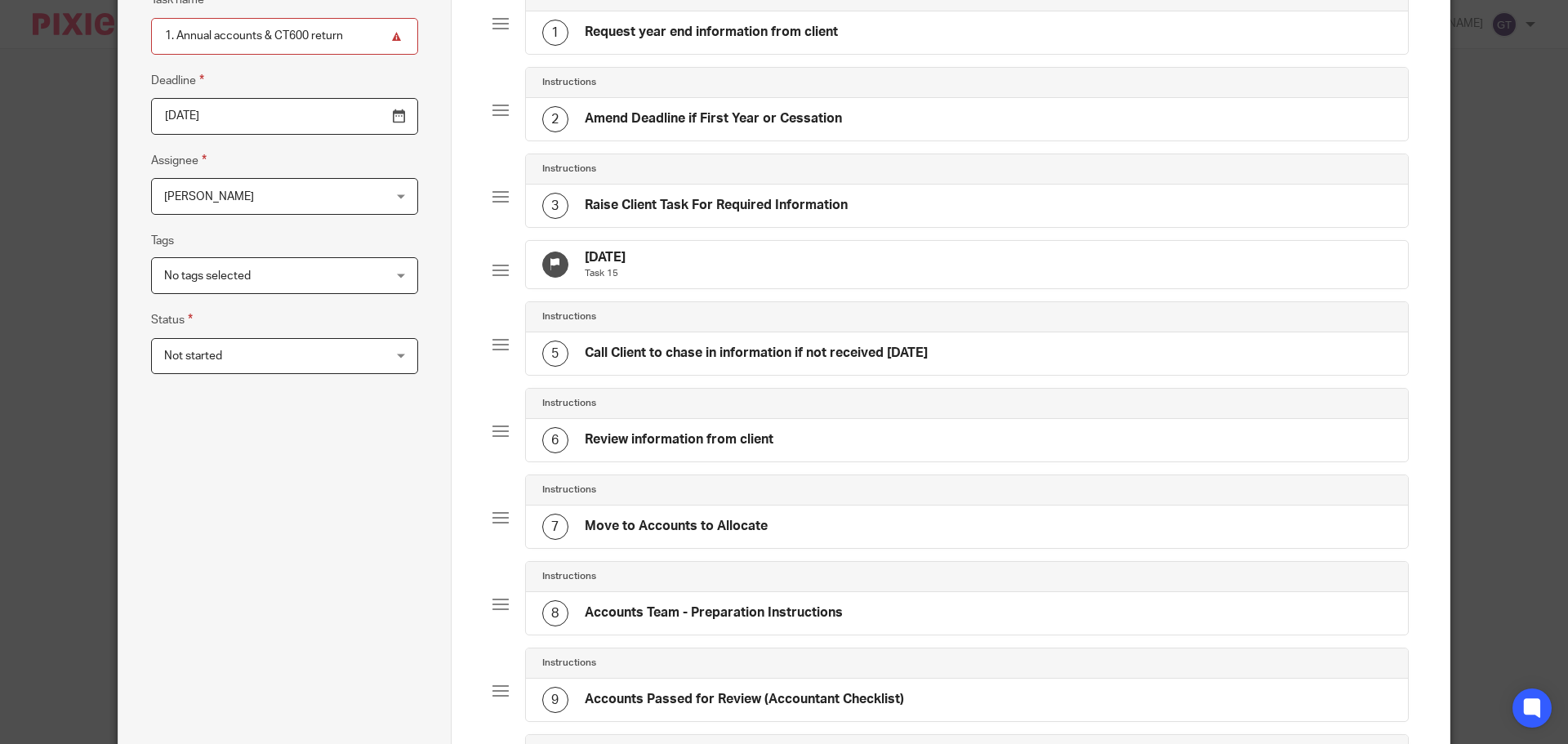
scroll to position [140, 0]
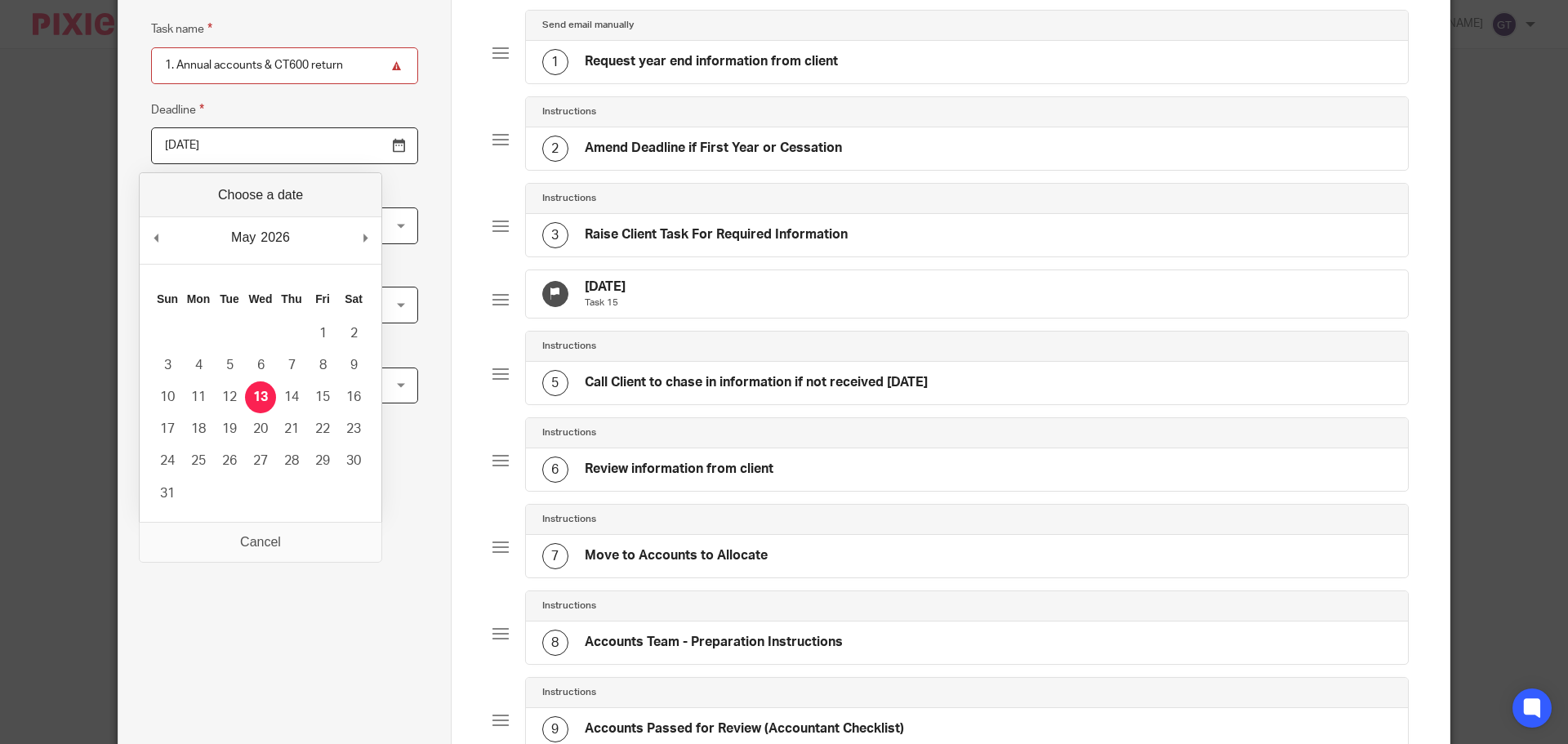
click at [359, 149] on input "2026-05-13" at bounding box center [285, 146] width 267 height 37
type input "2026-10-31"
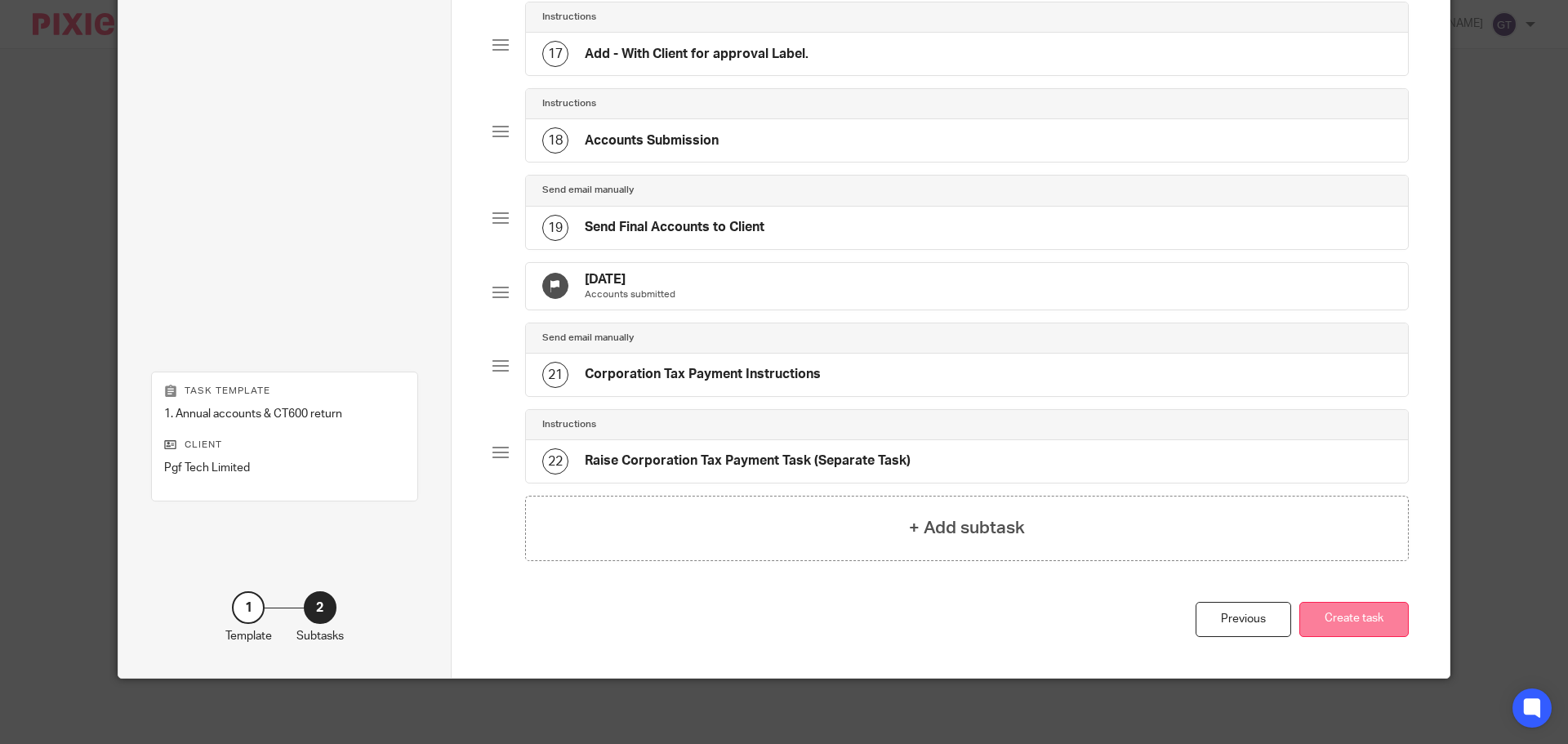
scroll to position [1508, 0]
click at [1380, 625] on button "Create task" at bounding box center [1353, 620] width 109 height 35
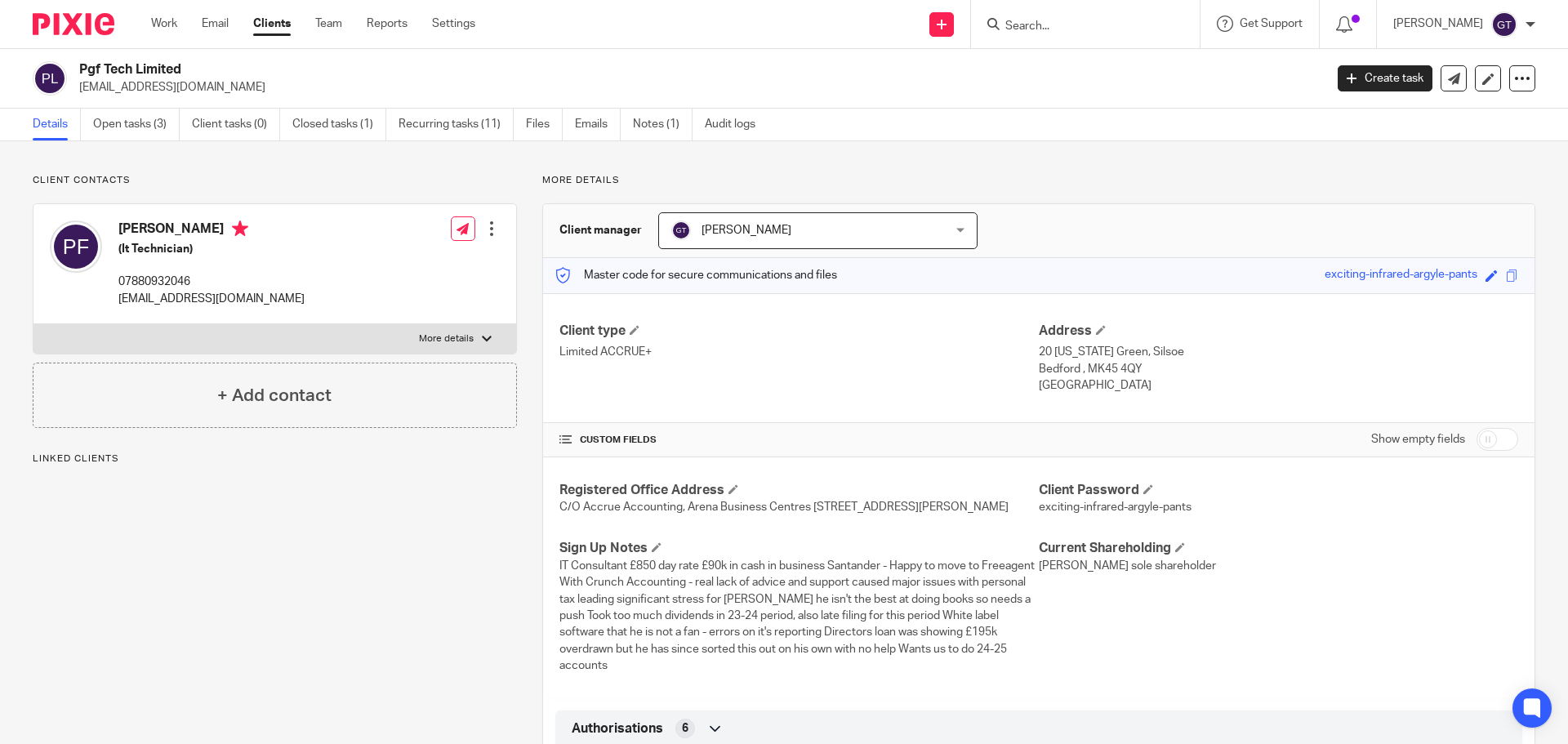
click at [1495, 439] on input "checkbox" at bounding box center [1497, 439] width 41 height 23
checkbox input "true"
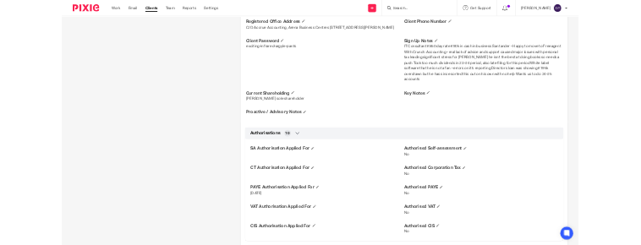
scroll to position [592, 0]
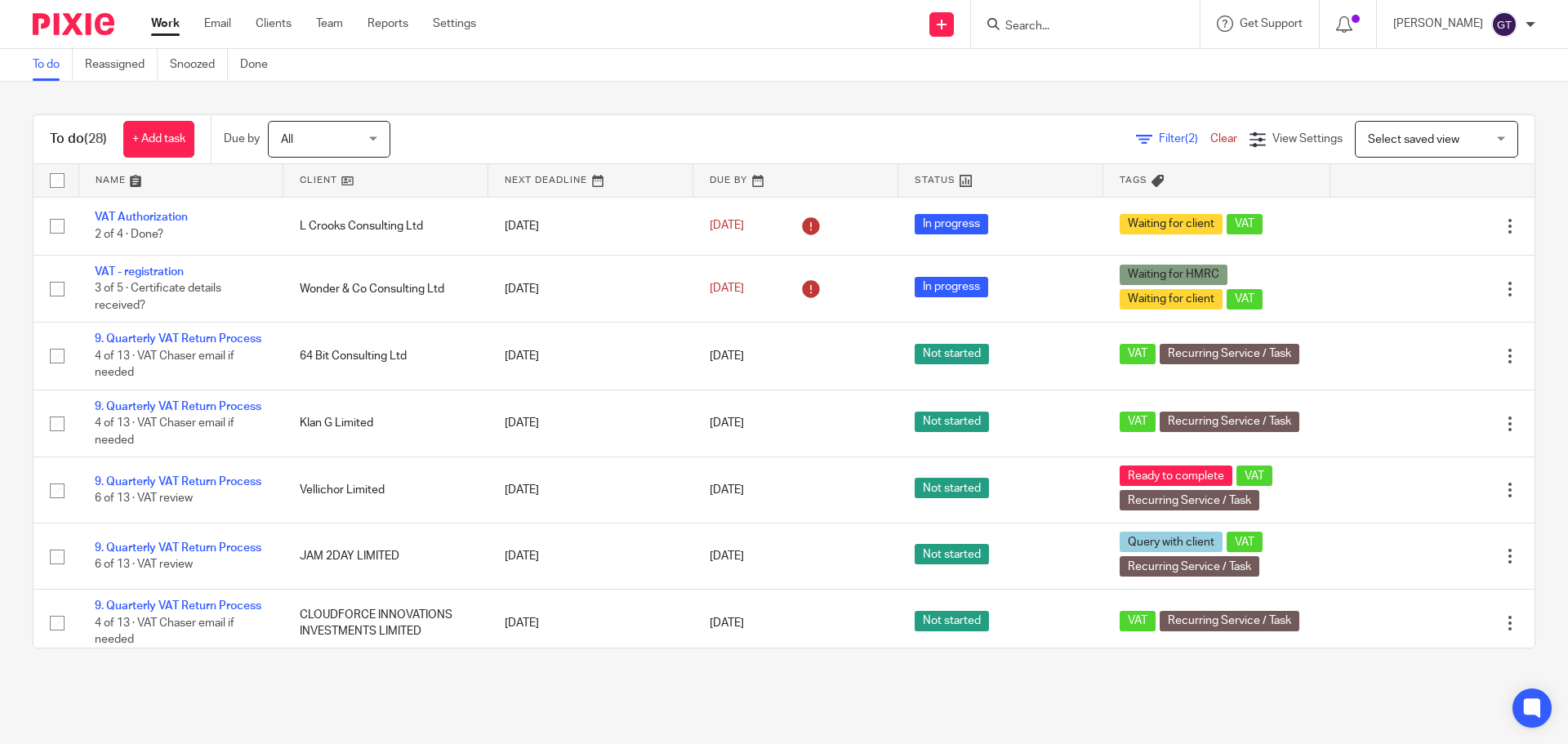
drag, startPoint x: 0, startPoint y: 0, endPoint x: 1065, endPoint y: 29, distance: 1065.4
click at [1065, 29] on input "Search" at bounding box center [1077, 26] width 147 height 14
type input "mjk"
click at [1106, 77] on link at bounding box center [1139, 69] width 276 height 38
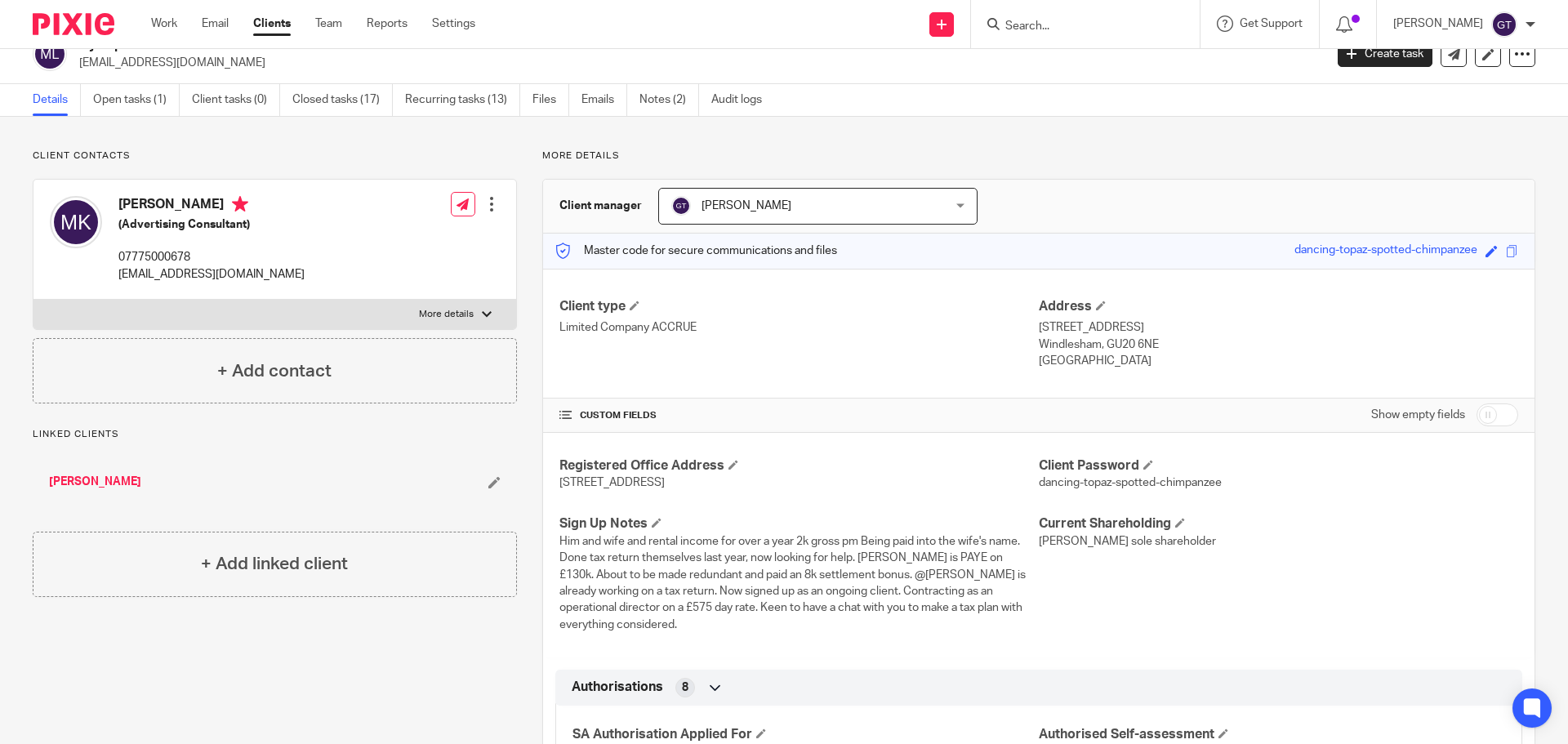
scroll to position [18, 0]
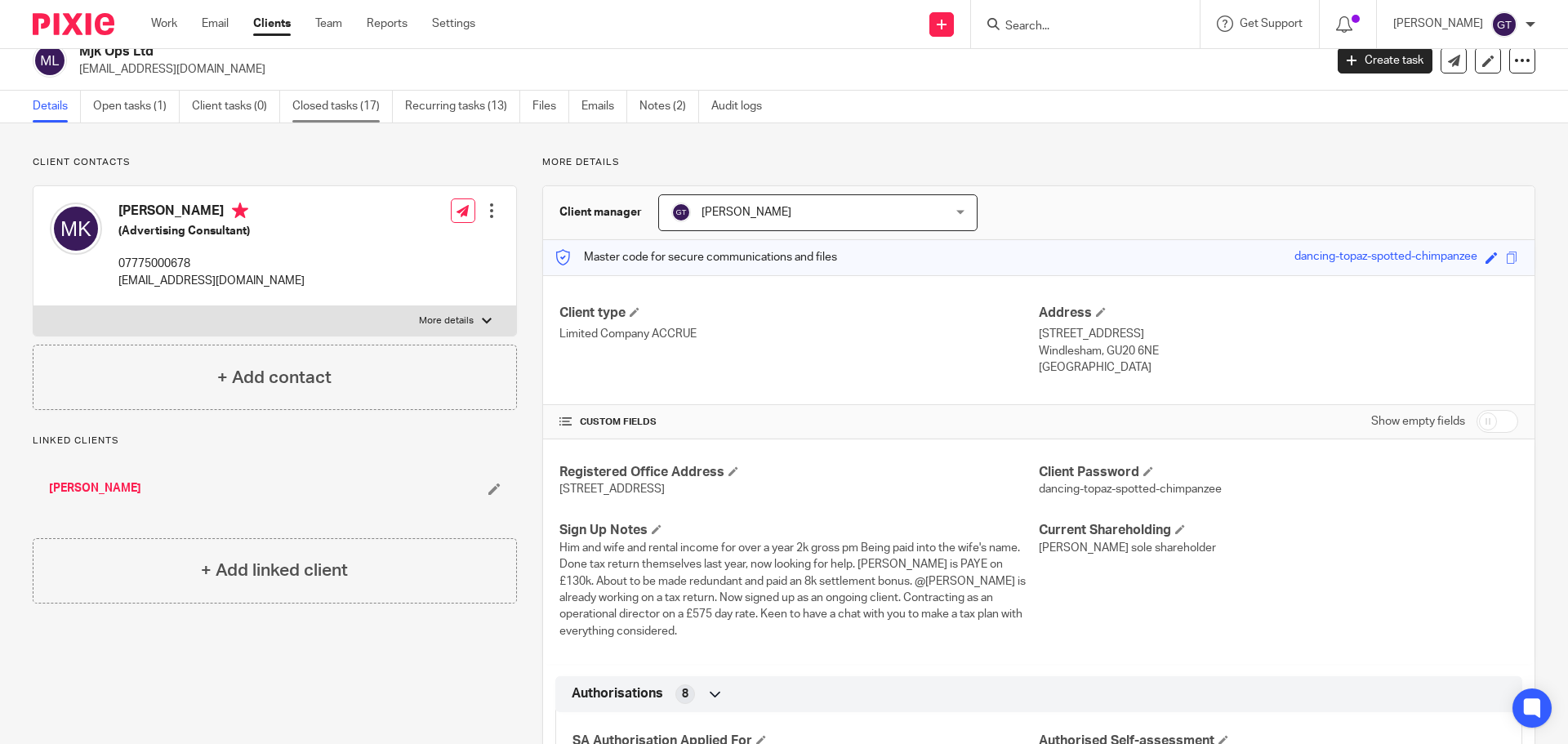
click at [359, 105] on link "Closed tasks (17)" at bounding box center [343, 106] width 100 height 32
